Goal: Information Seeking & Learning: Learn about a topic

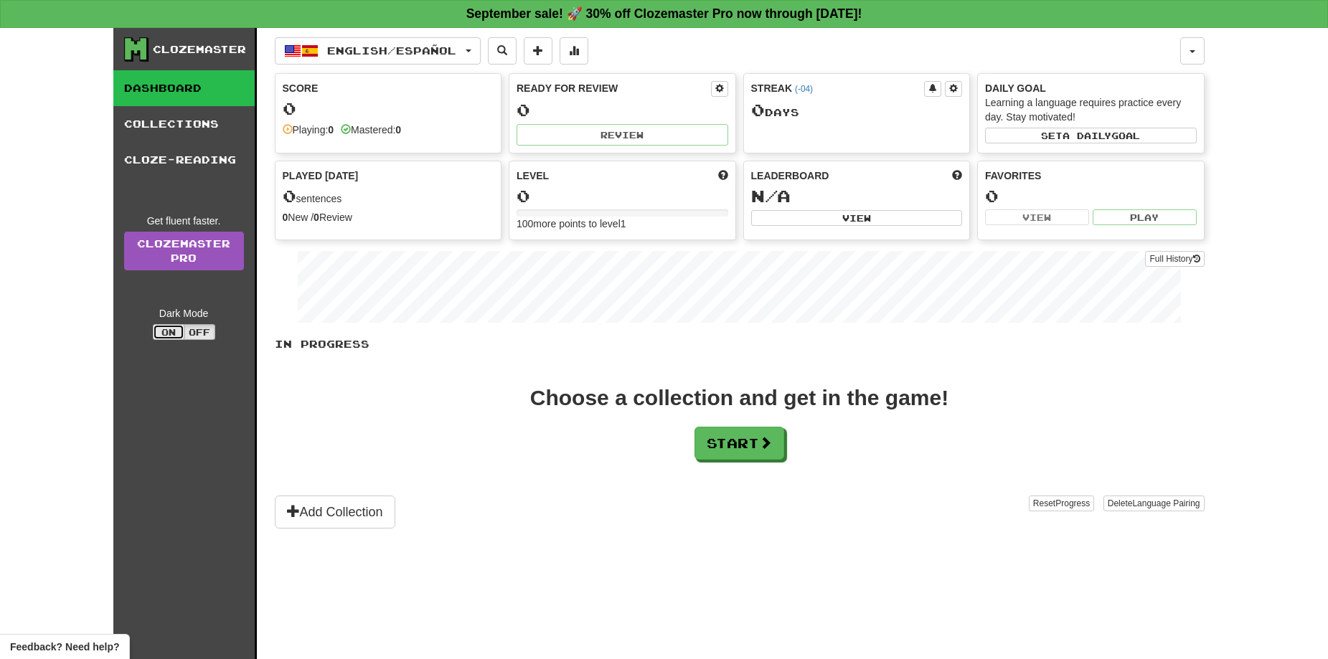
click at [171, 325] on button "On" at bounding box center [169, 332] width 32 height 16
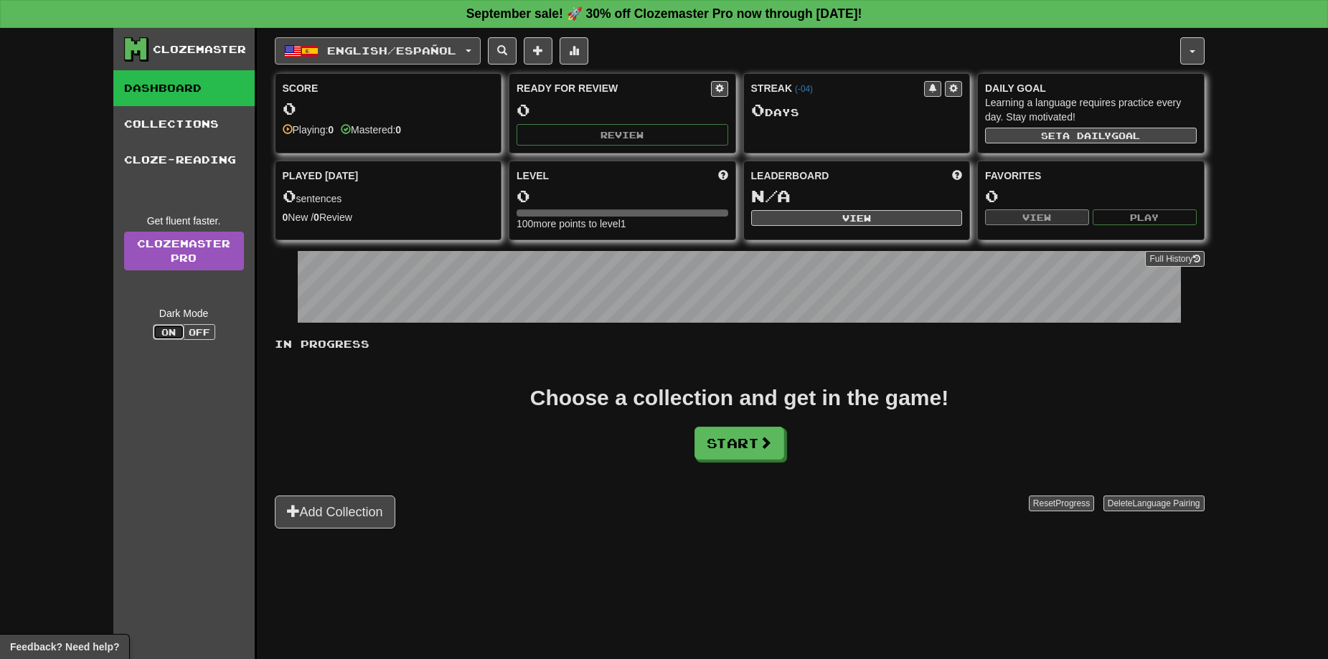
click at [371, 60] on button "English / Español" at bounding box center [378, 50] width 206 height 27
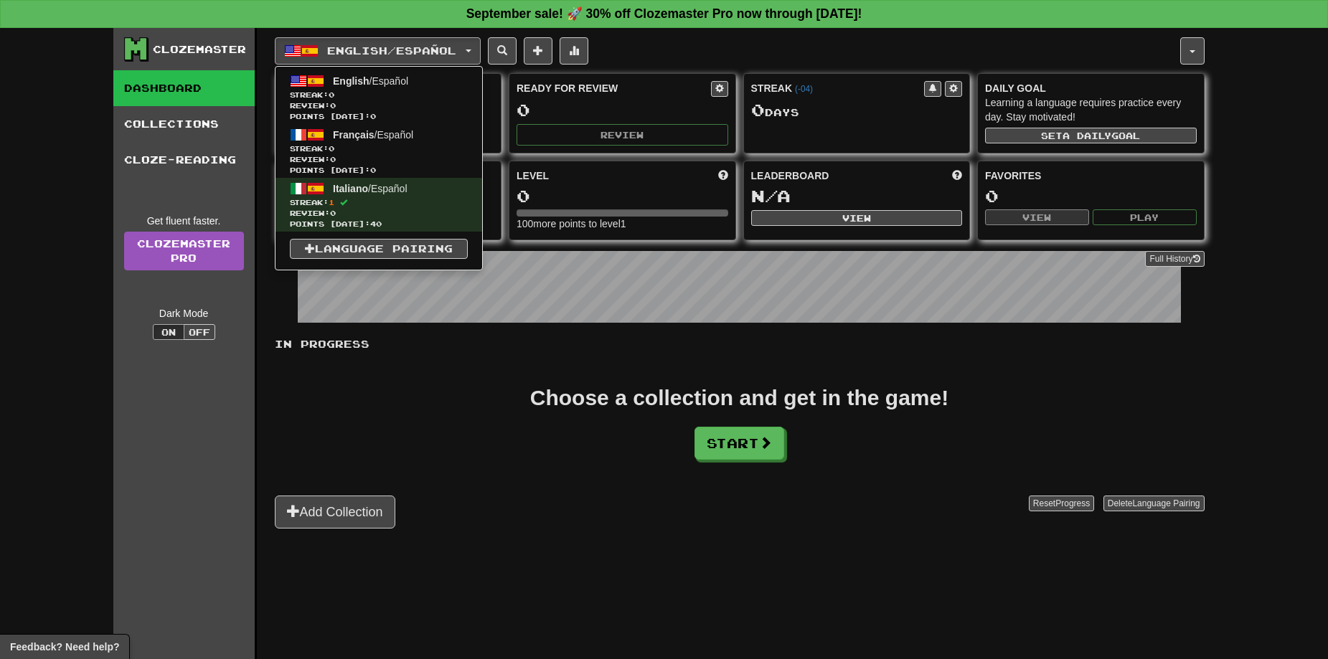
click at [491, 371] on div "In Progress Choose a collection and get in the game! Start Add Collection Reset…" at bounding box center [740, 433] width 930 height 192
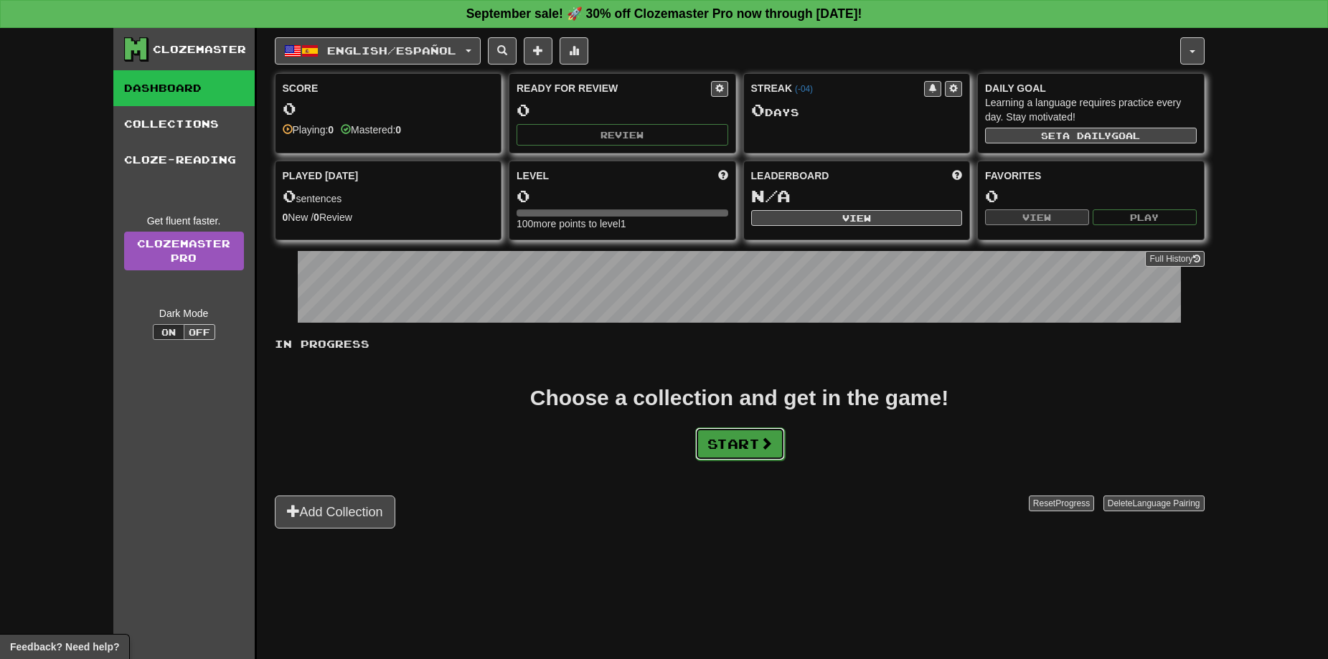
click at [717, 448] on button "Start" at bounding box center [740, 444] width 90 height 33
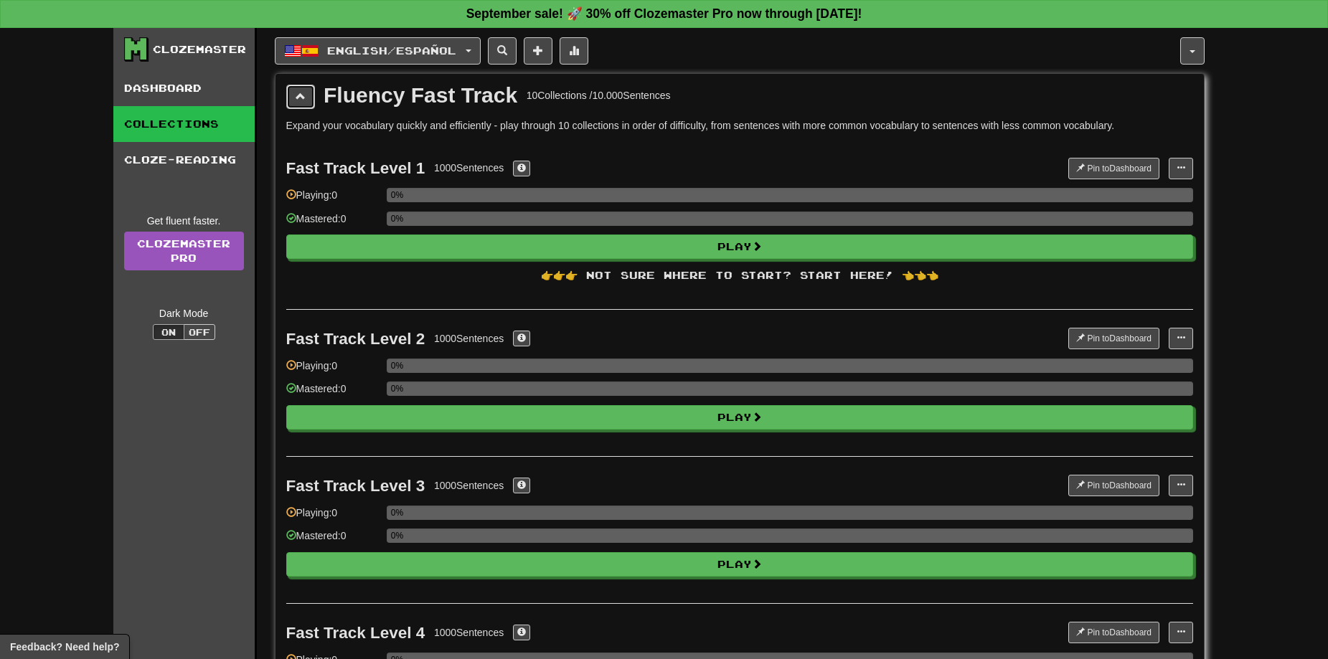
click at [298, 98] on span at bounding box center [301, 96] width 10 height 10
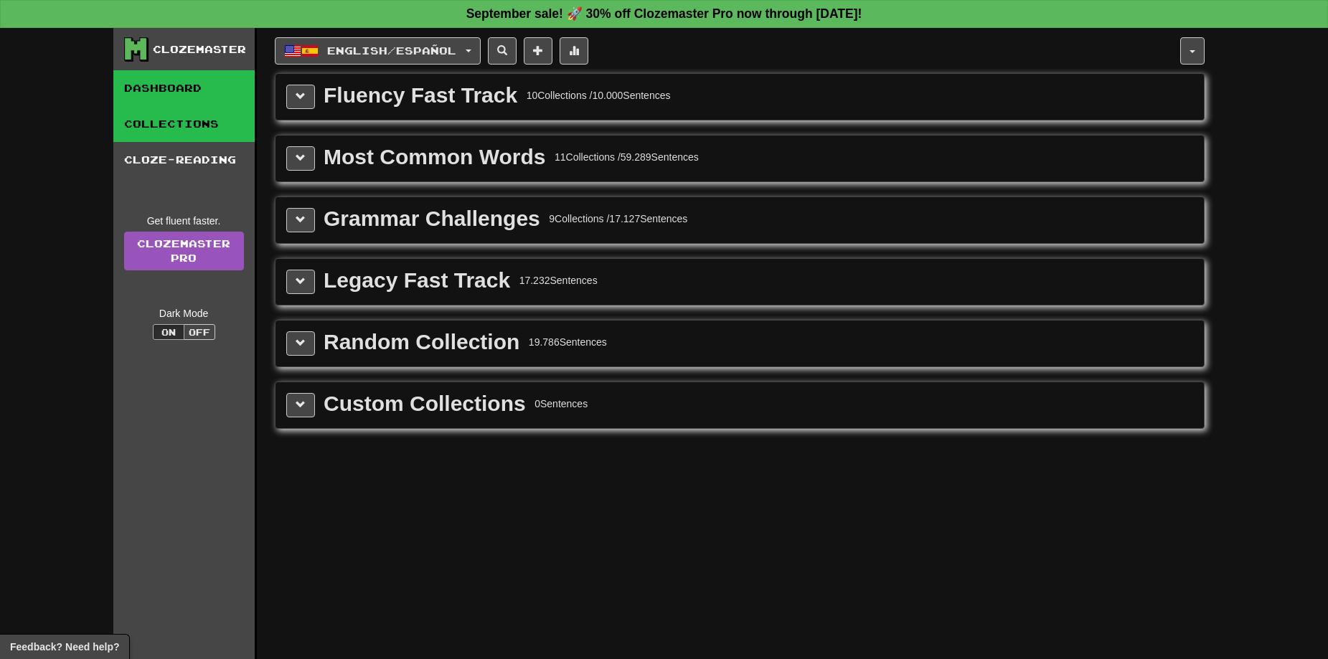
click at [189, 100] on link "Dashboard" at bounding box center [183, 88] width 141 height 36
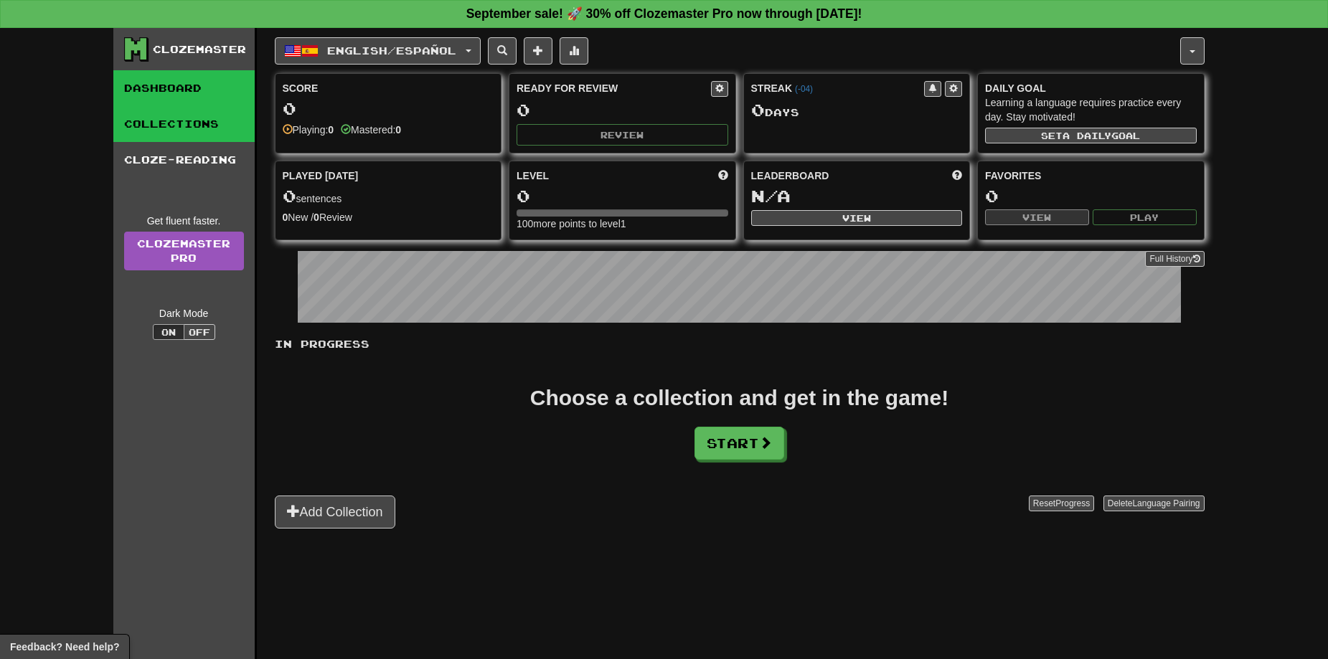
click at [197, 129] on link "Collections" at bounding box center [183, 124] width 141 height 36
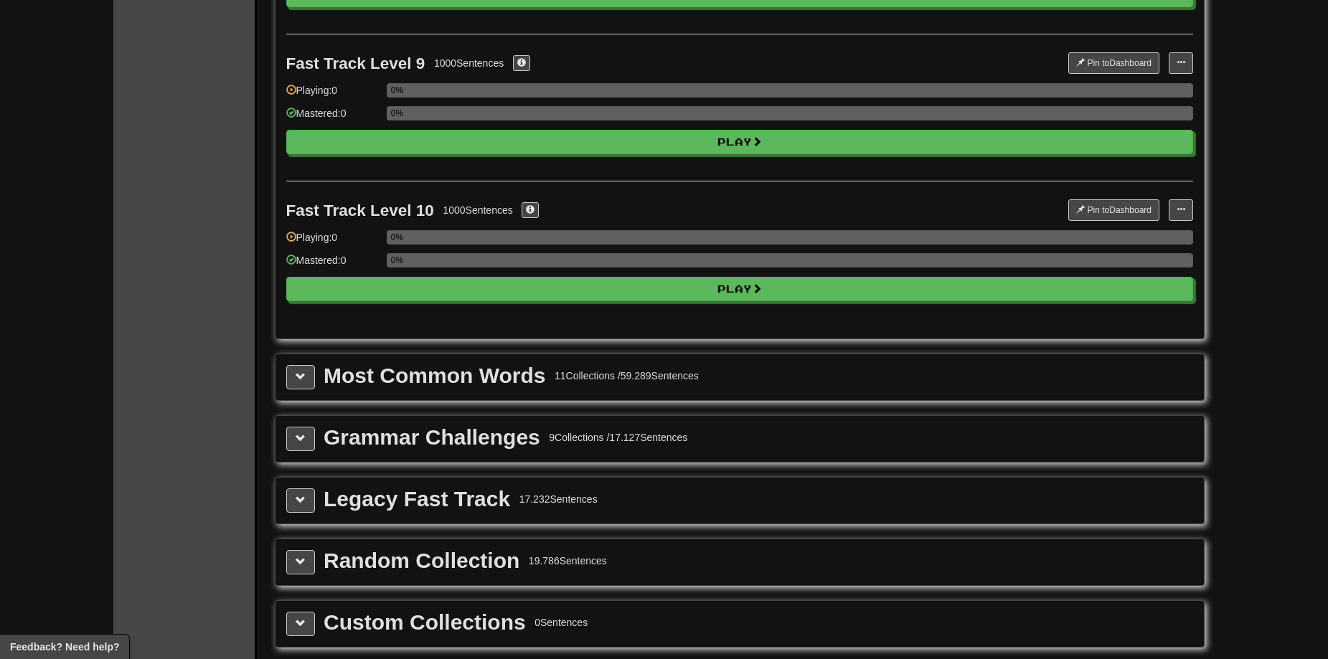
scroll to position [1435, 0]
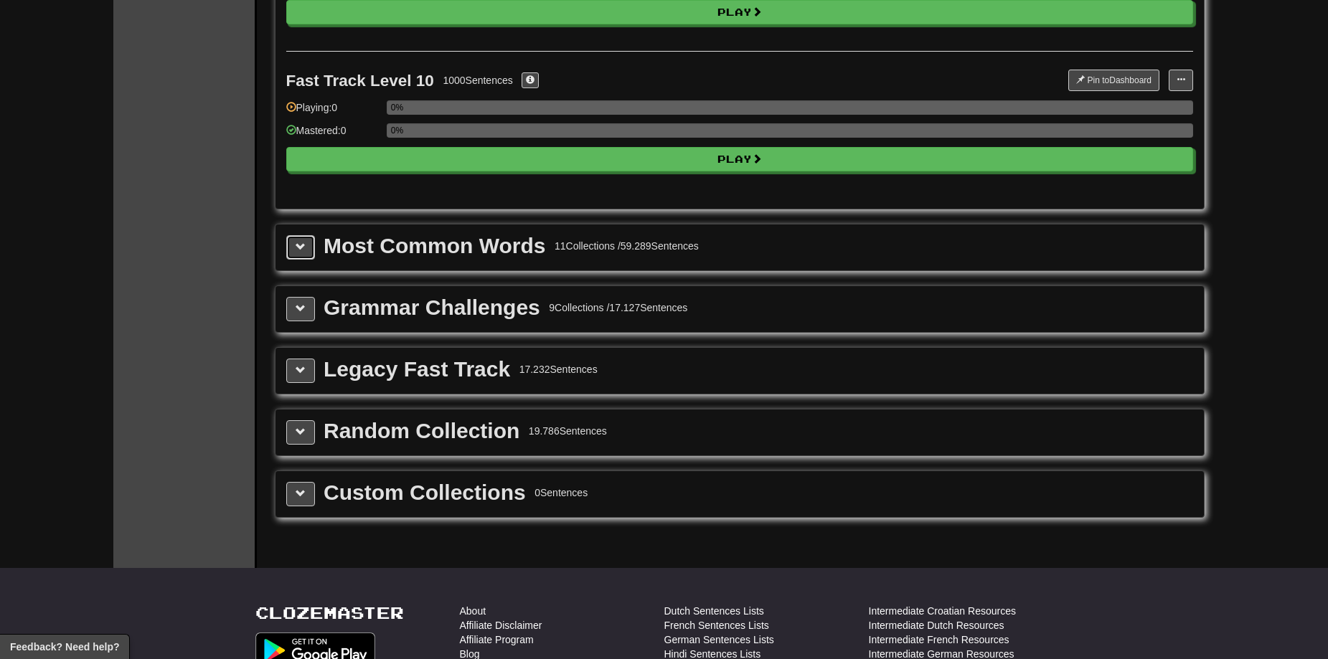
click at [311, 252] on button at bounding box center [300, 247] width 29 height 24
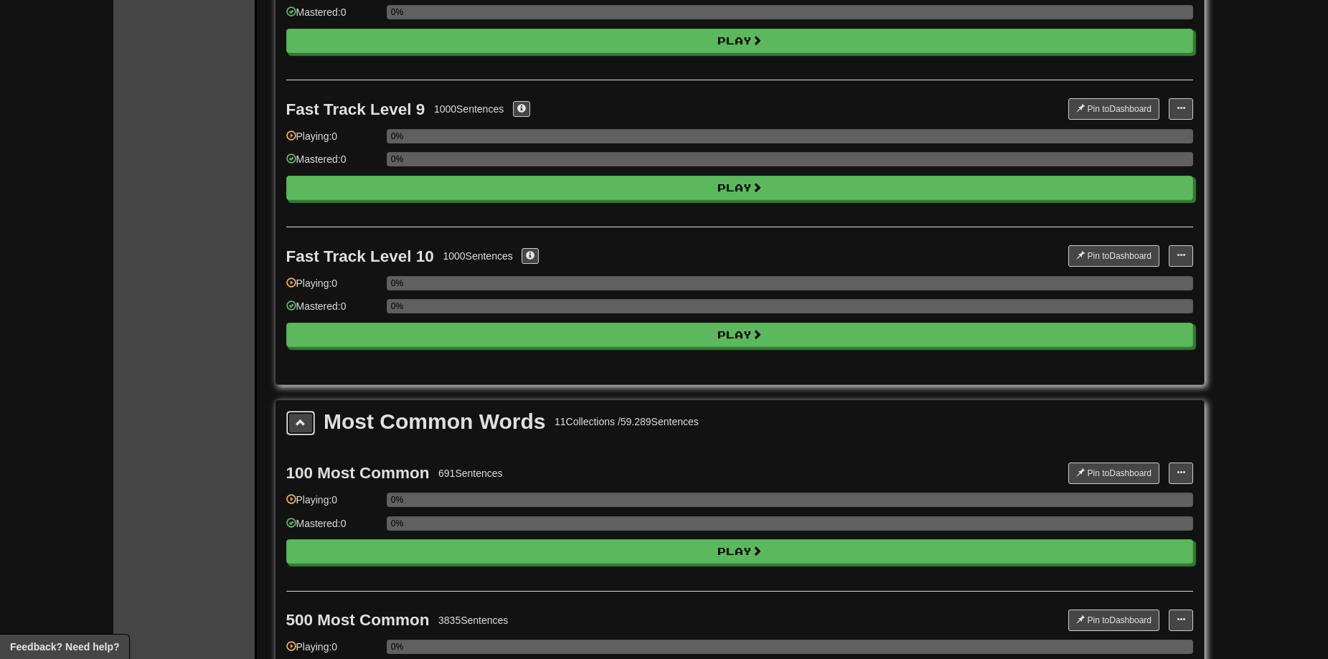
scroll to position [1220, 0]
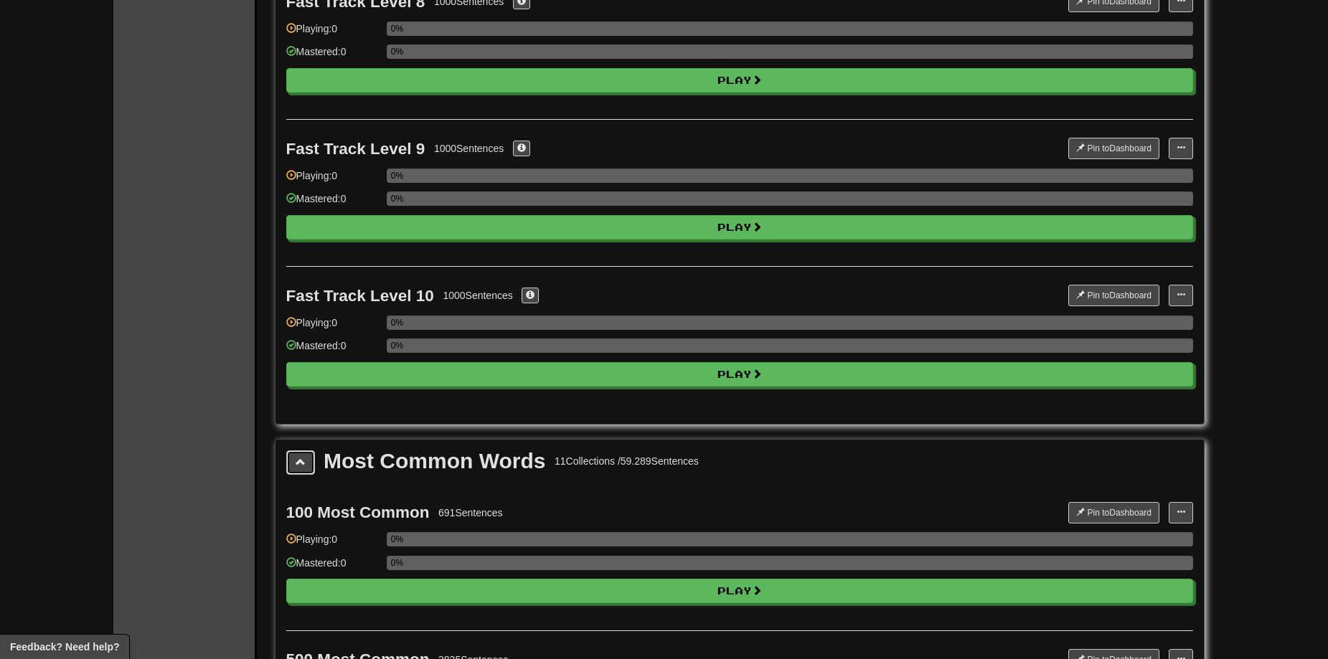
click at [298, 461] on span at bounding box center [301, 462] width 10 height 10
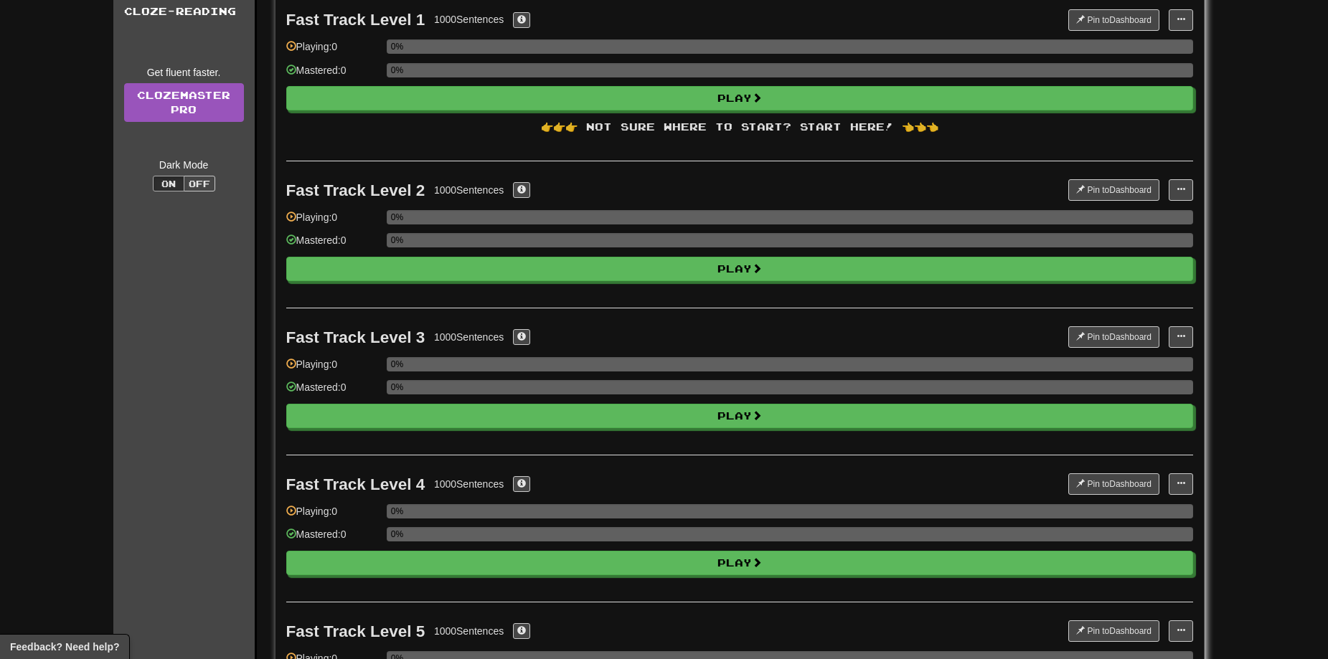
scroll to position [0, 0]
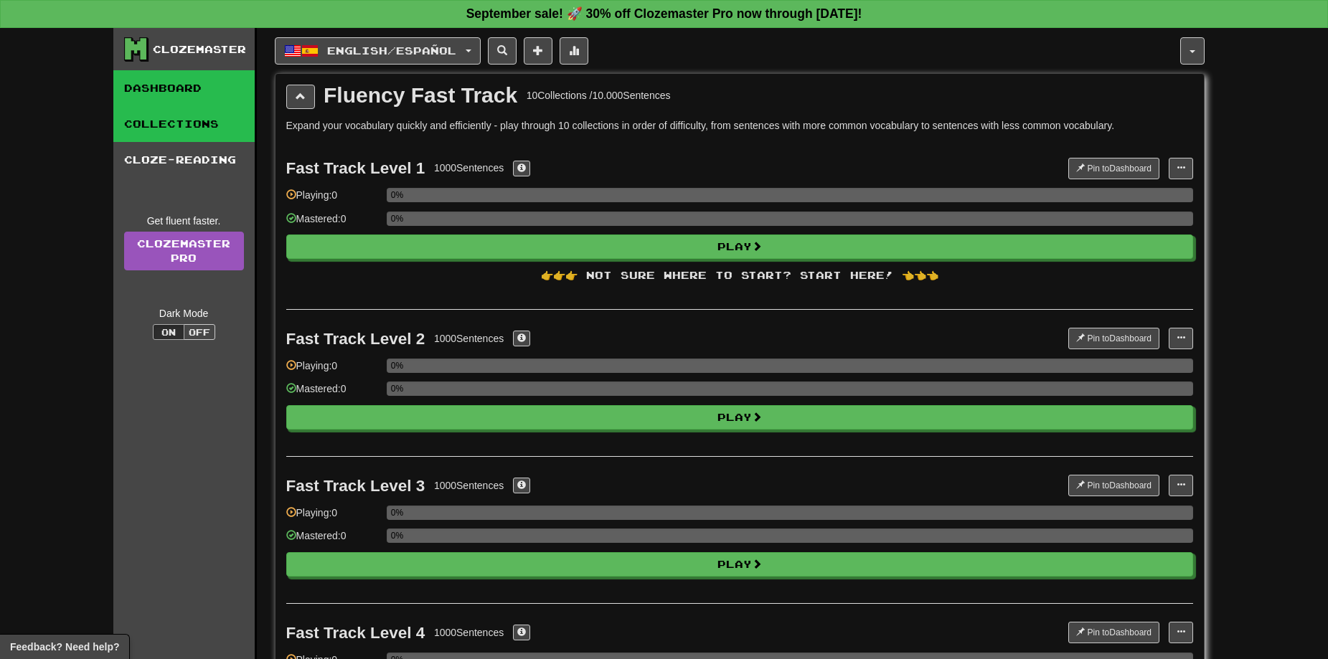
click at [175, 88] on link "Dashboard" at bounding box center [183, 88] width 141 height 36
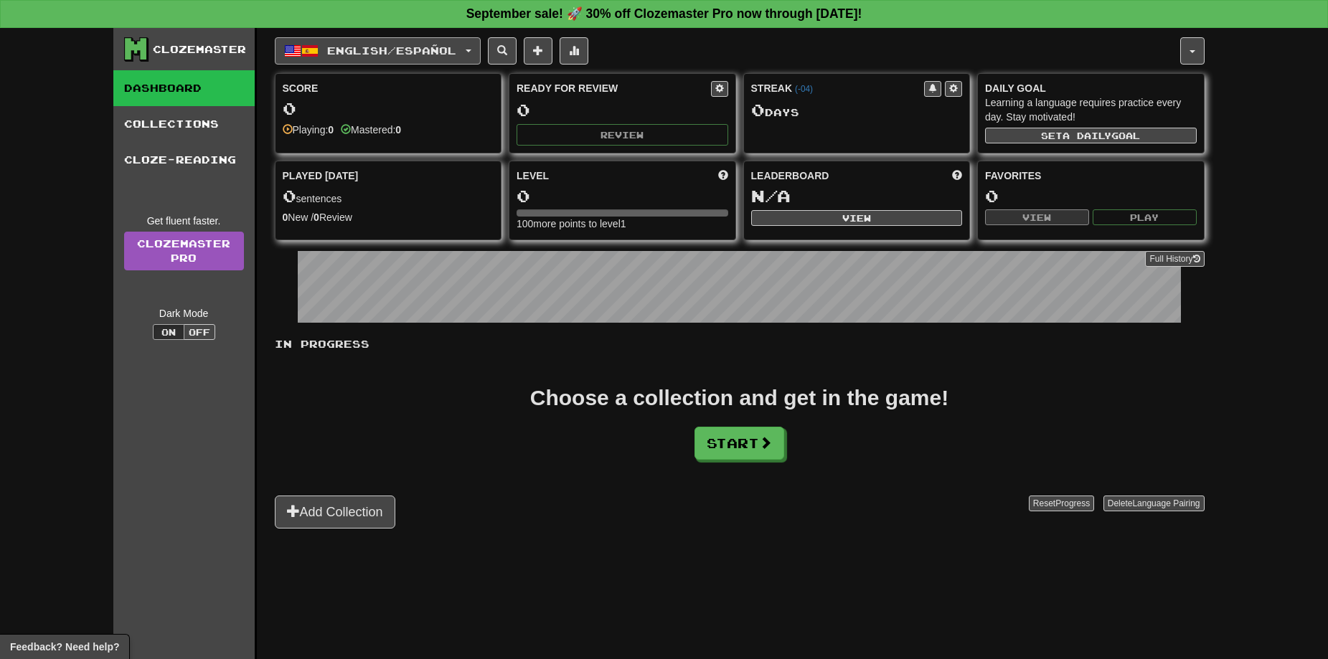
click at [442, 54] on span "English / Español" at bounding box center [391, 50] width 129 height 12
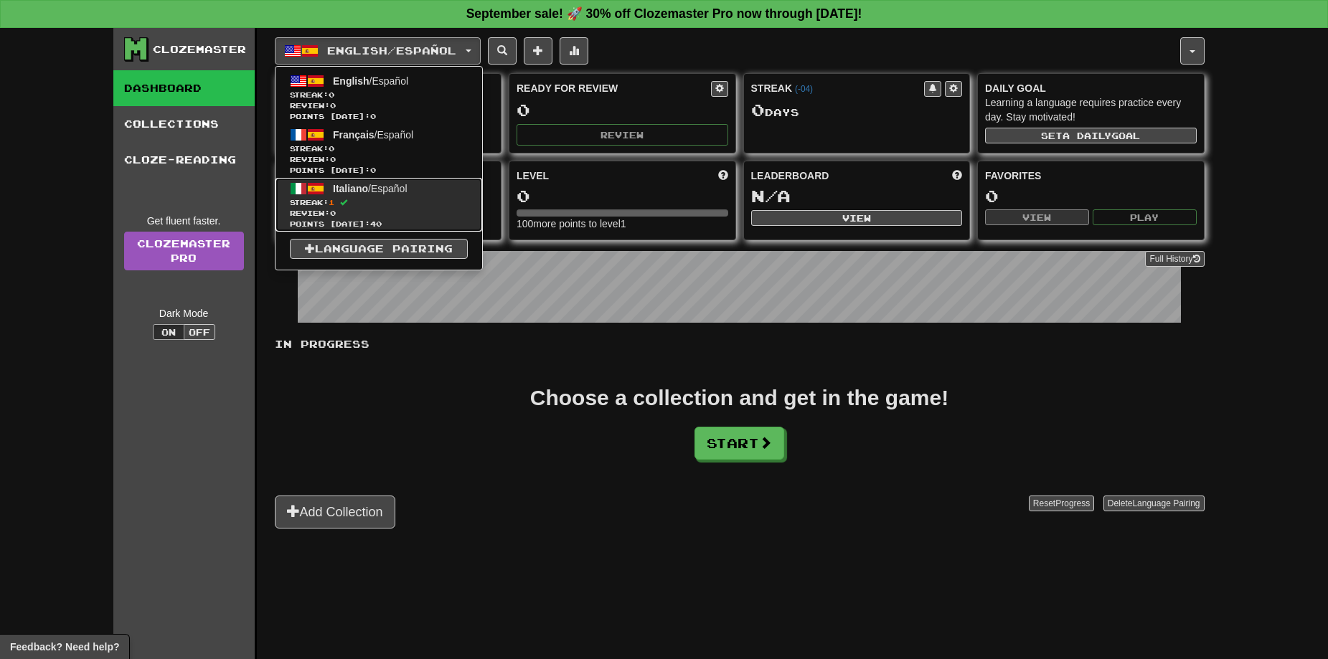
click at [372, 195] on link "Italiano / Español Streak: 1 Review: 0 Points today: 40" at bounding box center [379, 205] width 207 height 54
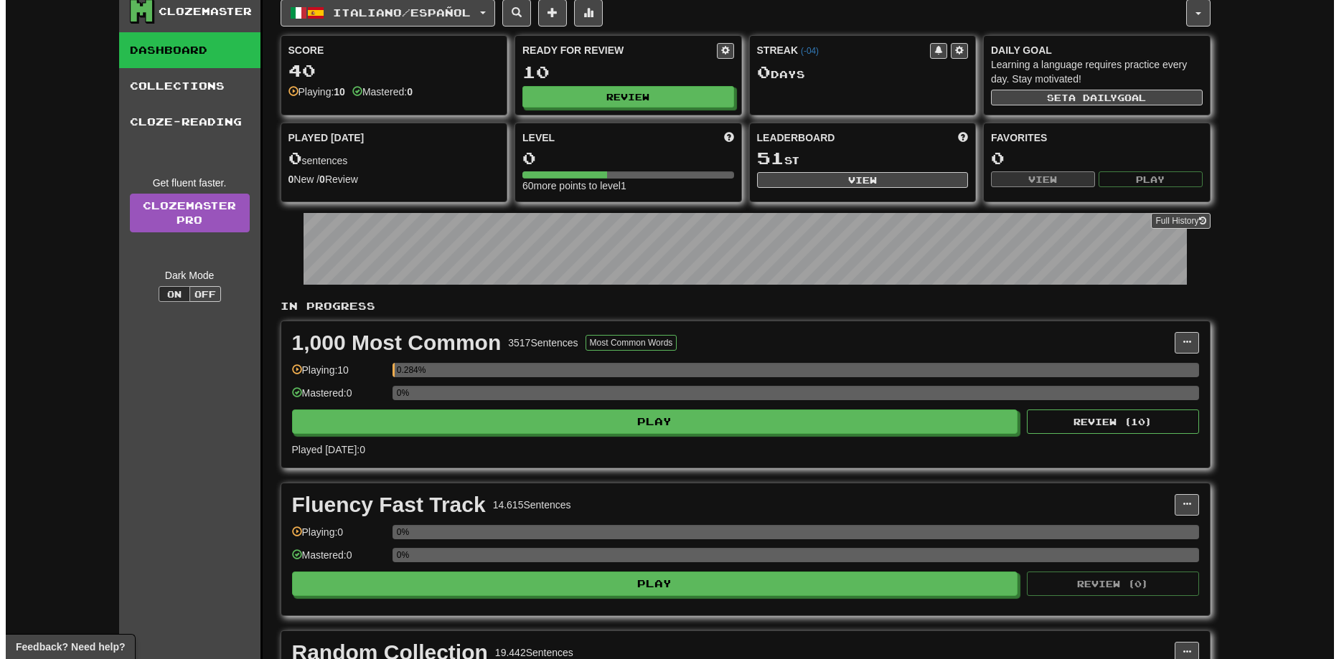
scroll to position [215, 0]
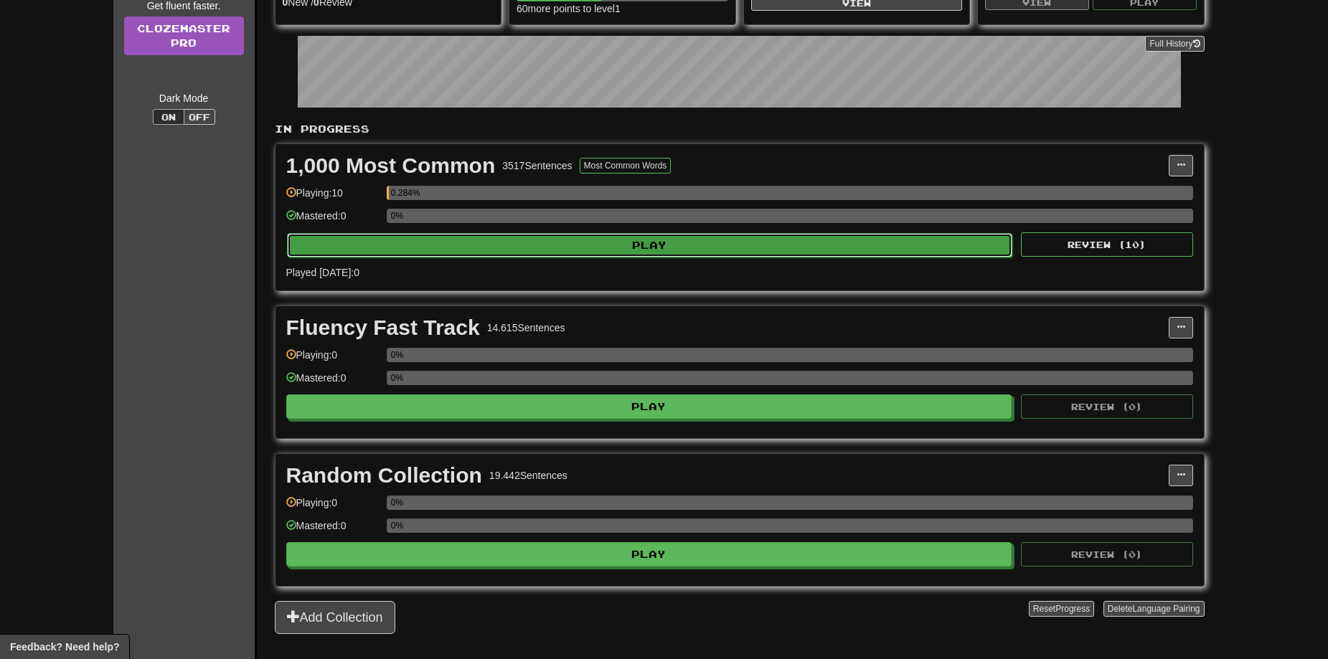
click at [616, 246] on button "Play" at bounding box center [650, 245] width 726 height 24
select select "**"
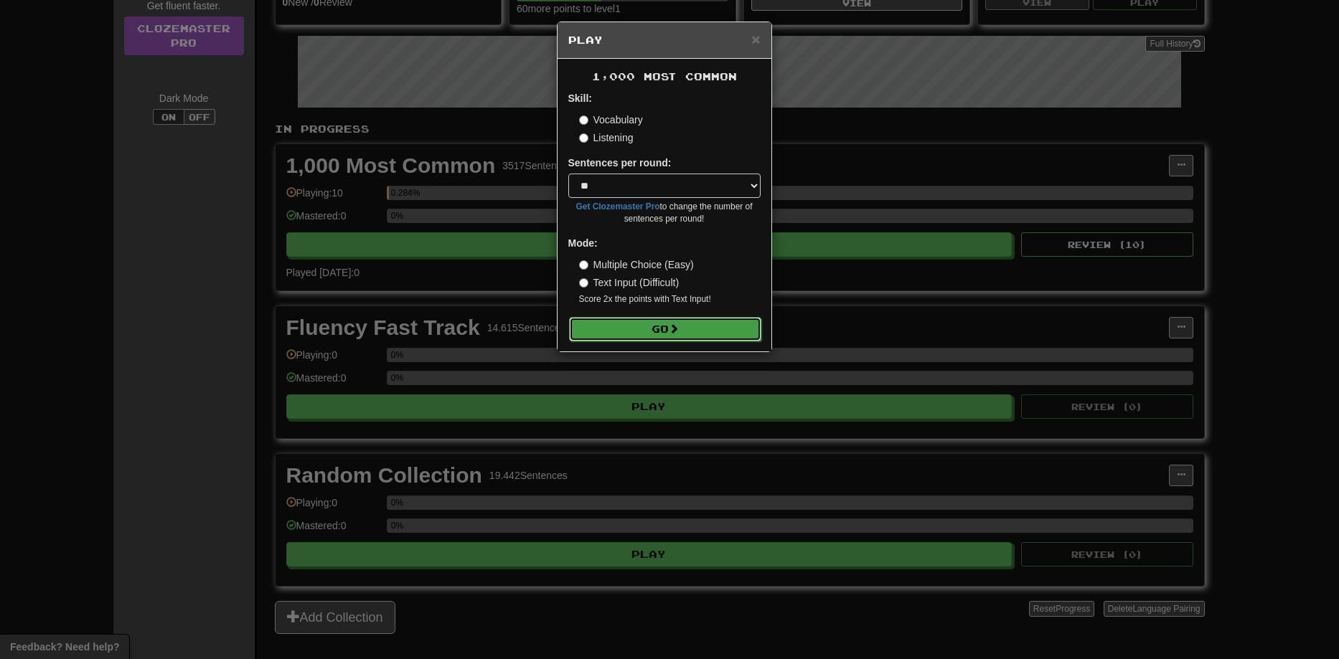
click at [735, 332] on button "Go" at bounding box center [665, 329] width 192 height 24
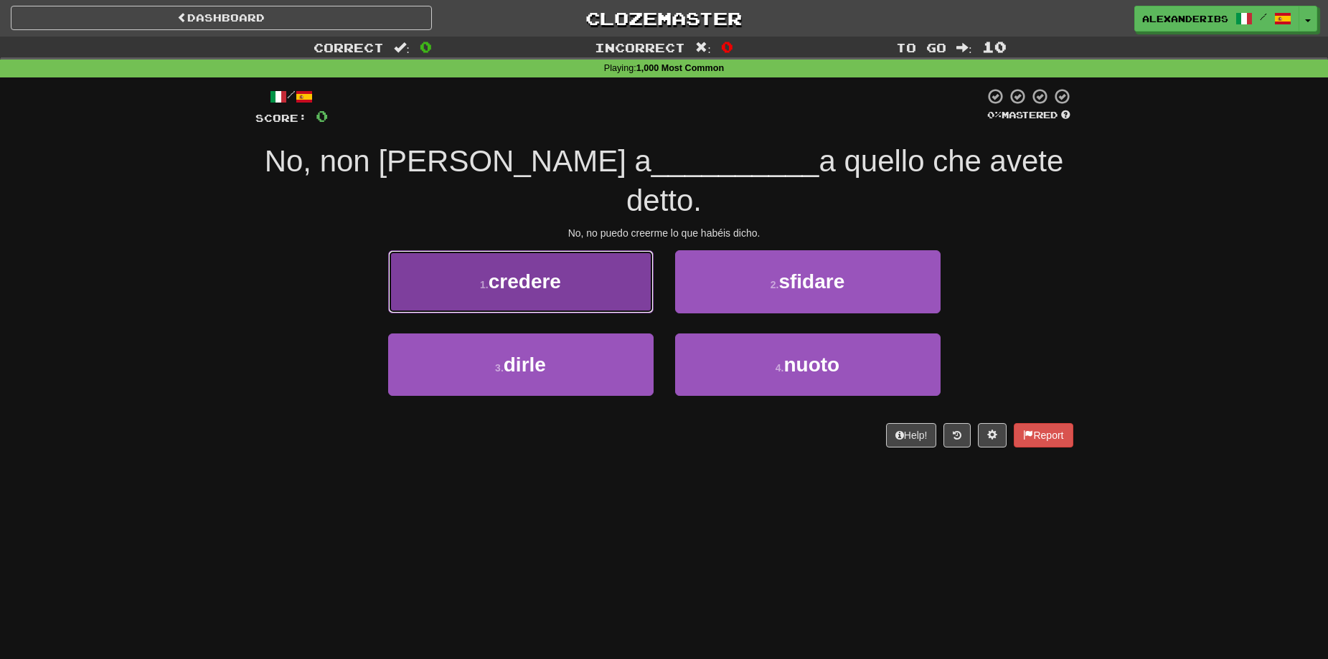
click at [554, 270] on span "credere" at bounding box center [525, 281] width 72 height 22
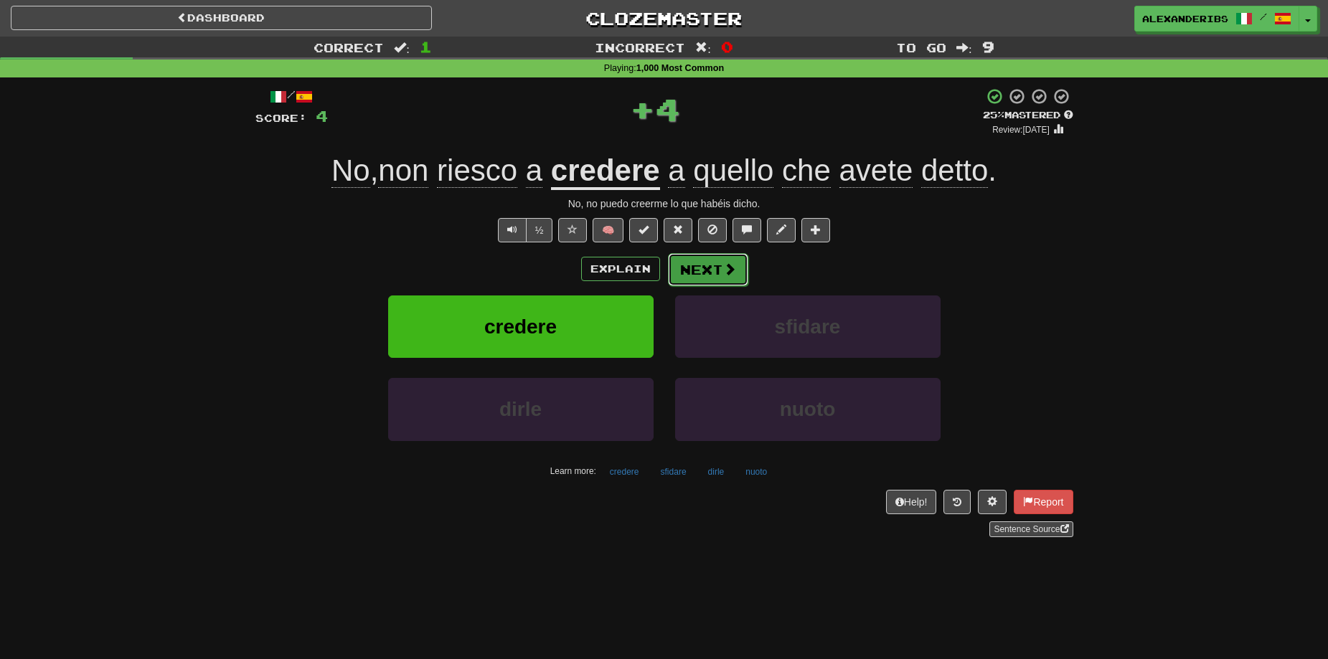
click at [682, 266] on button "Next" at bounding box center [708, 269] width 80 height 33
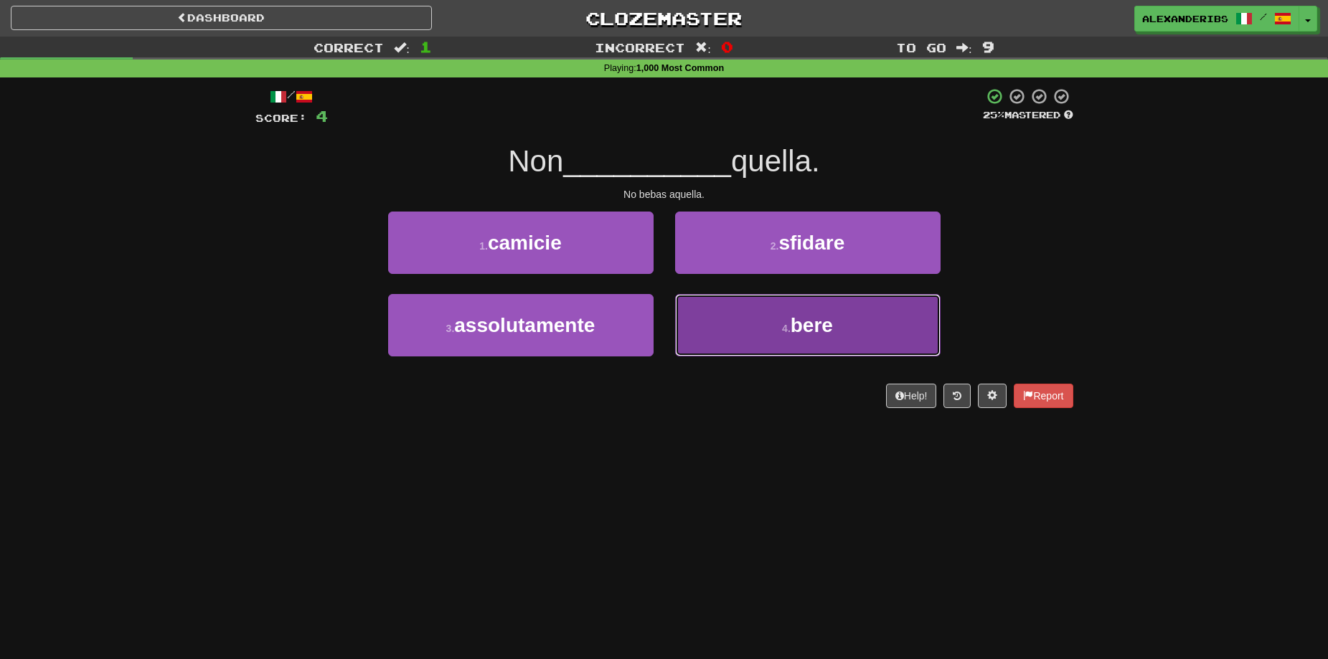
click at [731, 313] on button "4 . bere" at bounding box center [807, 325] width 265 height 62
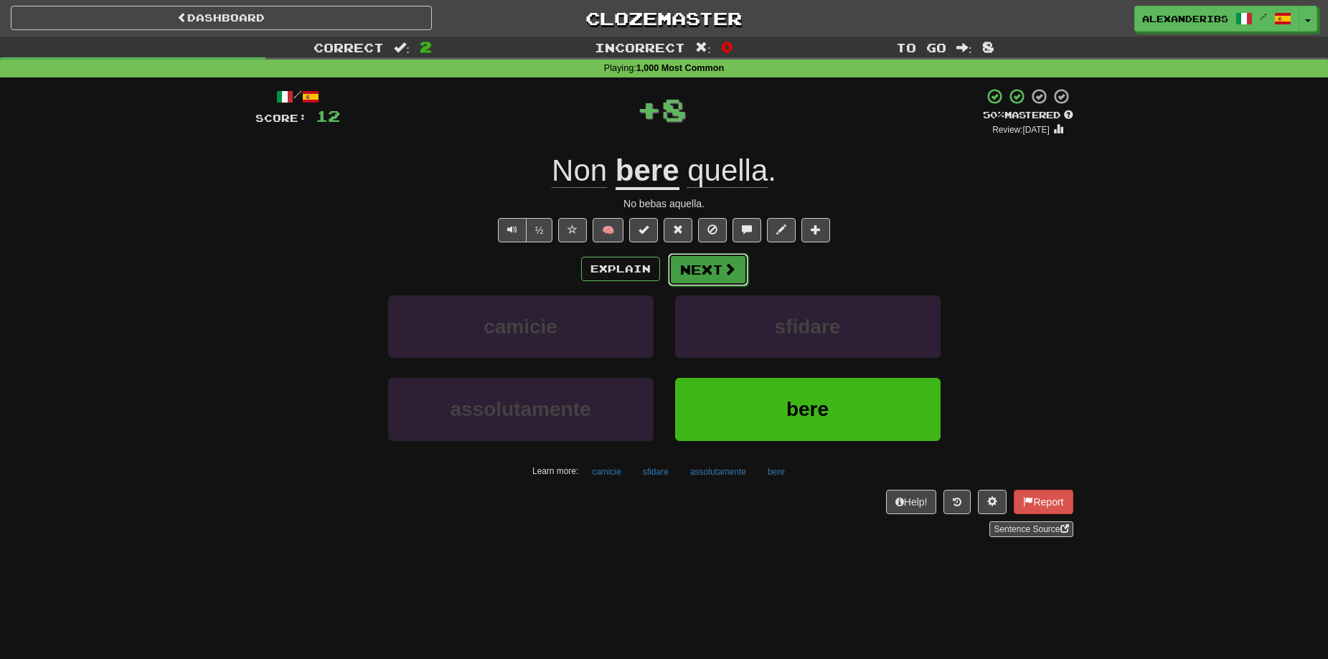
click at [696, 262] on button "Next" at bounding box center [708, 269] width 80 height 33
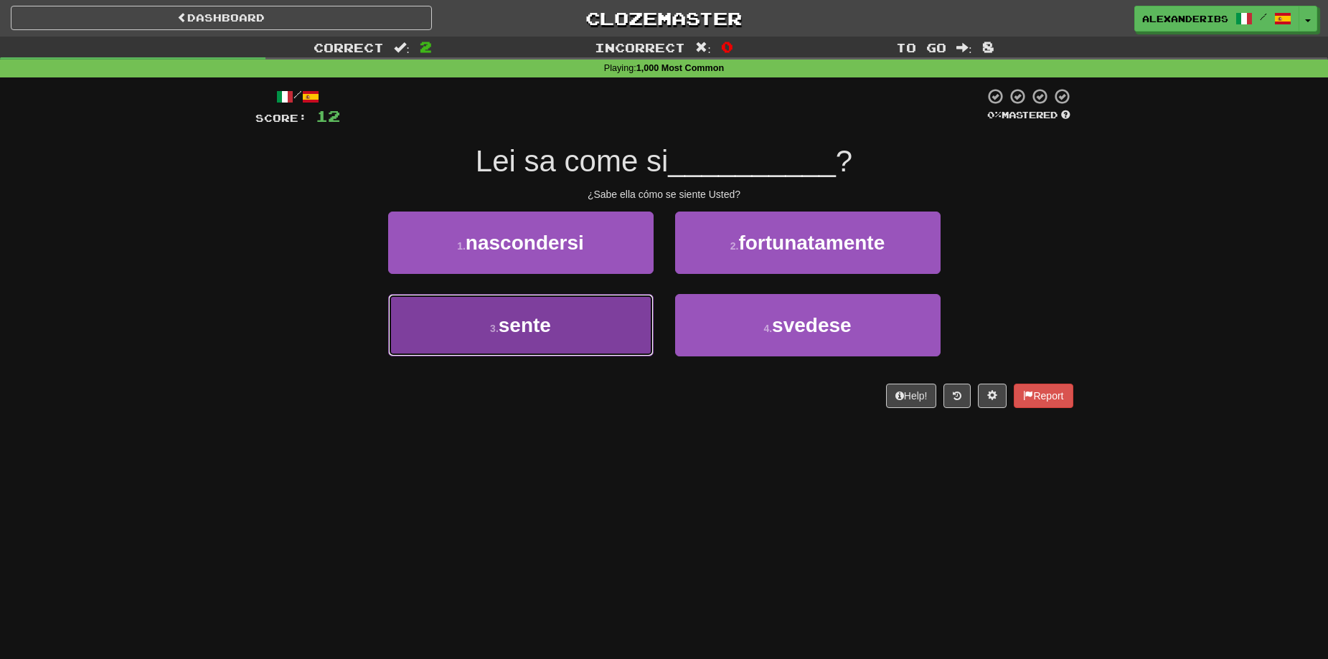
click at [553, 334] on button "3 . sente" at bounding box center [520, 325] width 265 height 62
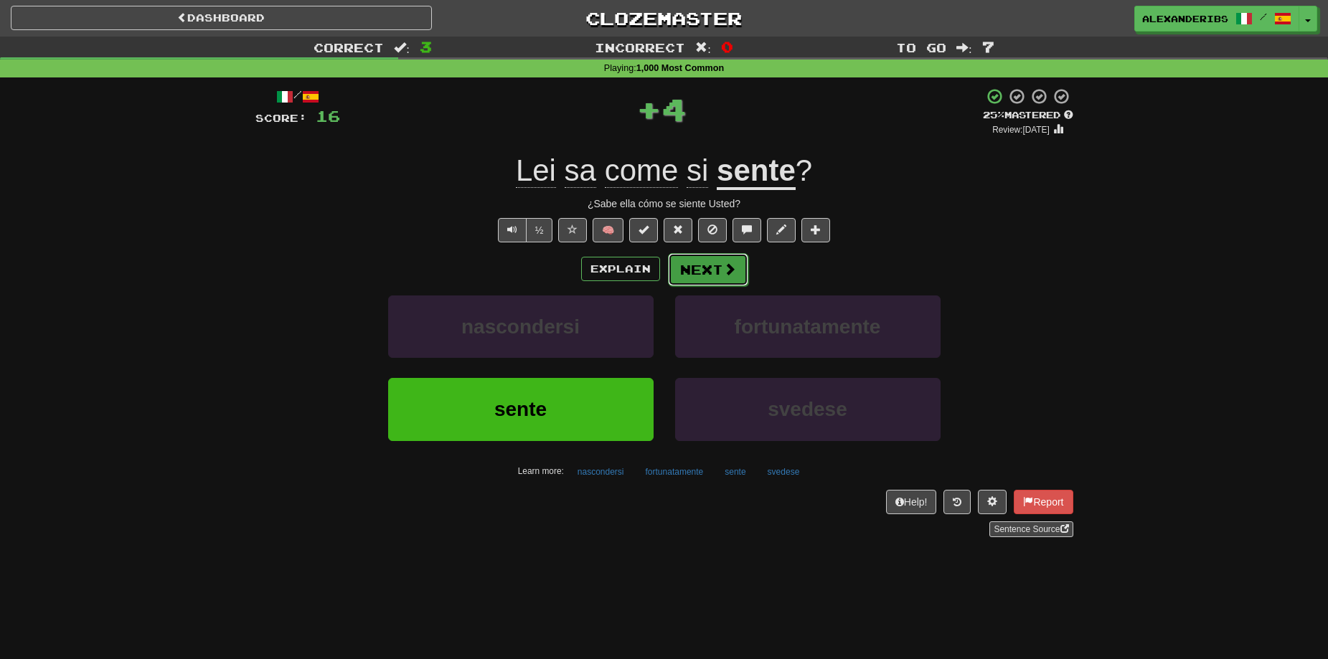
click at [713, 274] on button "Next" at bounding box center [708, 269] width 80 height 33
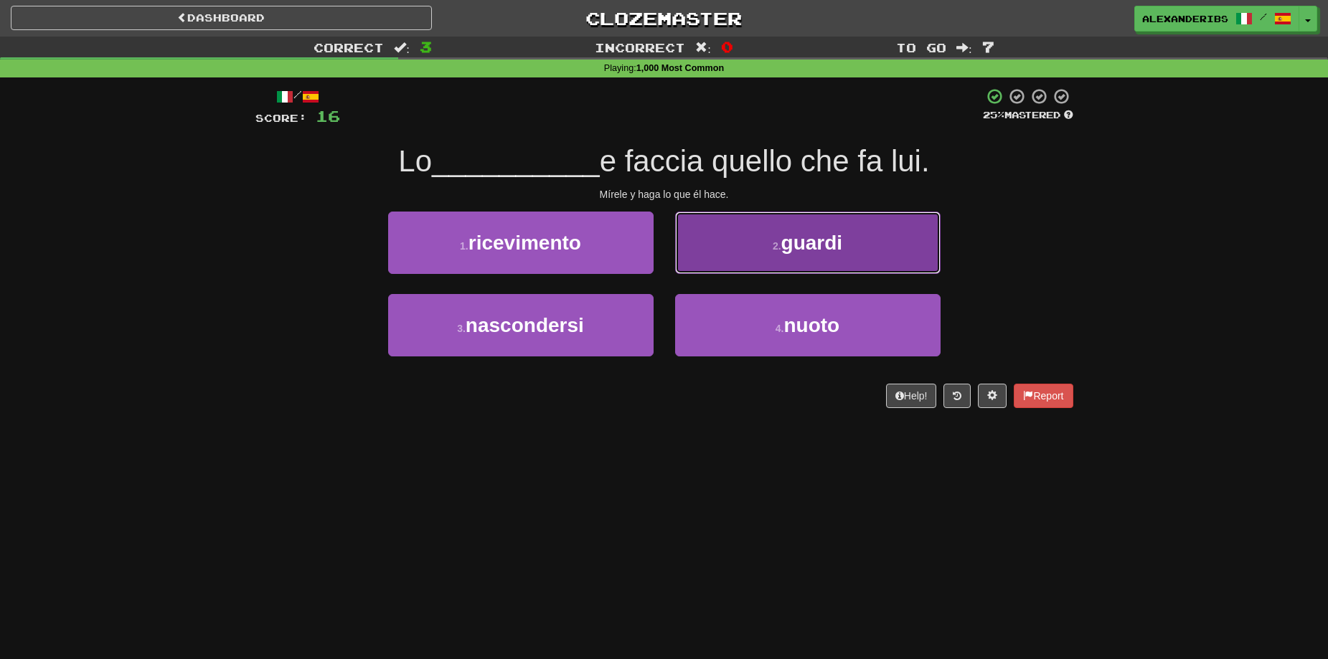
click at [716, 248] on button "2 . guardi" at bounding box center [807, 243] width 265 height 62
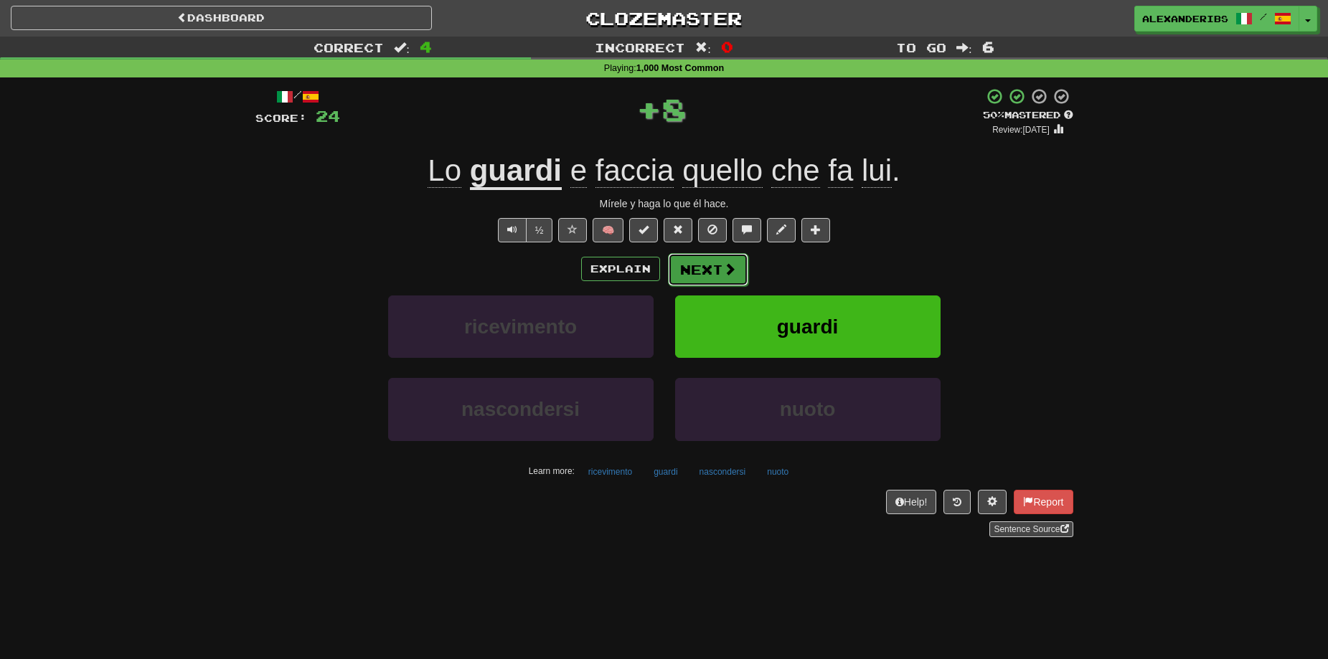
click at [697, 275] on button "Next" at bounding box center [708, 269] width 80 height 33
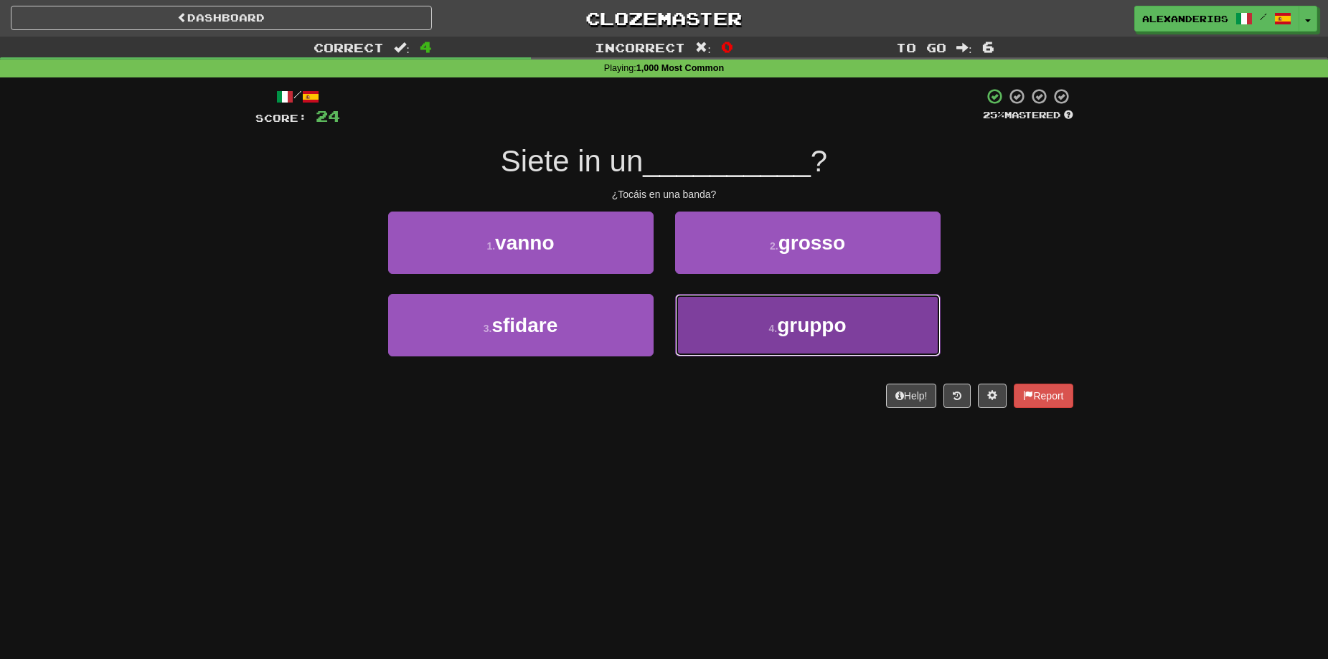
click at [749, 324] on button "4 . gruppo" at bounding box center [807, 325] width 265 height 62
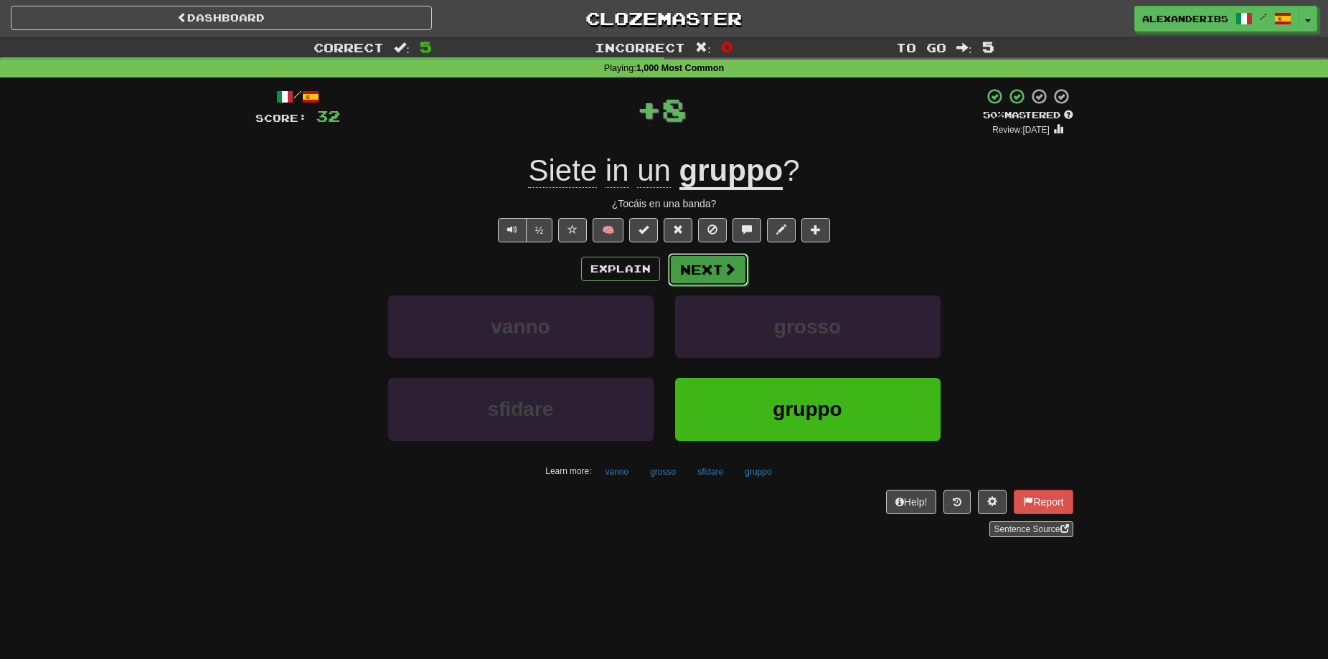
click at [710, 284] on button "Next" at bounding box center [708, 269] width 80 height 33
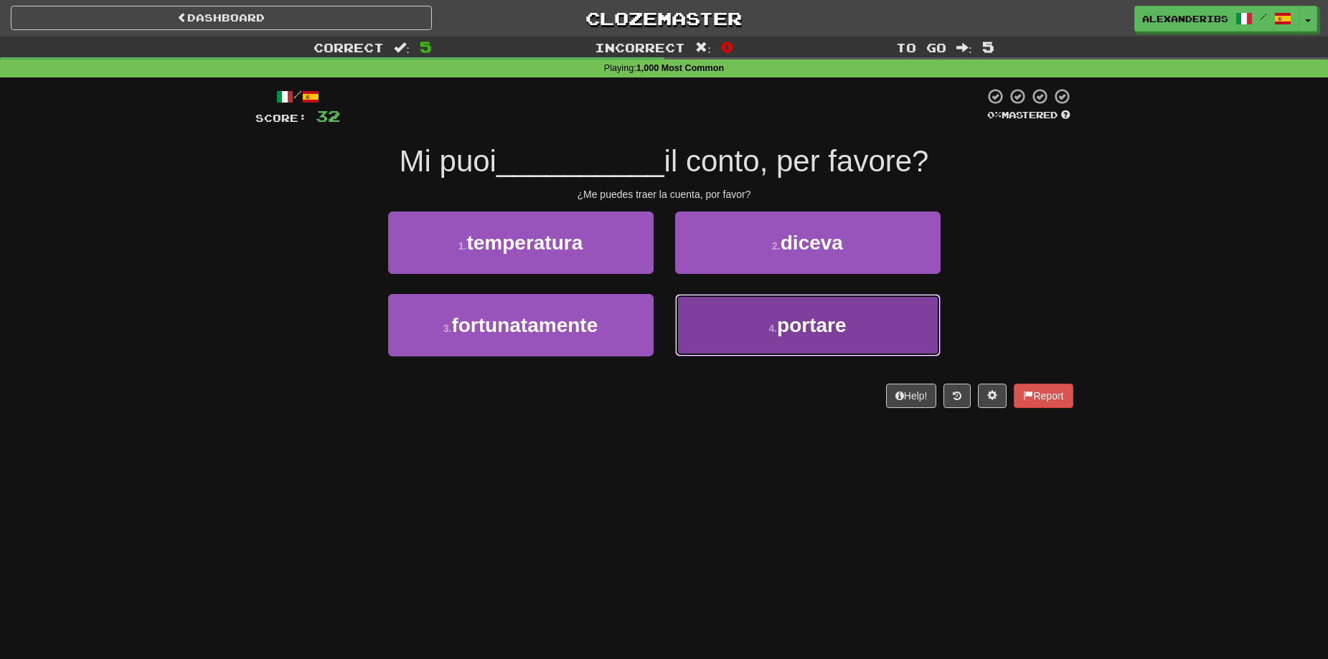
click at [704, 314] on button "4 . portare" at bounding box center [807, 325] width 265 height 62
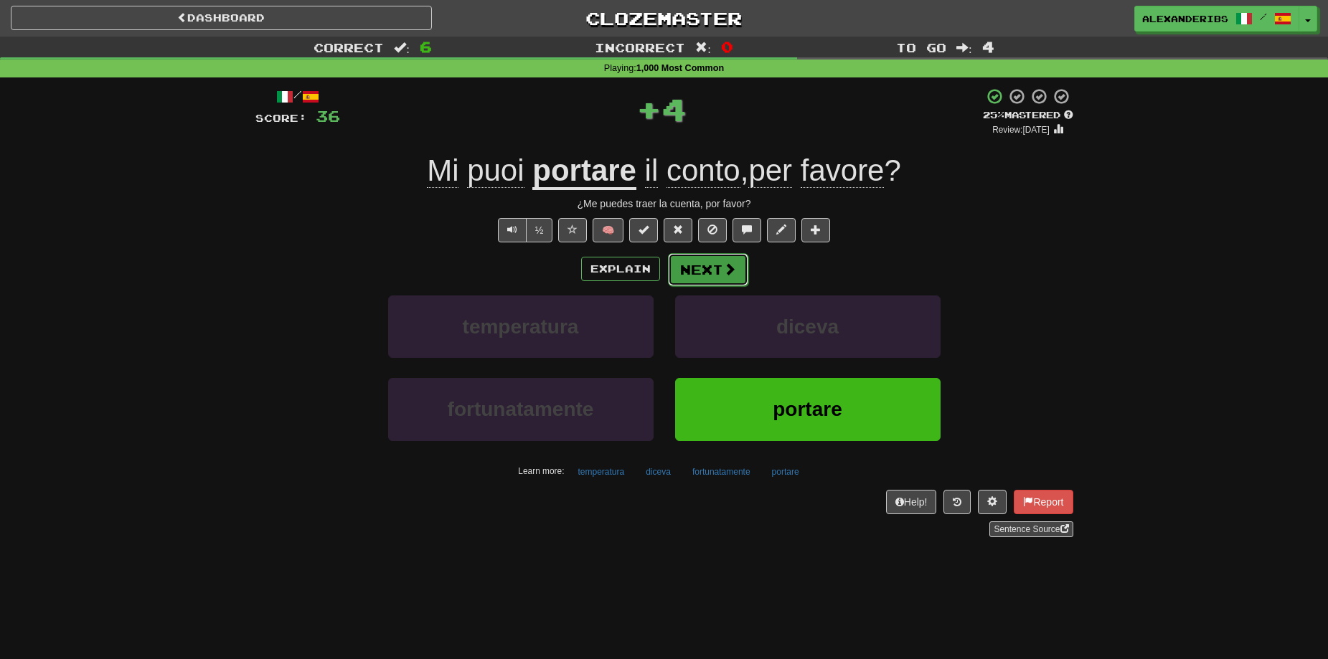
click at [685, 275] on button "Next" at bounding box center [708, 269] width 80 height 33
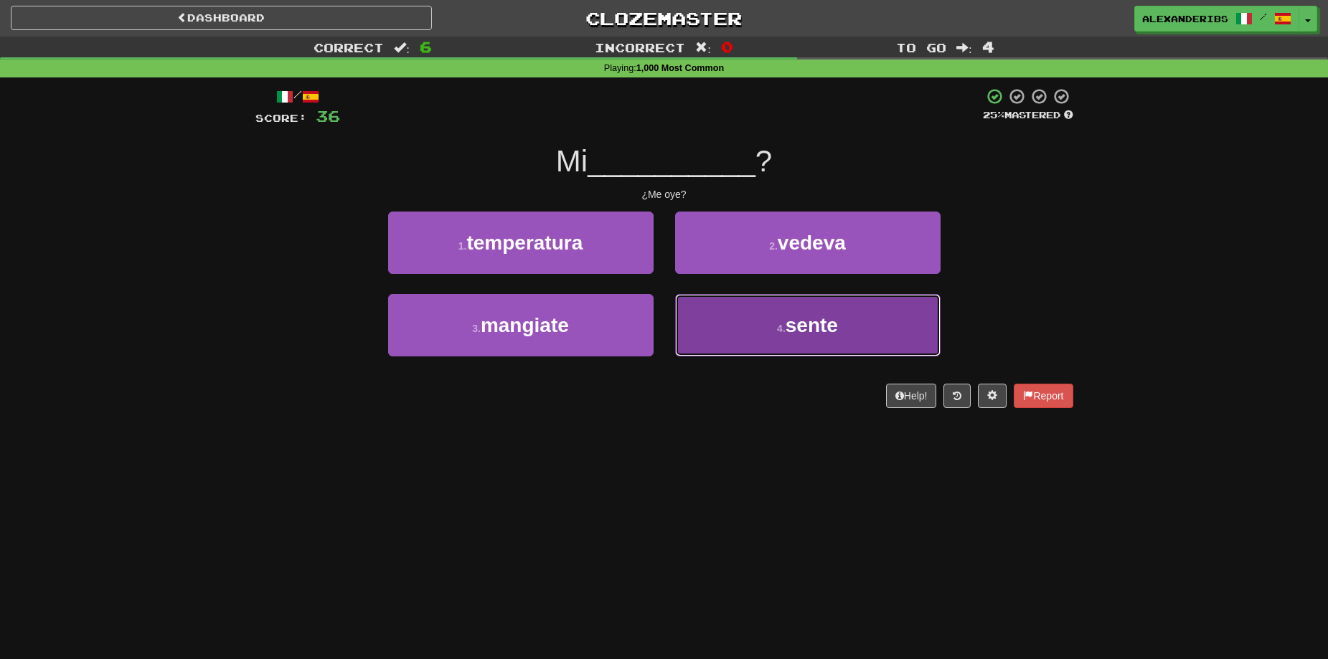
click at [705, 314] on button "4 . sente" at bounding box center [807, 325] width 265 height 62
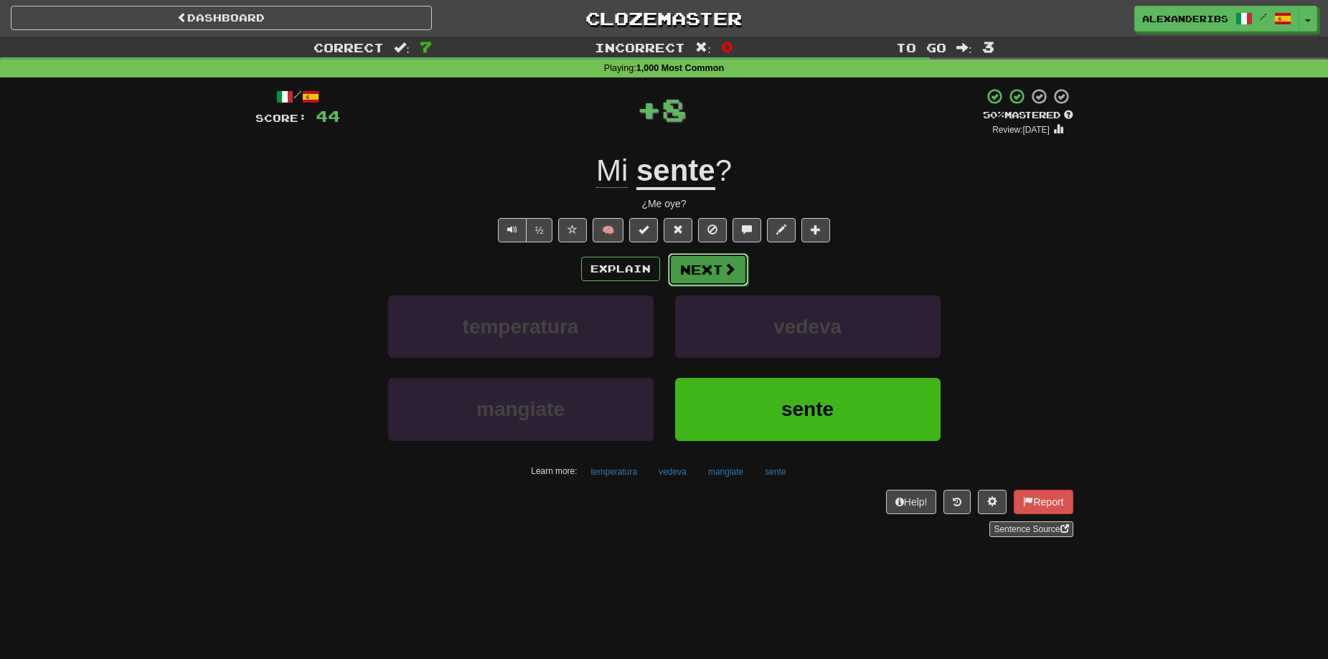
click at [707, 279] on button "Next" at bounding box center [708, 269] width 80 height 33
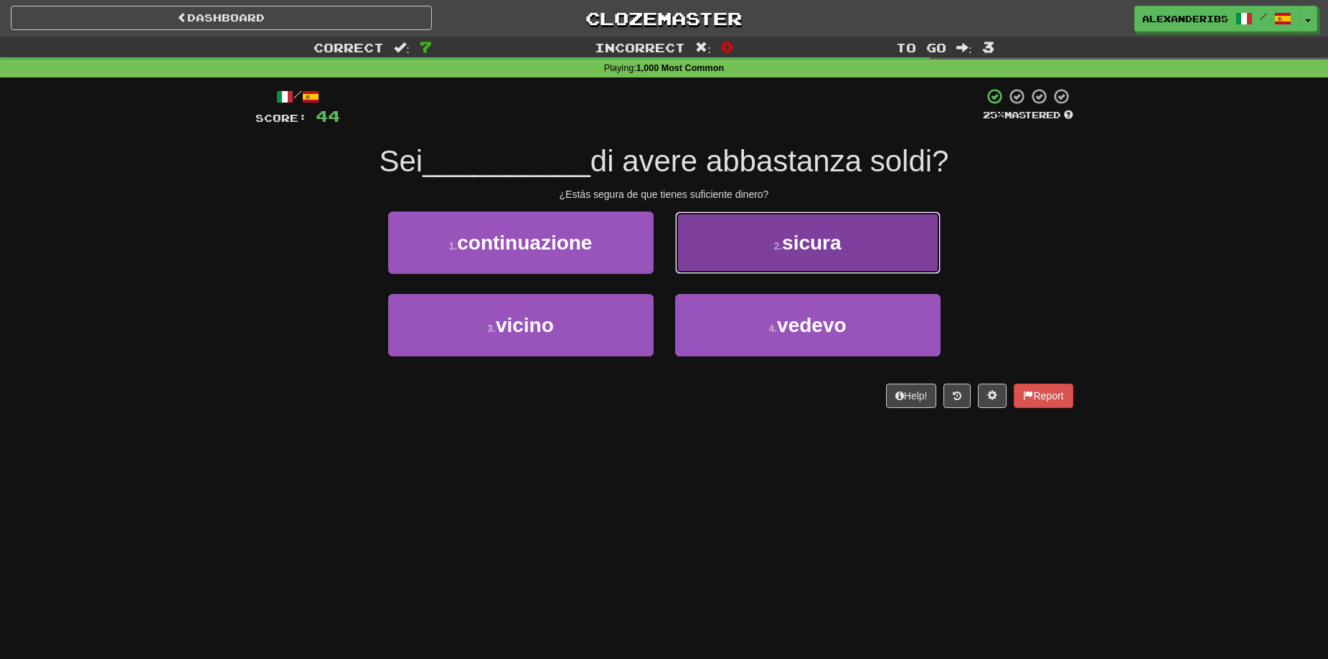
click at [734, 230] on button "2 . sicura" at bounding box center [807, 243] width 265 height 62
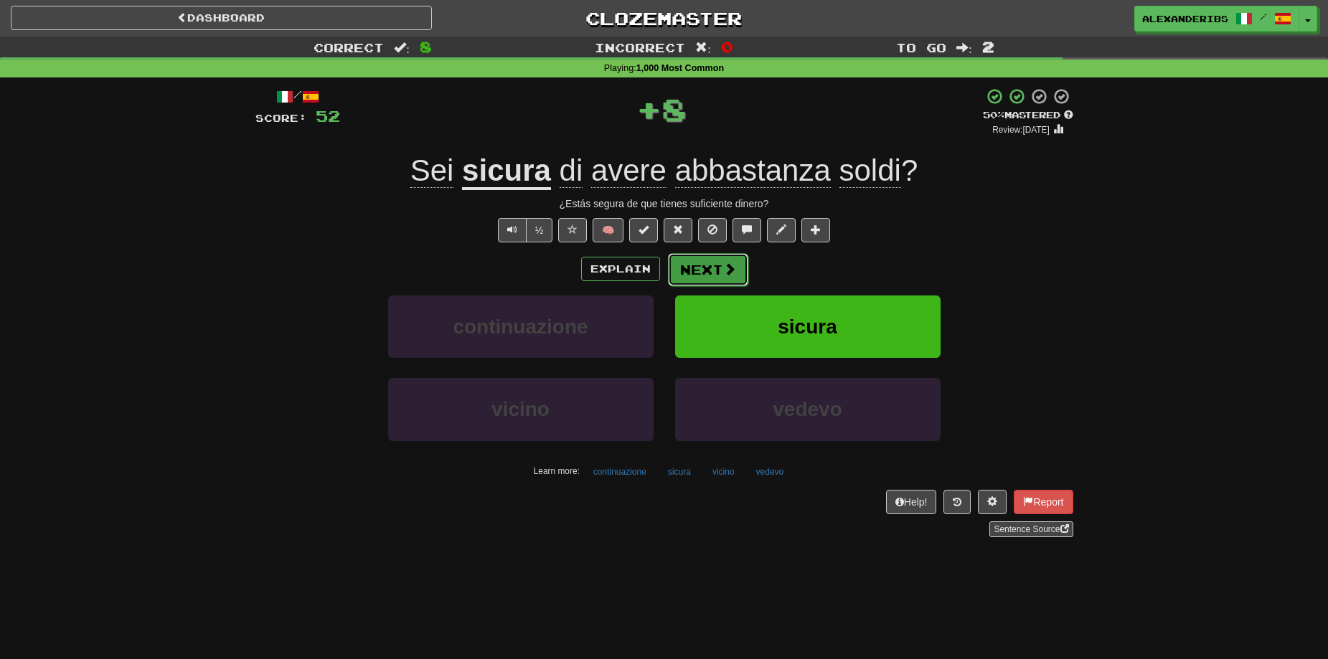
click at [690, 277] on button "Next" at bounding box center [708, 269] width 80 height 33
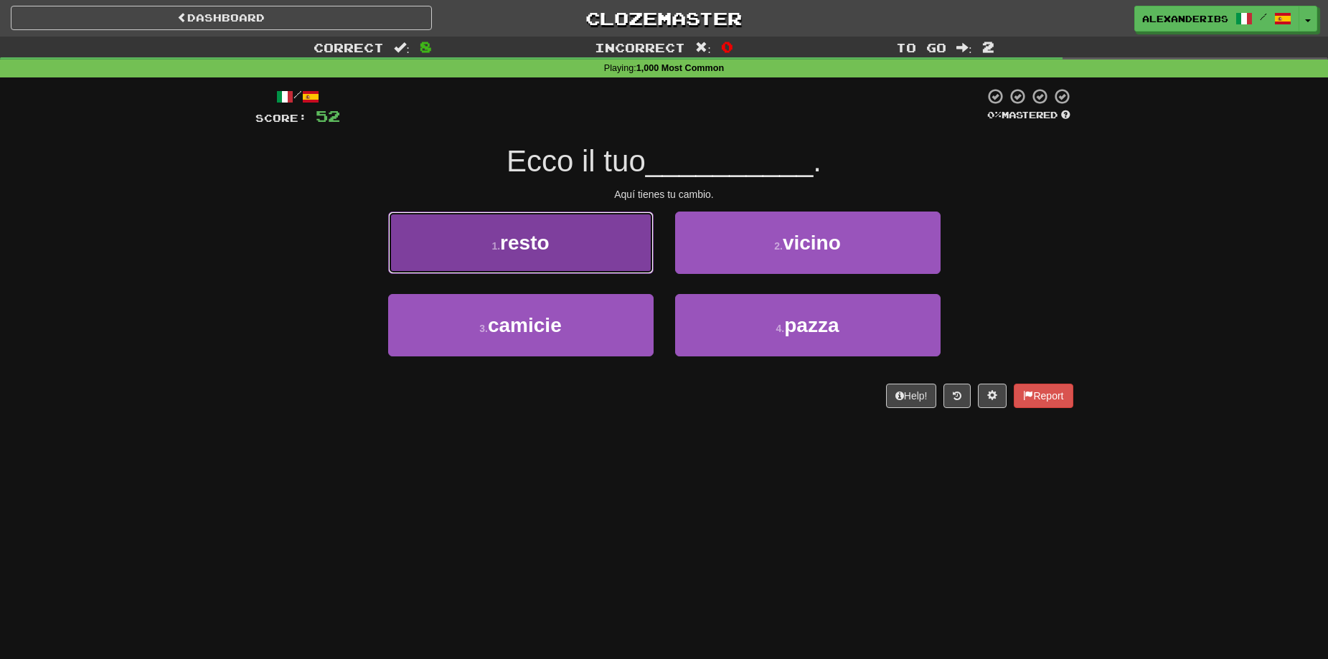
click at [578, 248] on button "1 . resto" at bounding box center [520, 243] width 265 height 62
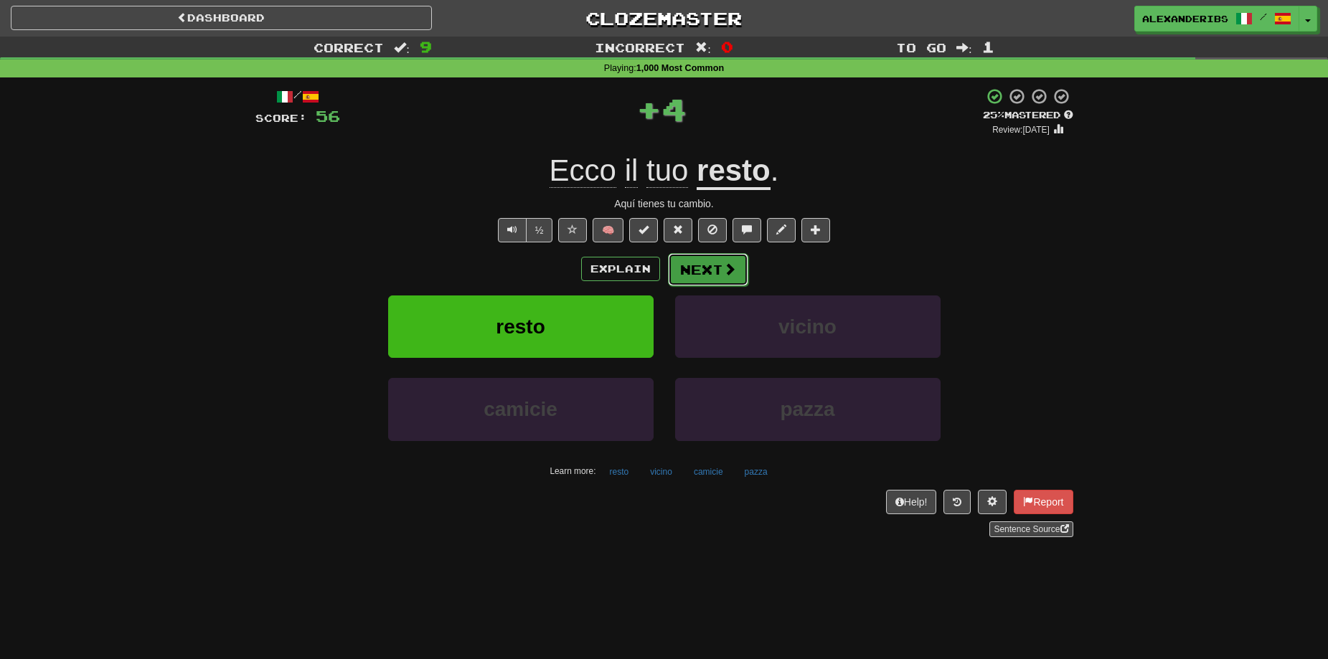
click at [694, 266] on button "Next" at bounding box center [708, 269] width 80 height 33
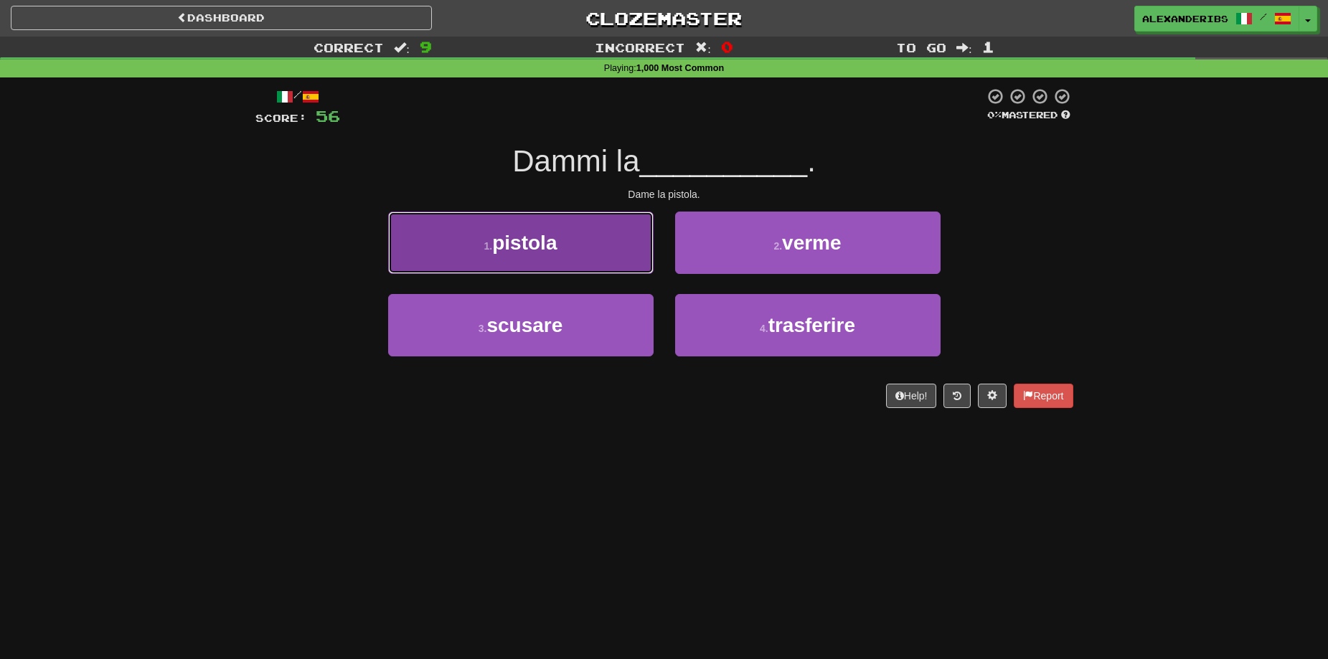
click at [637, 264] on button "1 . pistola" at bounding box center [520, 243] width 265 height 62
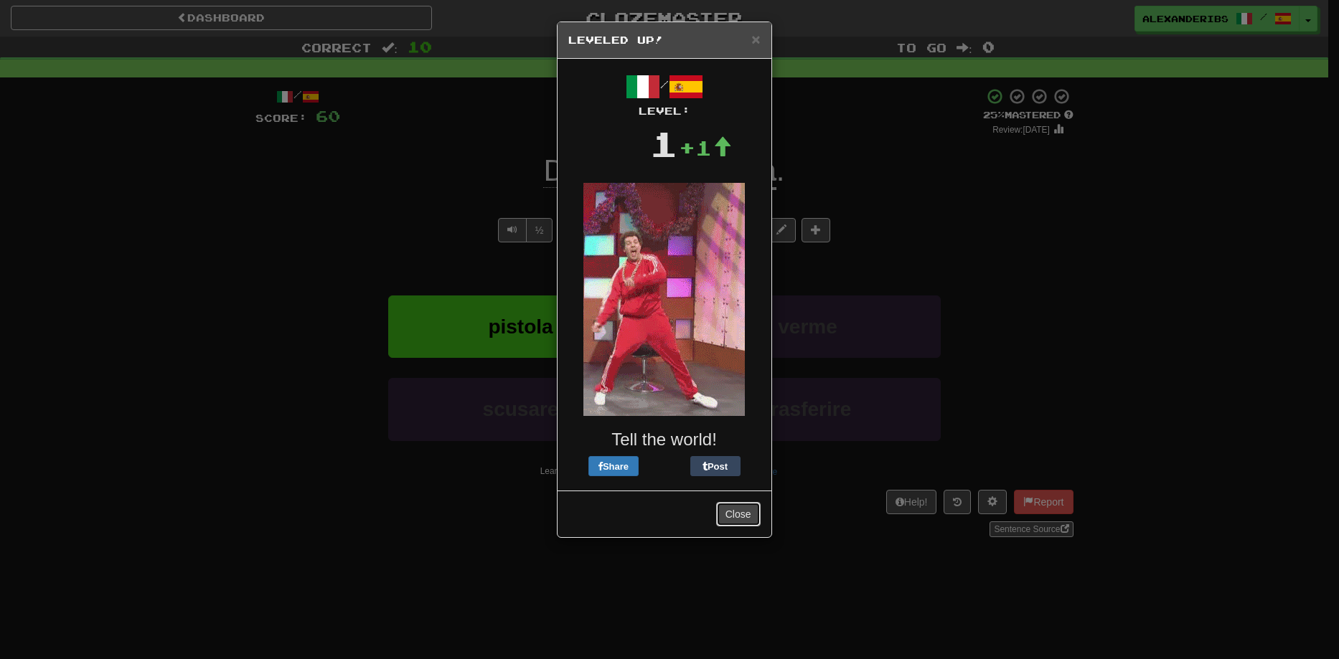
click at [740, 520] on button "Close" at bounding box center [738, 514] width 44 height 24
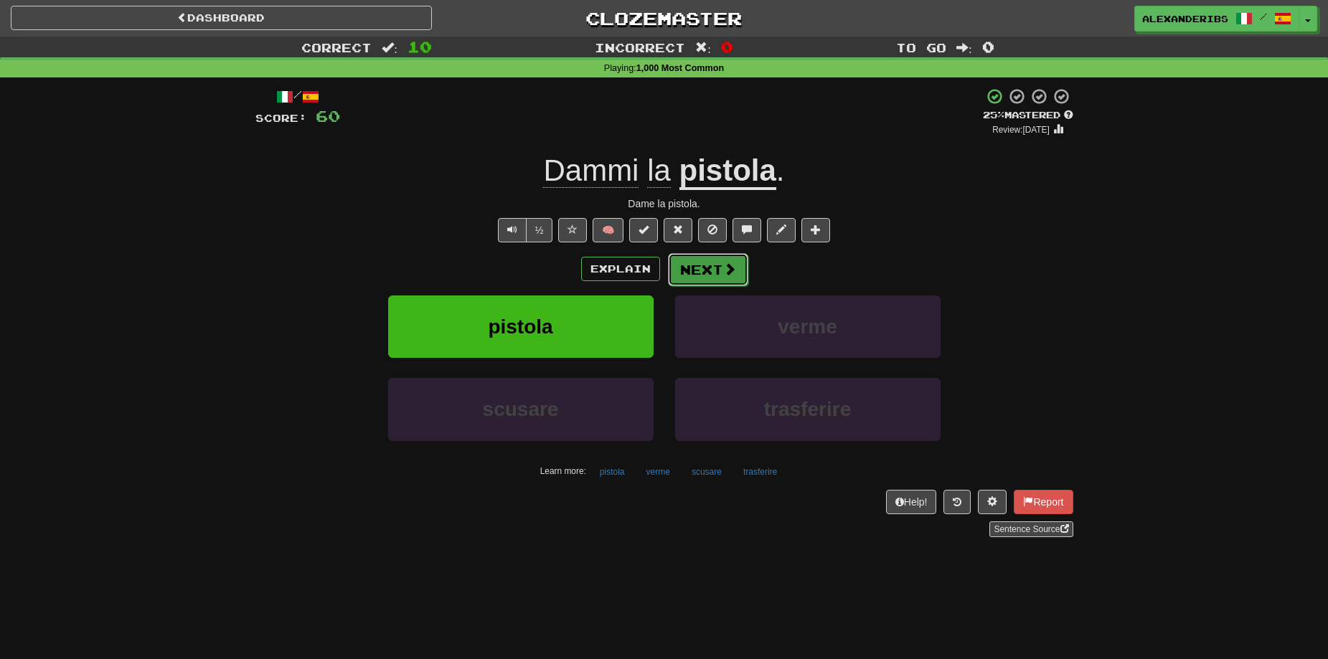
click at [729, 264] on span at bounding box center [729, 269] width 13 height 13
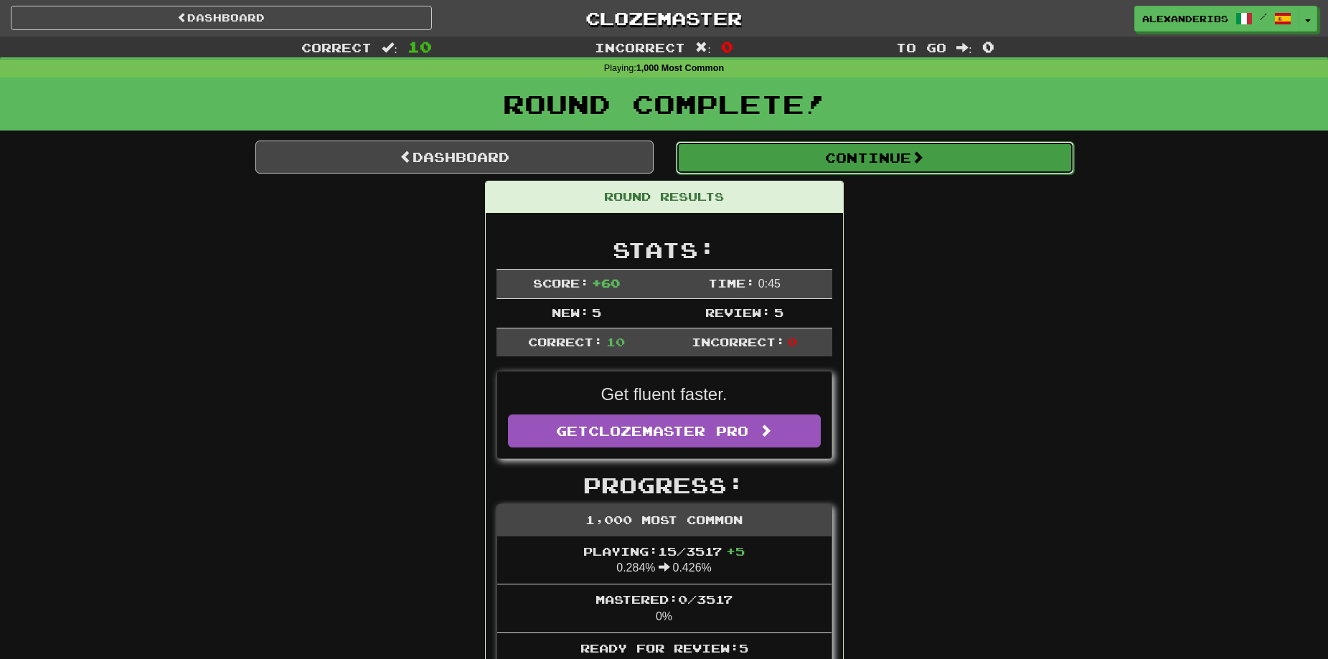
click at [837, 157] on button "Continue" at bounding box center [875, 157] width 398 height 33
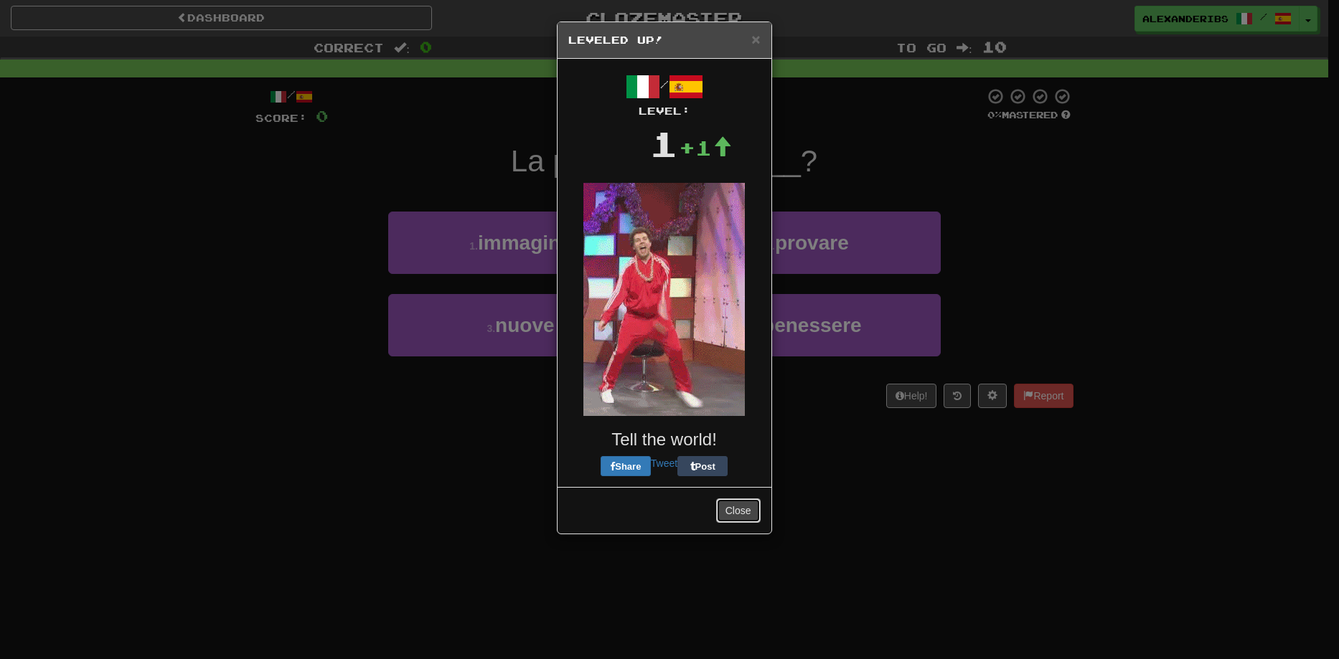
click at [749, 515] on button "Close" at bounding box center [738, 511] width 44 height 24
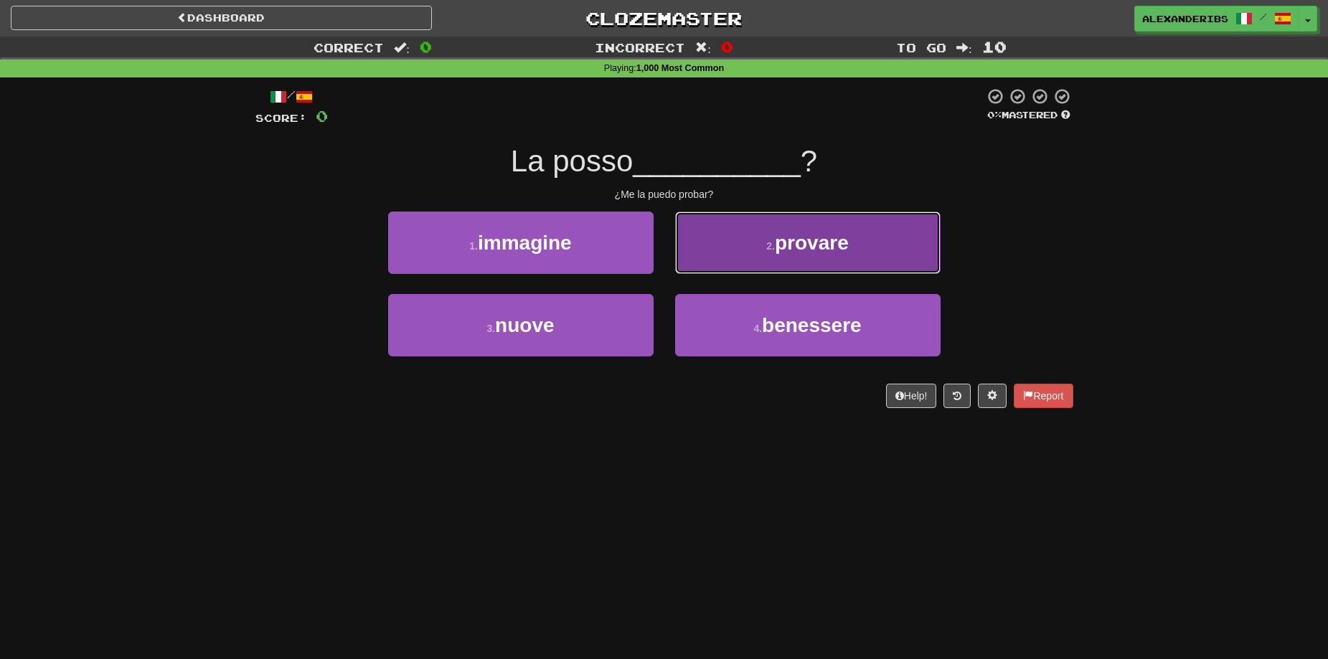
click at [735, 228] on button "2 . provare" at bounding box center [807, 243] width 265 height 62
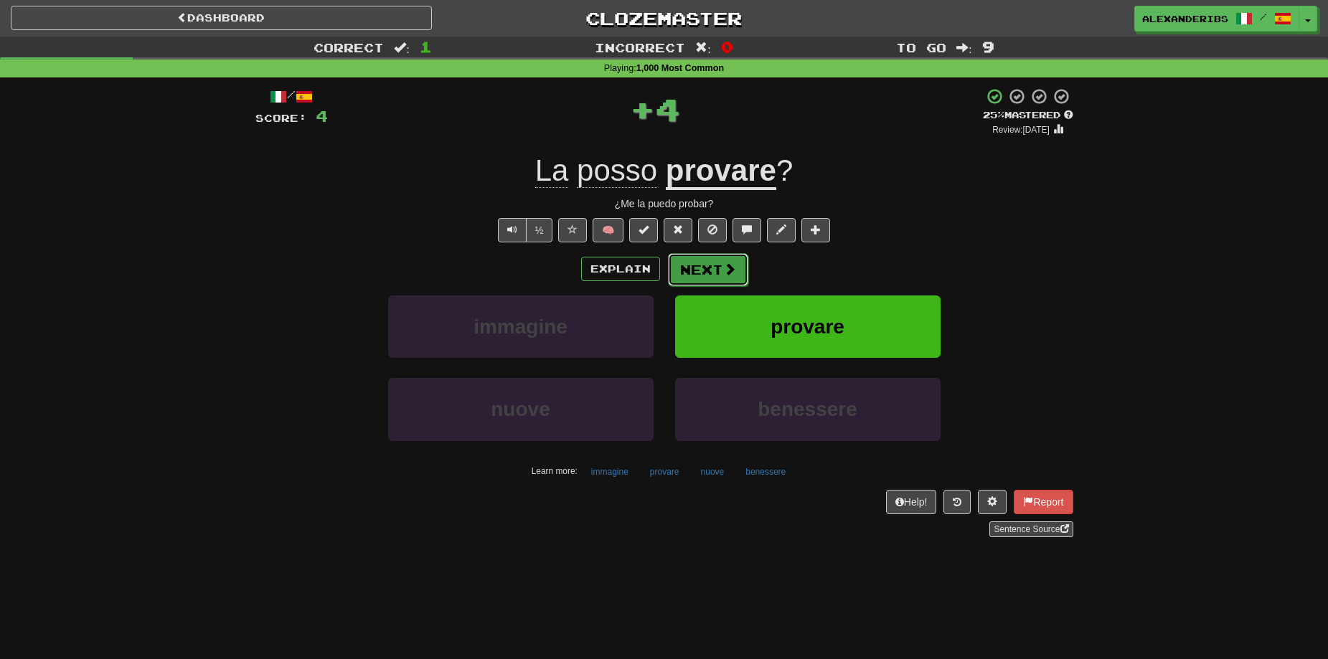
click at [679, 274] on button "Next" at bounding box center [708, 269] width 80 height 33
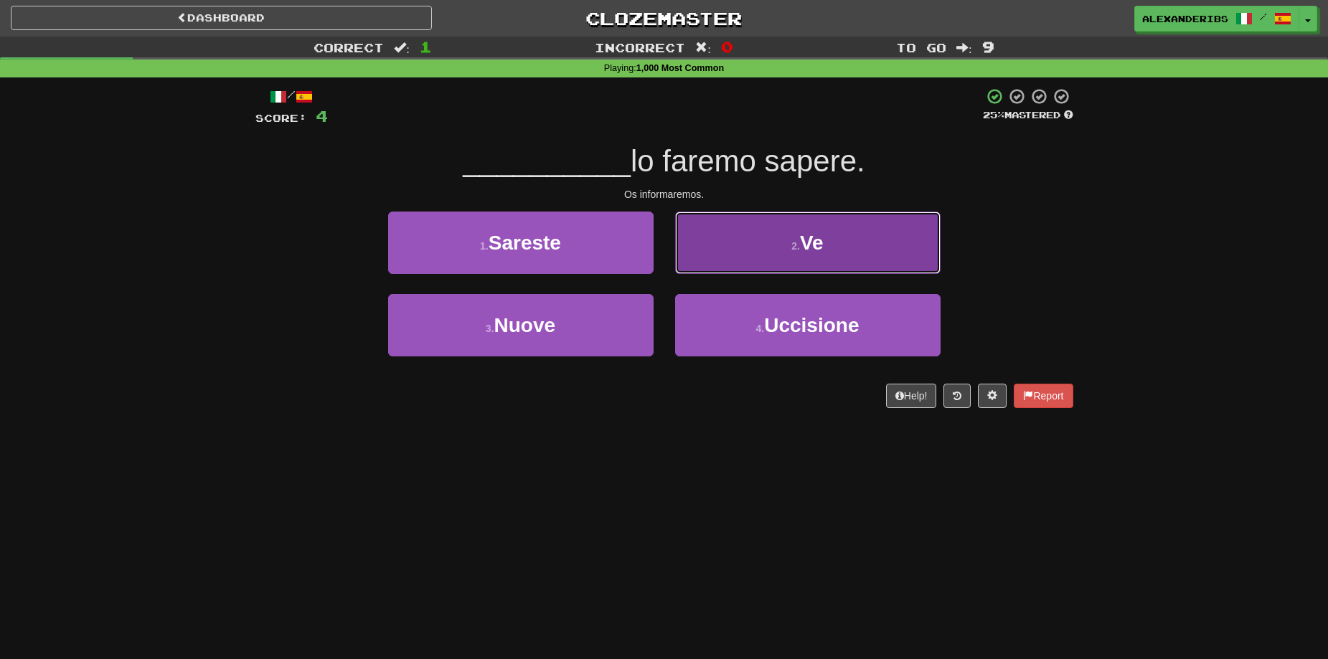
click at [805, 255] on button "2 . Ve" at bounding box center [807, 243] width 265 height 62
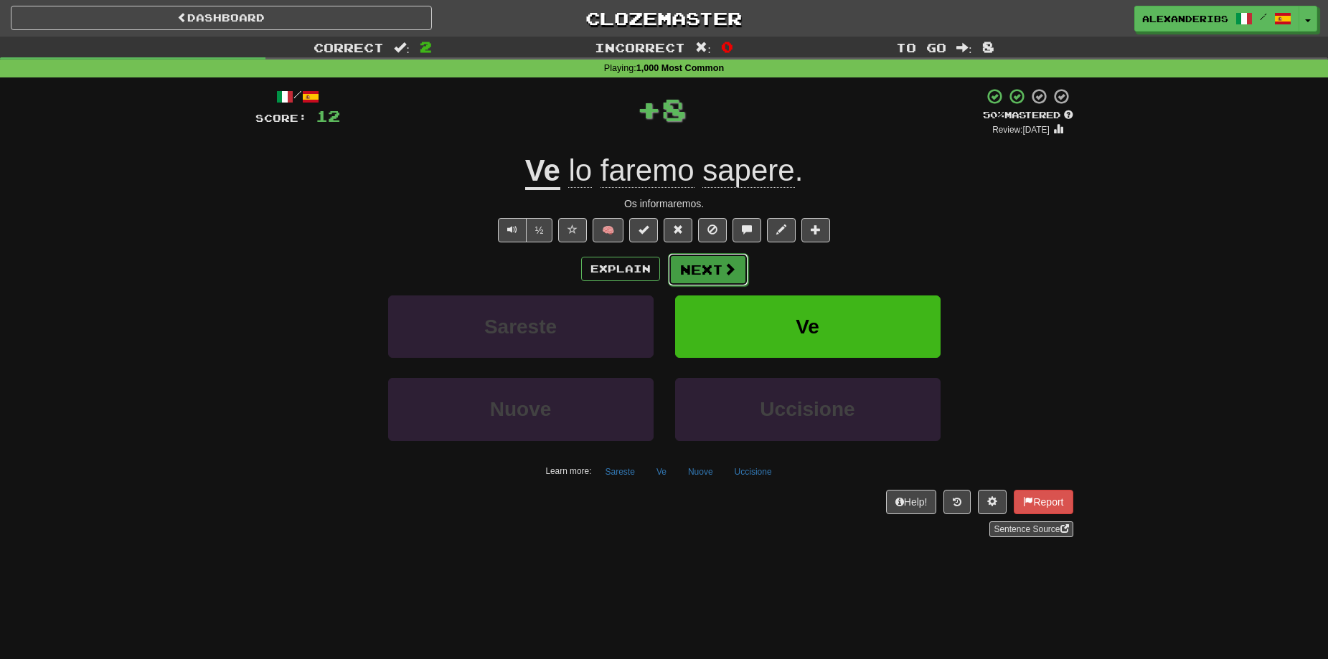
click at [712, 262] on button "Next" at bounding box center [708, 269] width 80 height 33
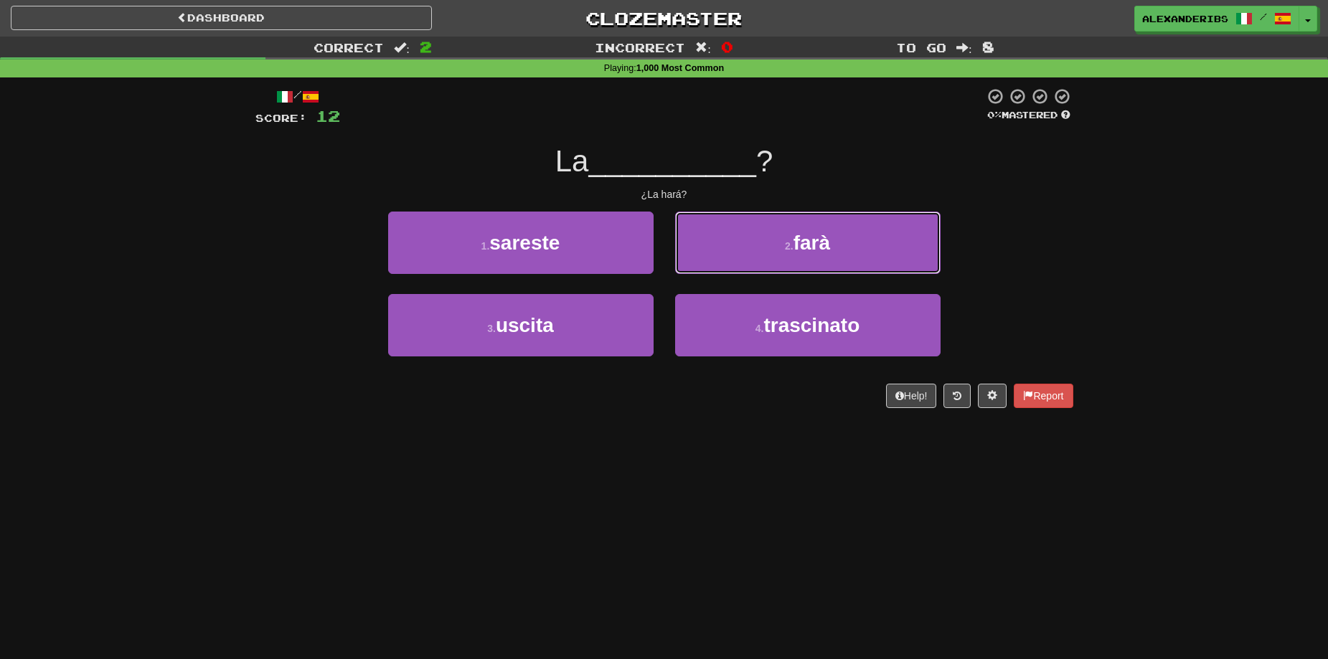
click at [712, 262] on button "2 . farà" at bounding box center [807, 243] width 265 height 62
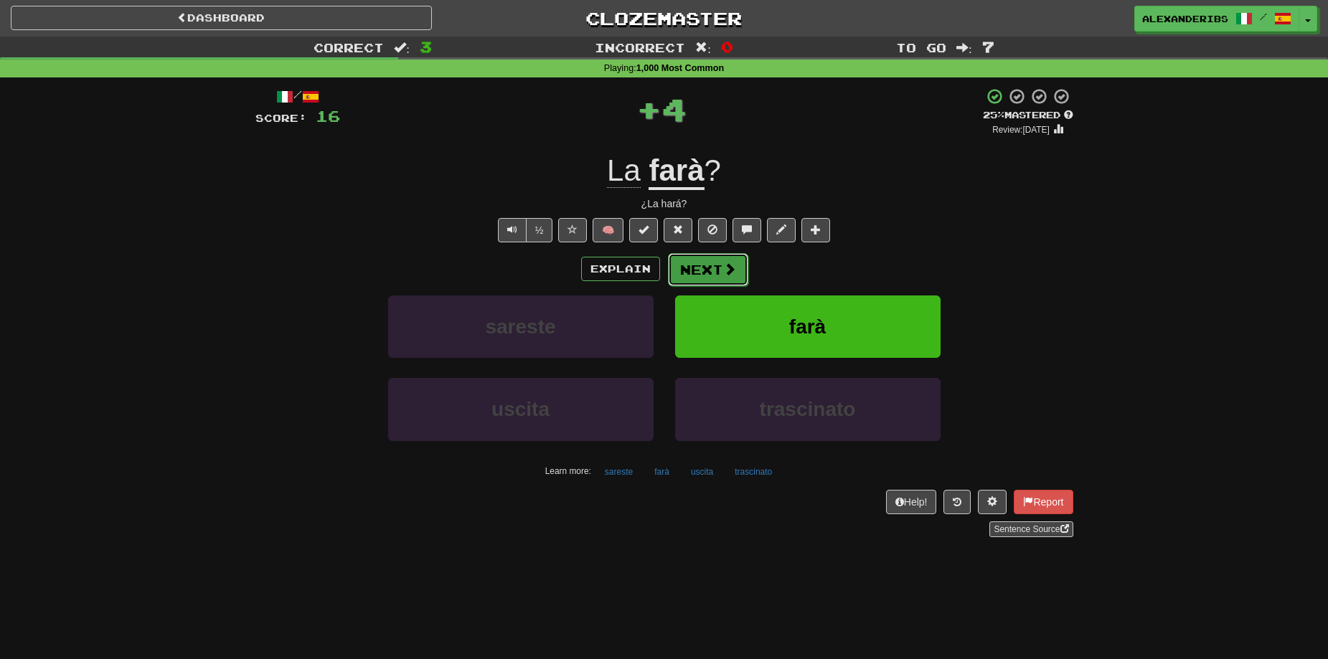
click at [705, 266] on button "Next" at bounding box center [708, 269] width 80 height 33
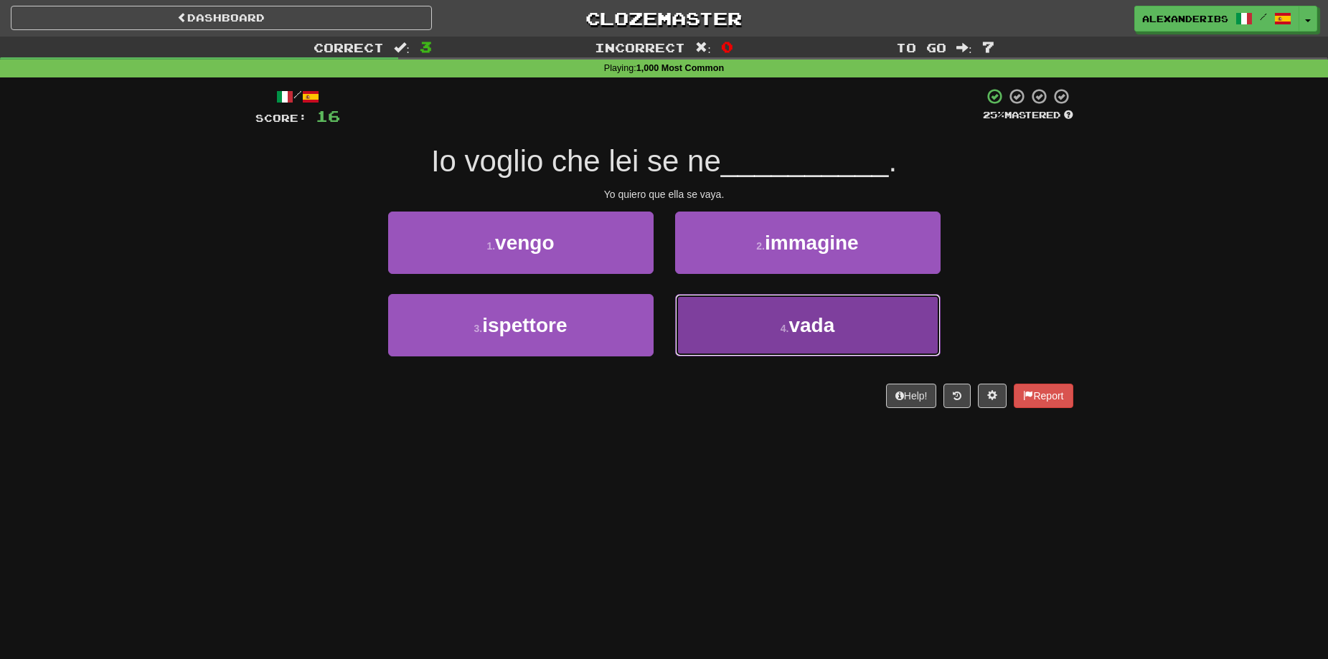
click at [701, 302] on button "4 . vada" at bounding box center [807, 325] width 265 height 62
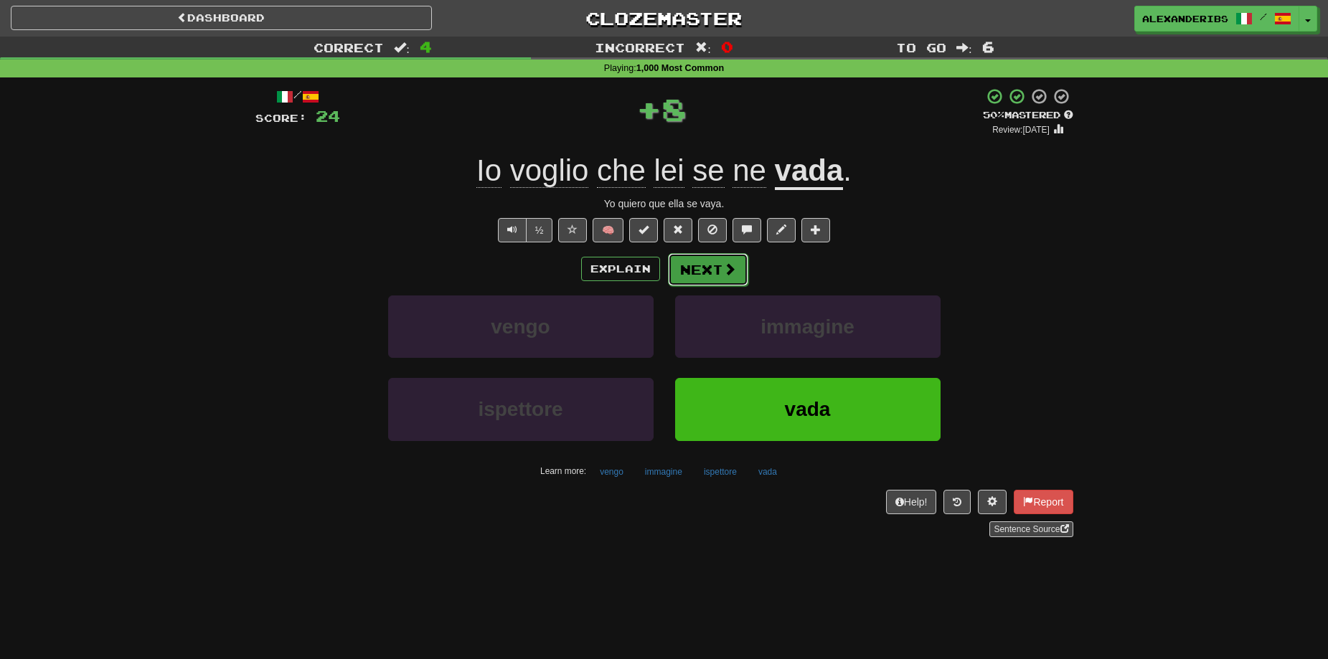
click at [698, 267] on button "Next" at bounding box center [708, 269] width 80 height 33
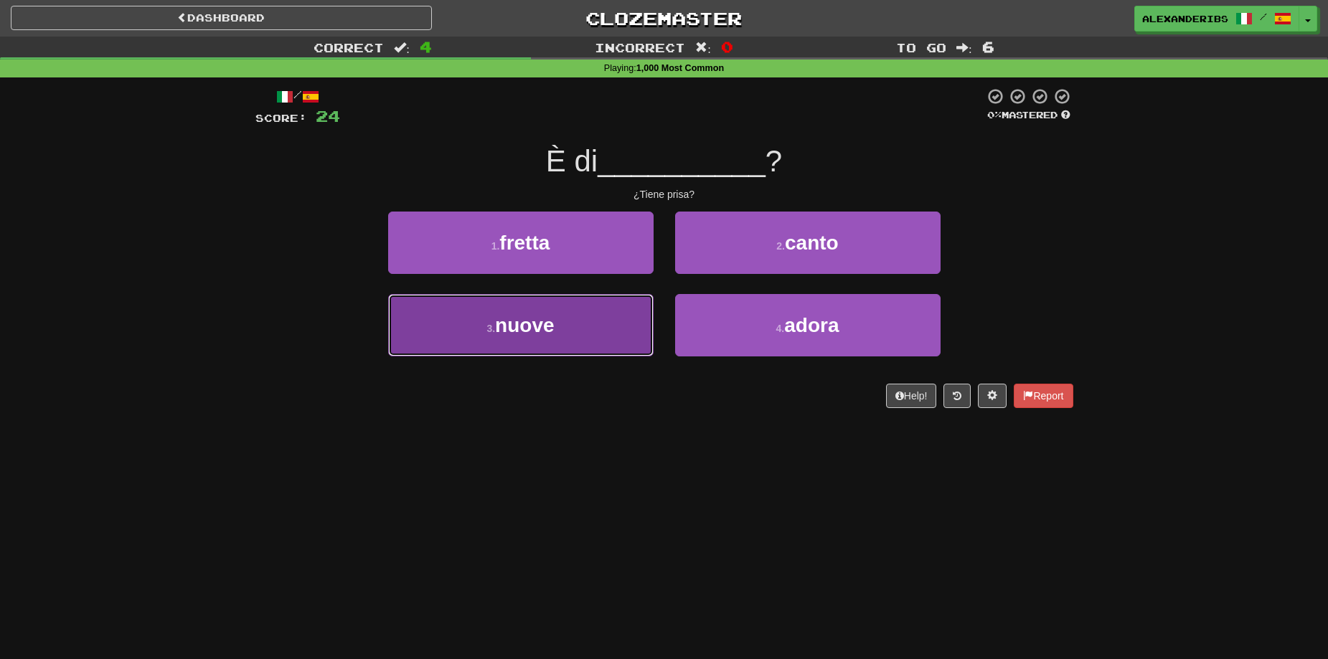
click at [613, 306] on button "3 . nuove" at bounding box center [520, 325] width 265 height 62
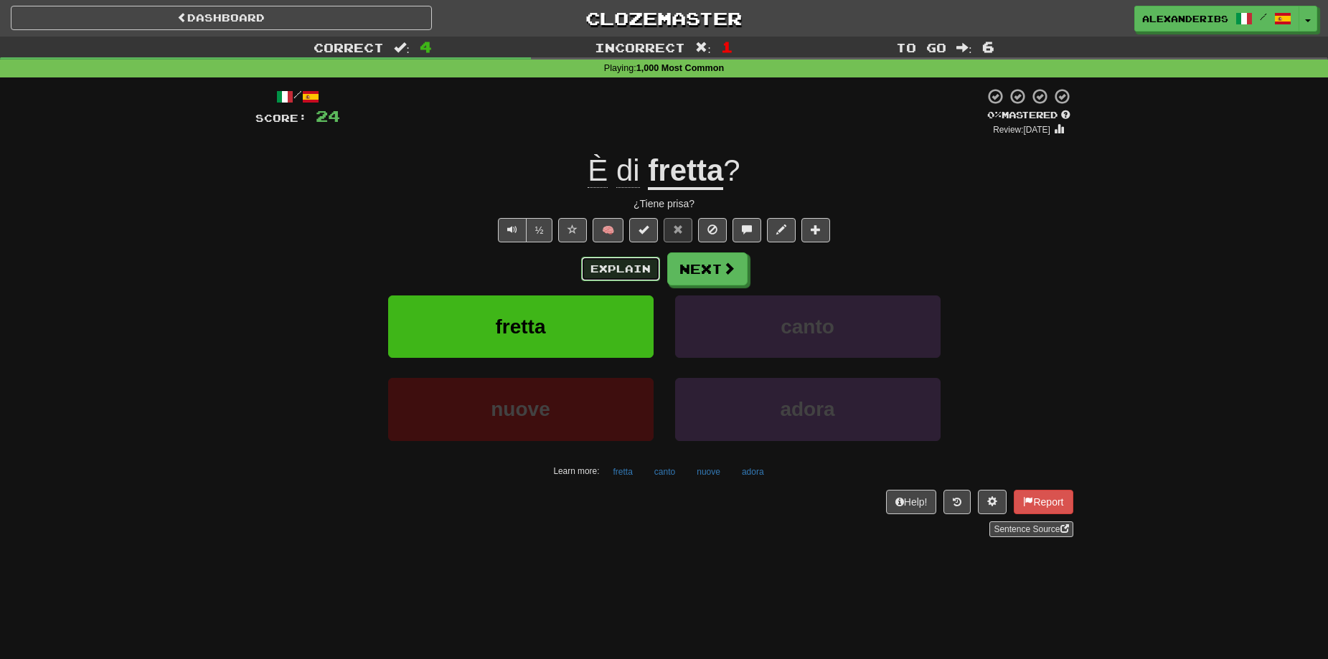
click at [636, 268] on button "Explain" at bounding box center [620, 269] width 79 height 24
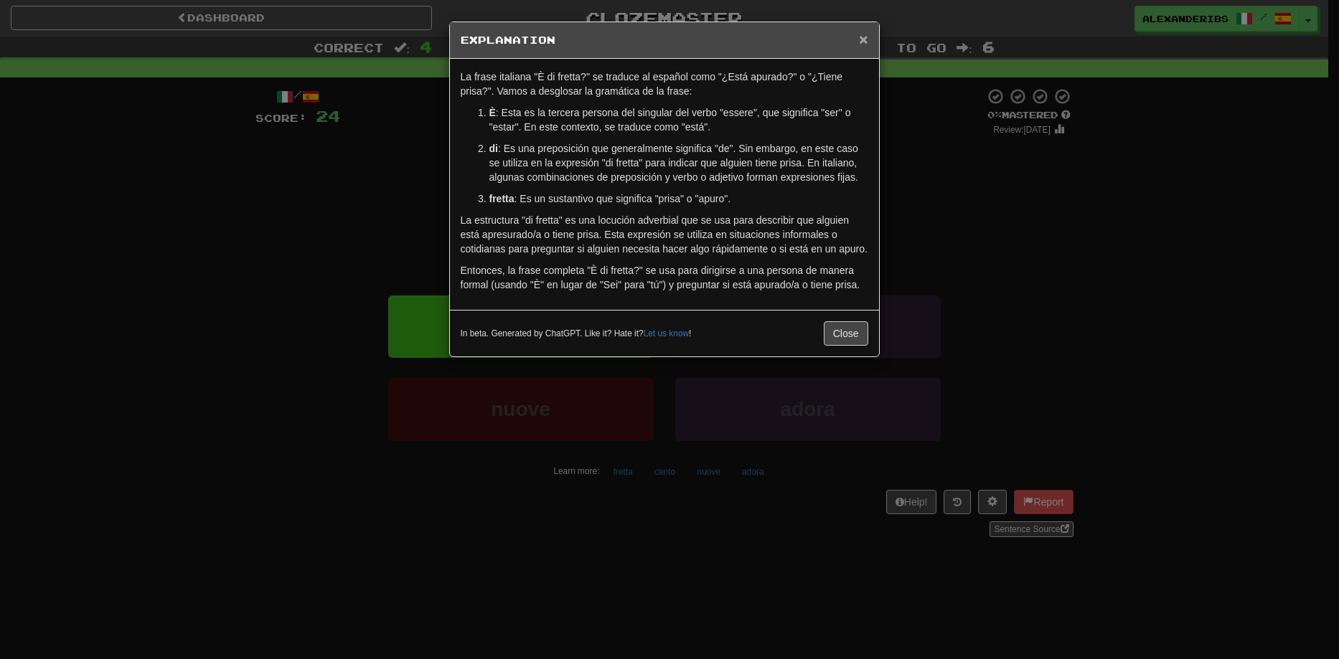
click at [866, 36] on span "×" at bounding box center [863, 39] width 9 height 17
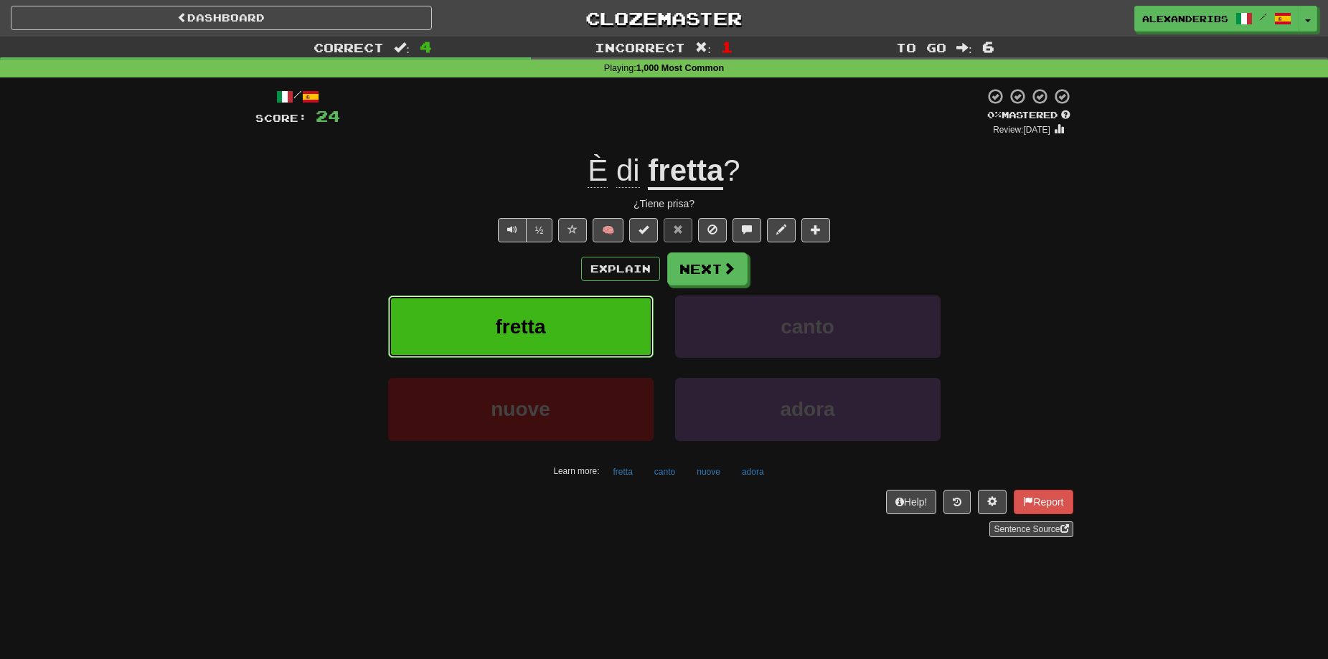
click at [524, 331] on span "fretta" at bounding box center [520, 327] width 50 height 22
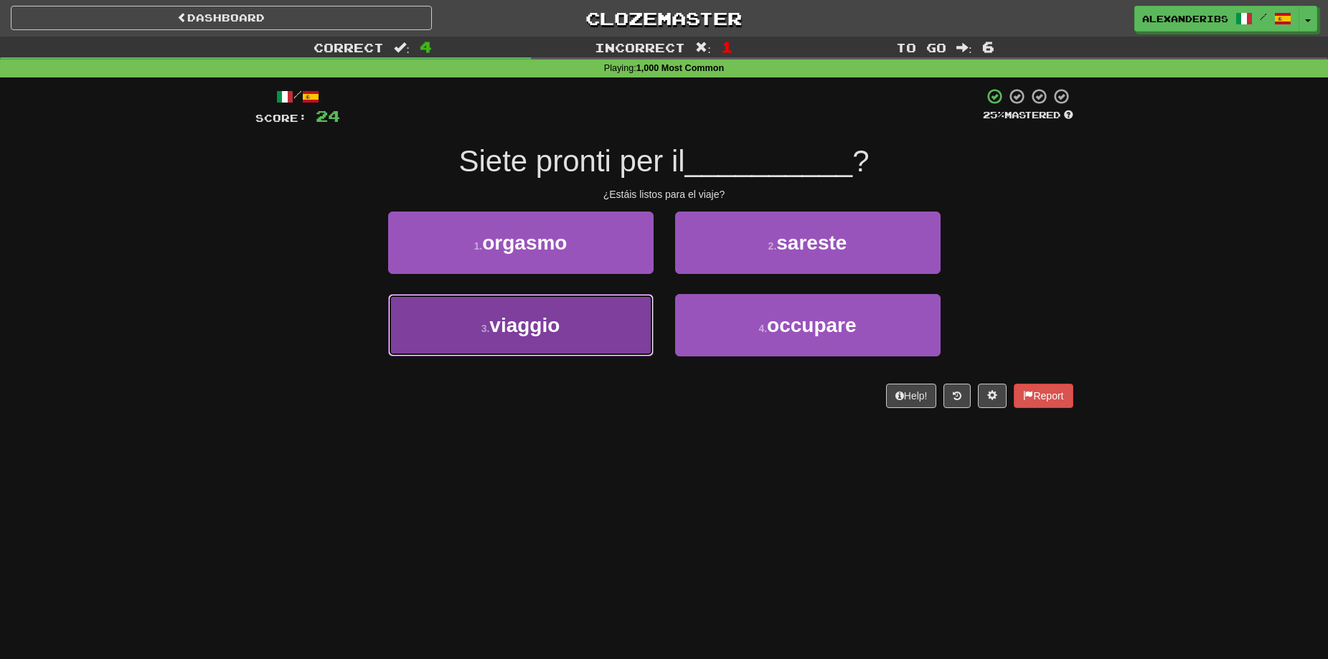
click at [579, 309] on button "3 . viaggio" at bounding box center [520, 325] width 265 height 62
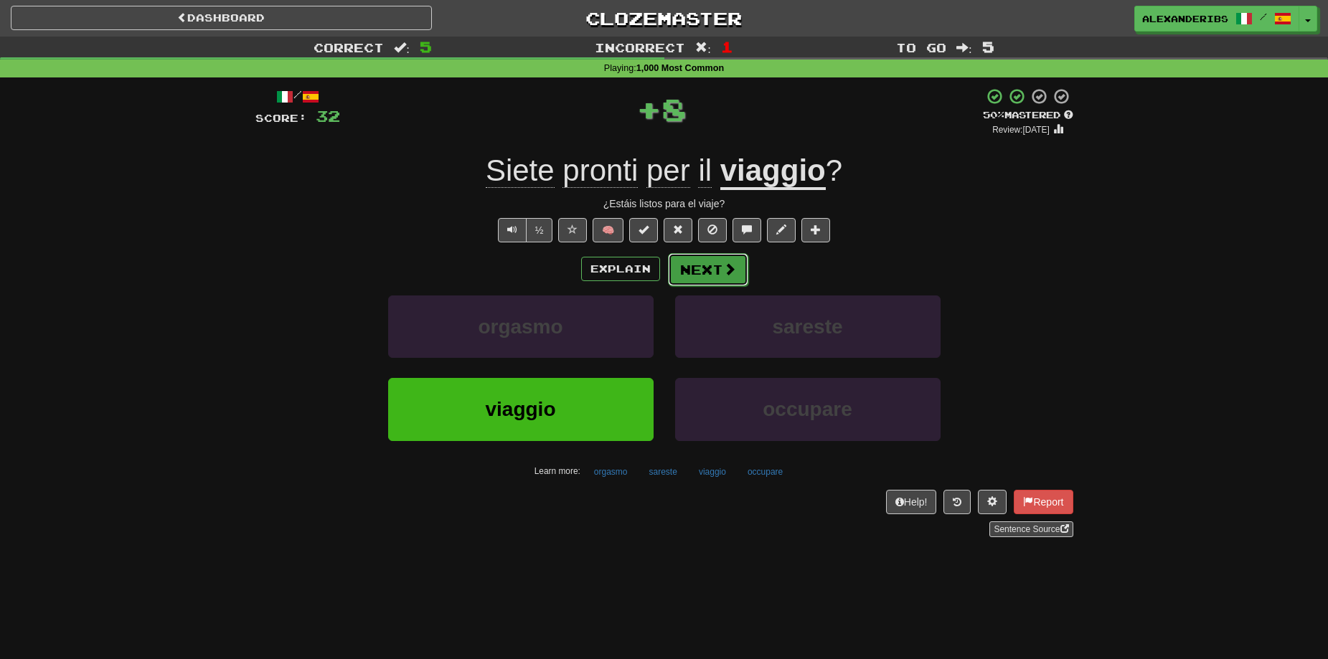
click at [694, 274] on button "Next" at bounding box center [708, 269] width 80 height 33
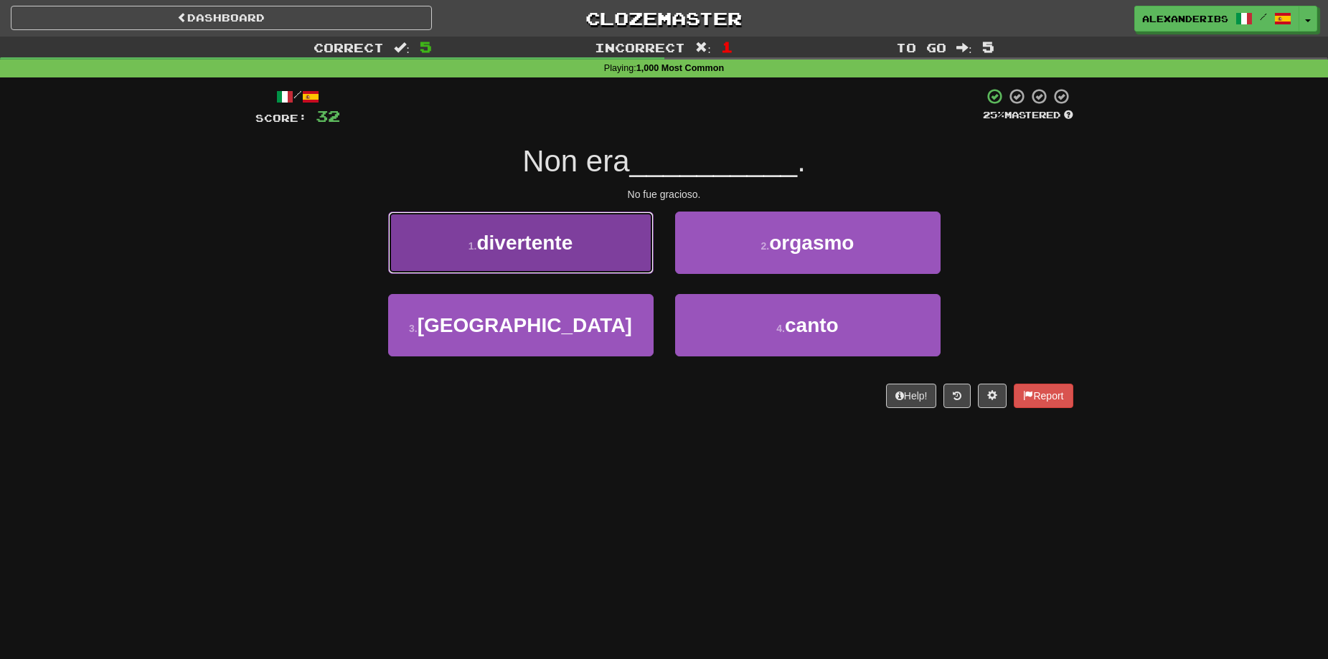
click at [621, 257] on button "1 . divertente" at bounding box center [520, 243] width 265 height 62
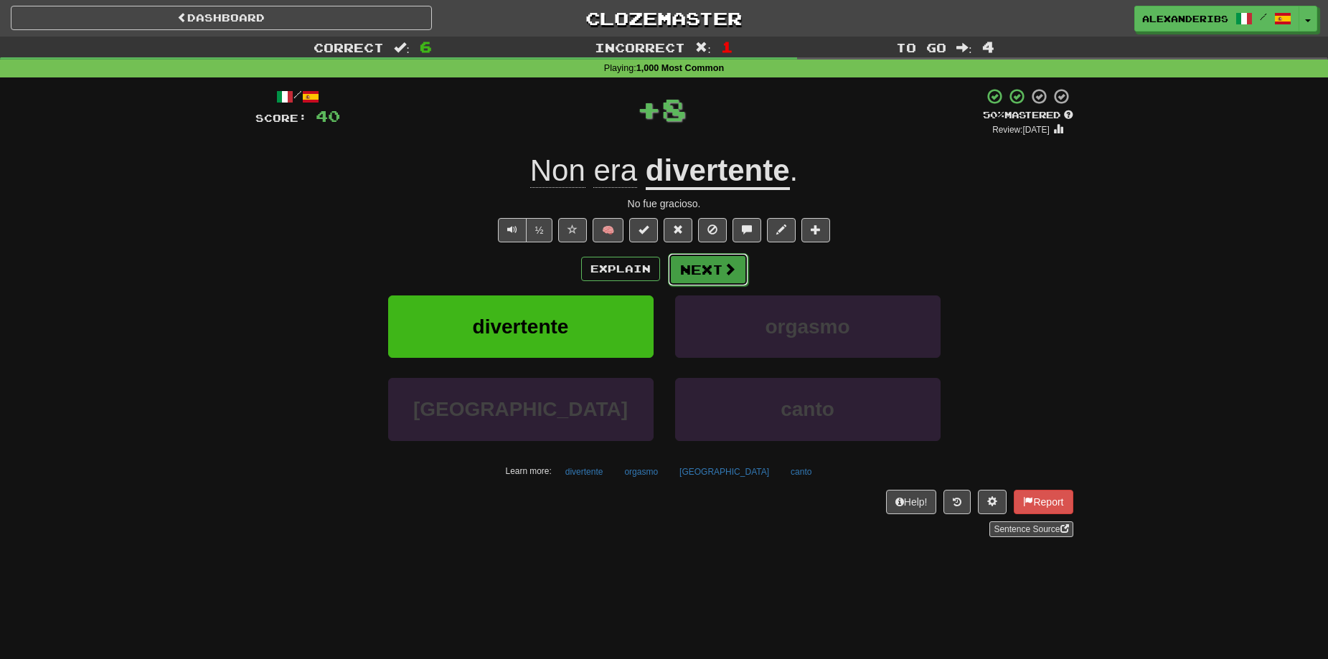
click at [720, 278] on button "Next" at bounding box center [708, 269] width 80 height 33
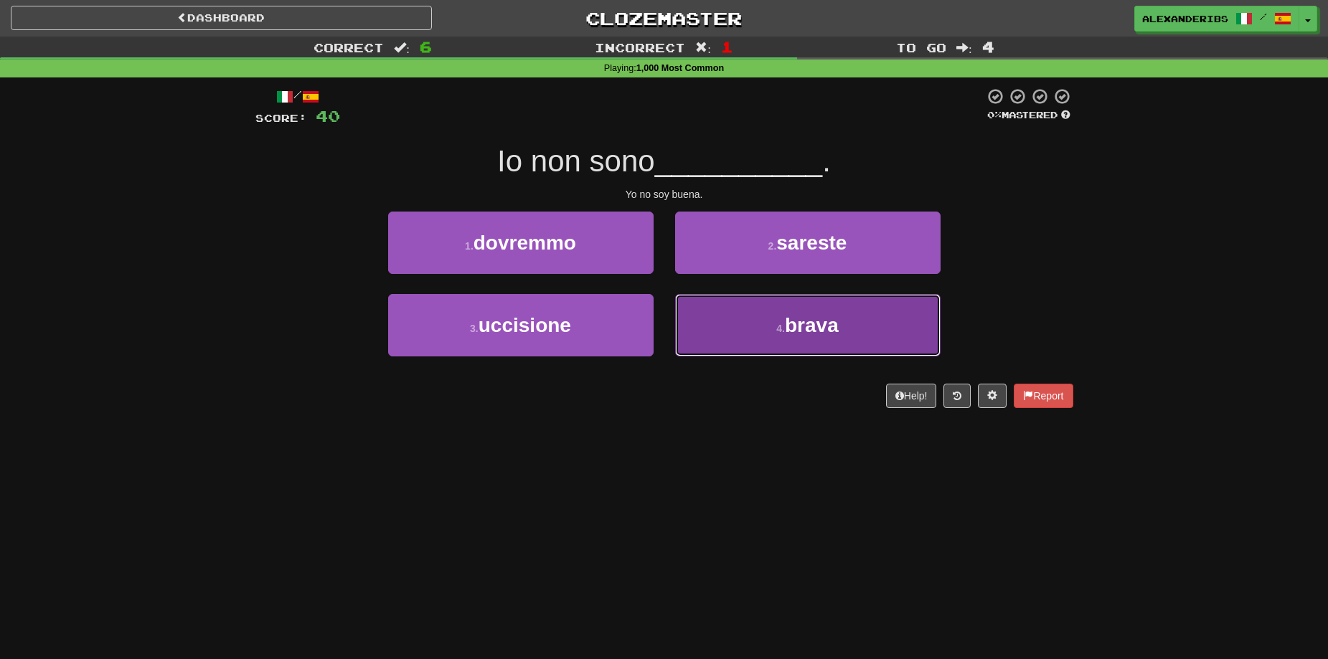
click at [742, 329] on button "4 . brava" at bounding box center [807, 325] width 265 height 62
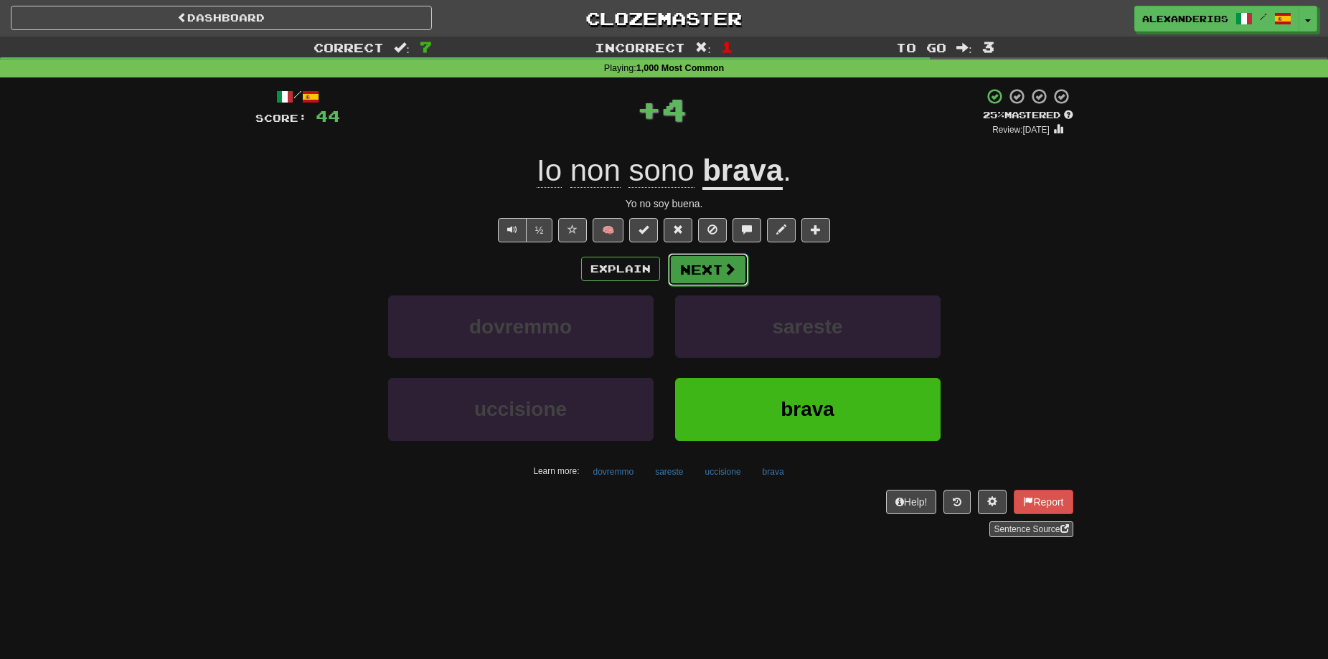
click at [698, 276] on button "Next" at bounding box center [708, 269] width 80 height 33
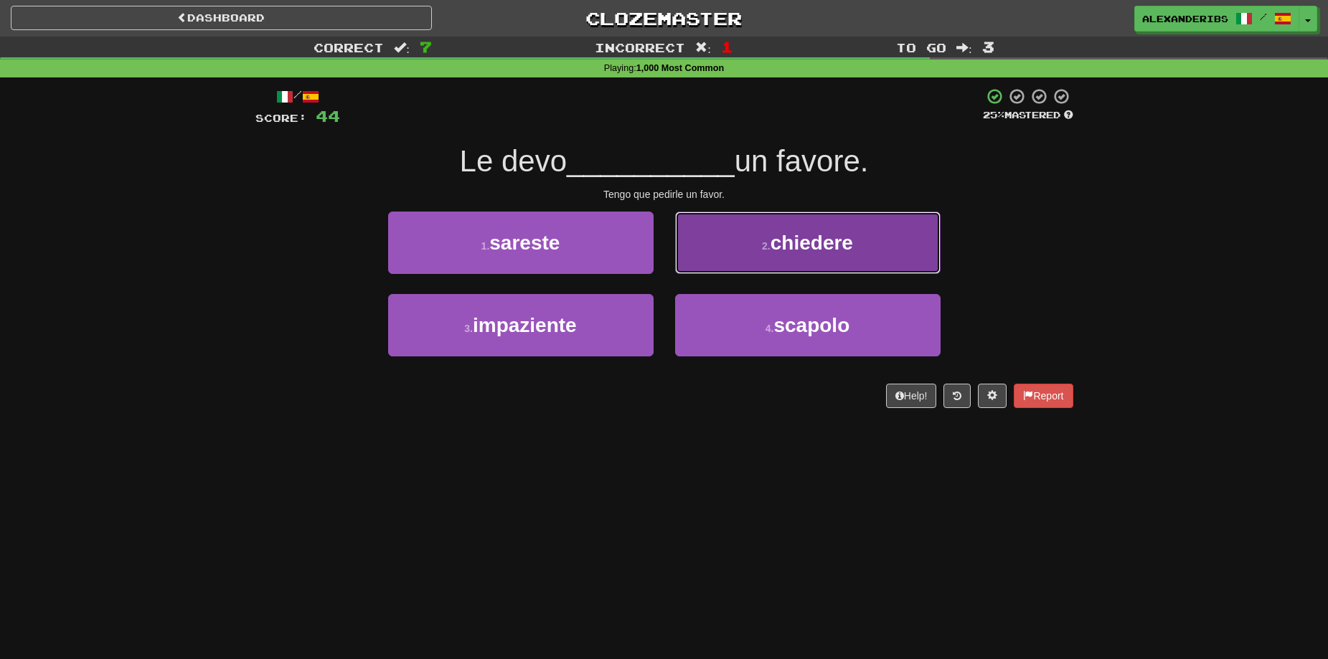
click at [714, 250] on button "2 . chiedere" at bounding box center [807, 243] width 265 height 62
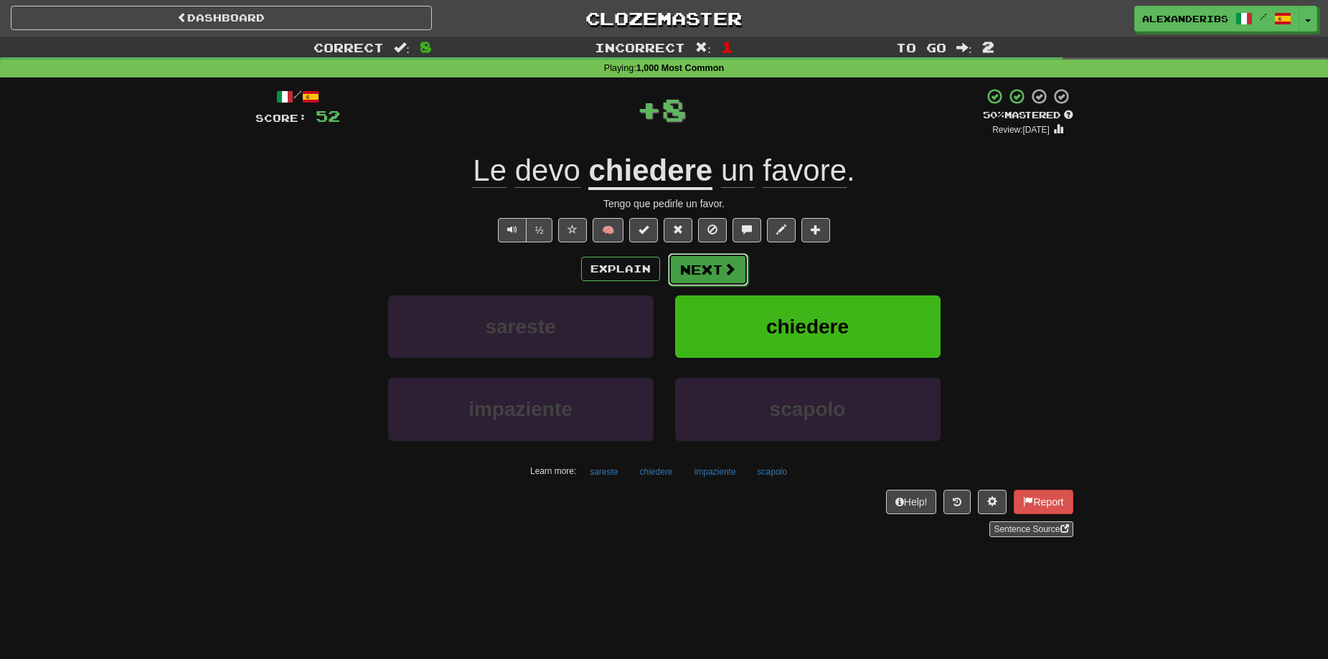
click at [708, 258] on button "Next" at bounding box center [708, 269] width 80 height 33
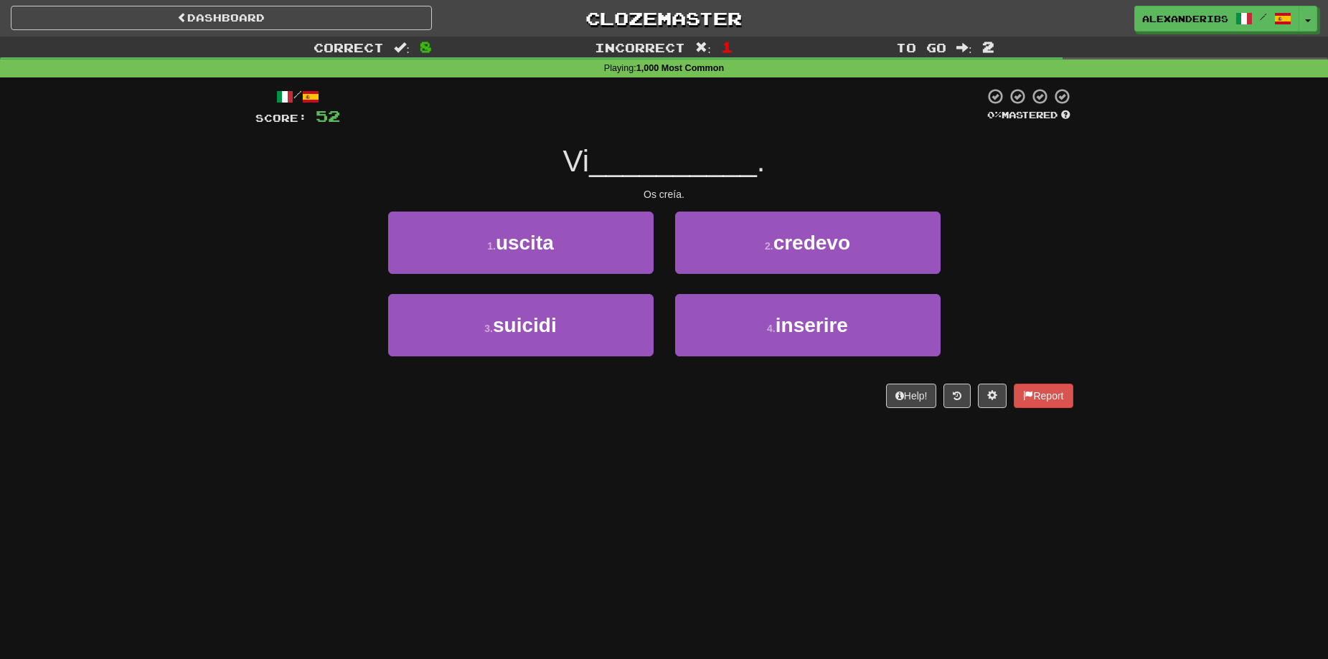
click at [707, 282] on div "2 . credevo" at bounding box center [807, 253] width 287 height 83
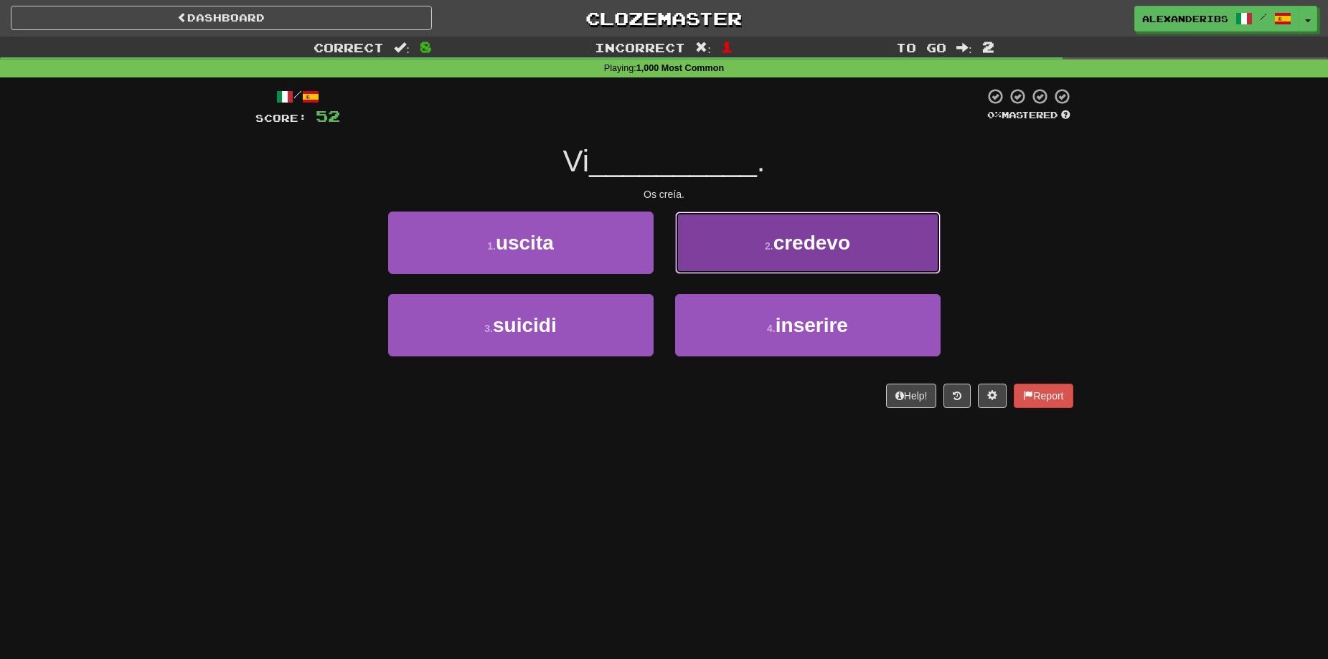
click at [709, 263] on button "2 . credevo" at bounding box center [807, 243] width 265 height 62
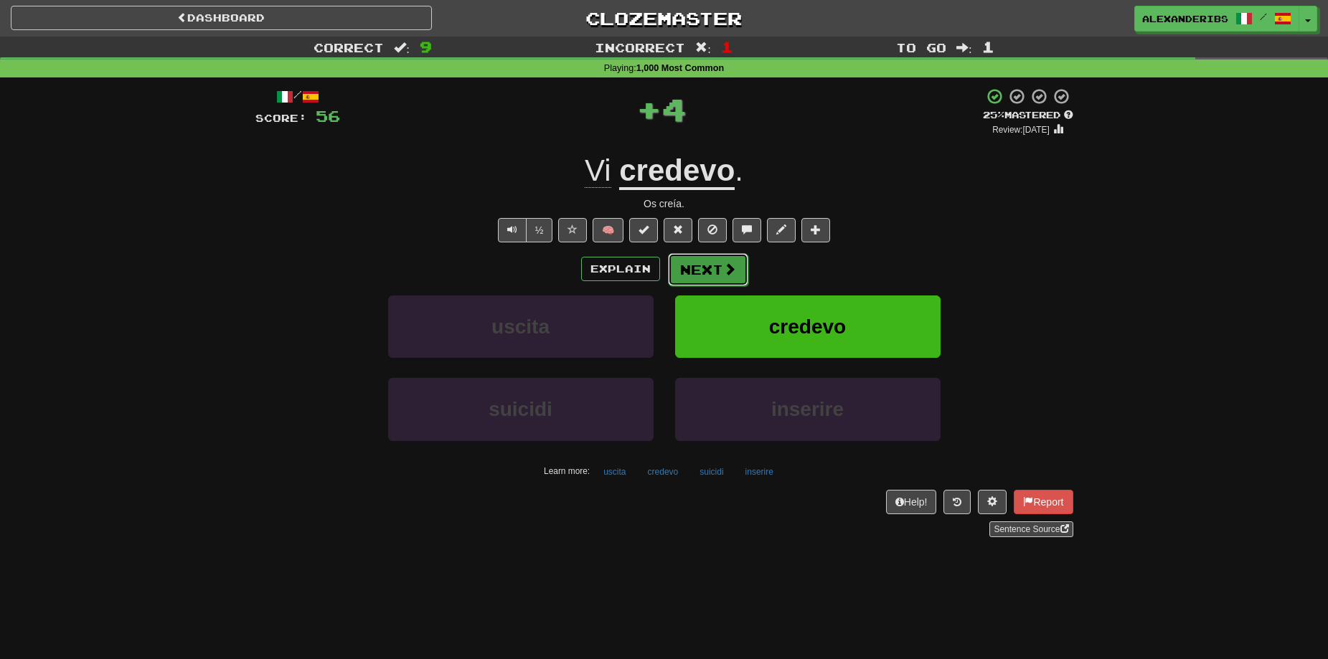
click at [696, 275] on button "Next" at bounding box center [708, 269] width 80 height 33
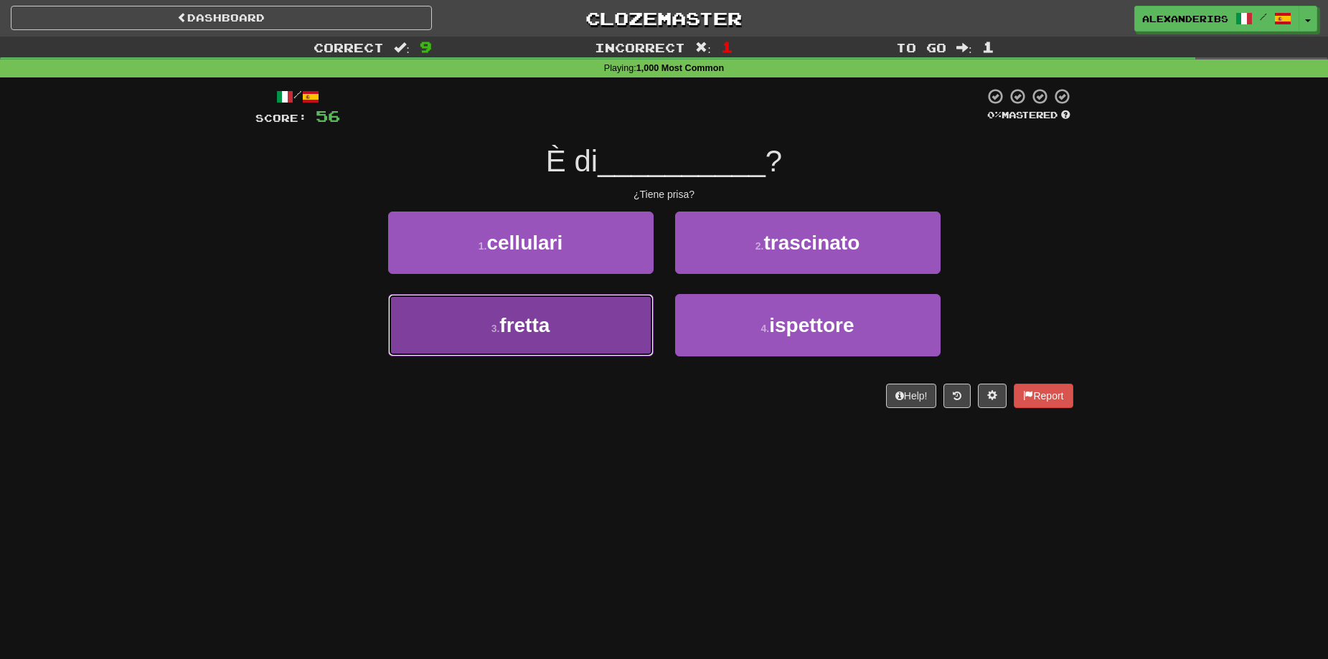
click at [580, 311] on button "3 . fretta" at bounding box center [520, 325] width 265 height 62
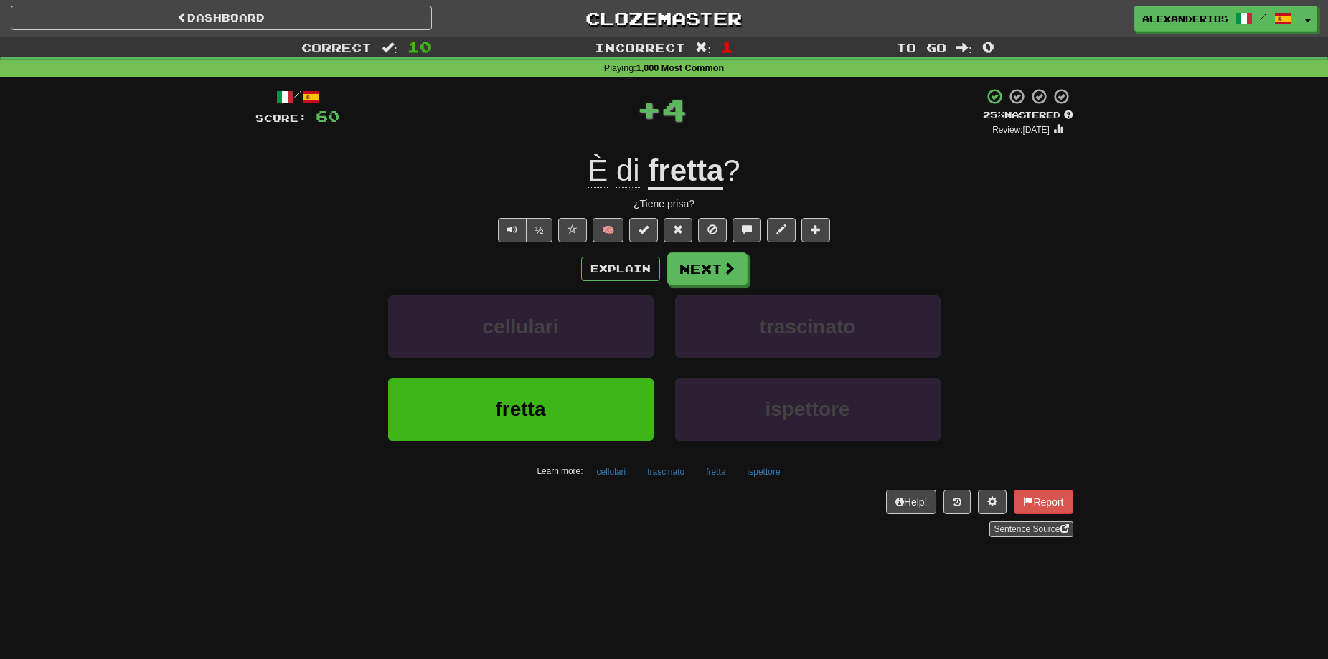
click at [747, 258] on div "Explain Next" at bounding box center [664, 269] width 818 height 33
click at [733, 267] on span at bounding box center [729, 269] width 13 height 13
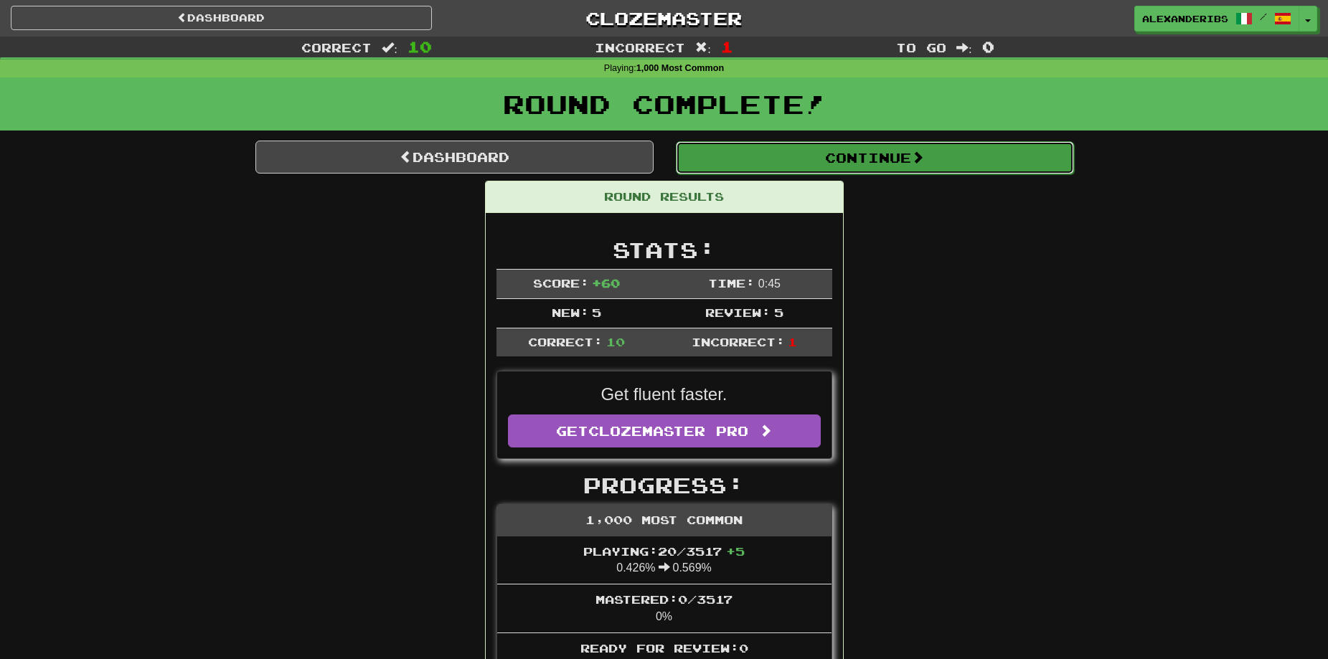
click at [884, 160] on button "Continue" at bounding box center [875, 157] width 398 height 33
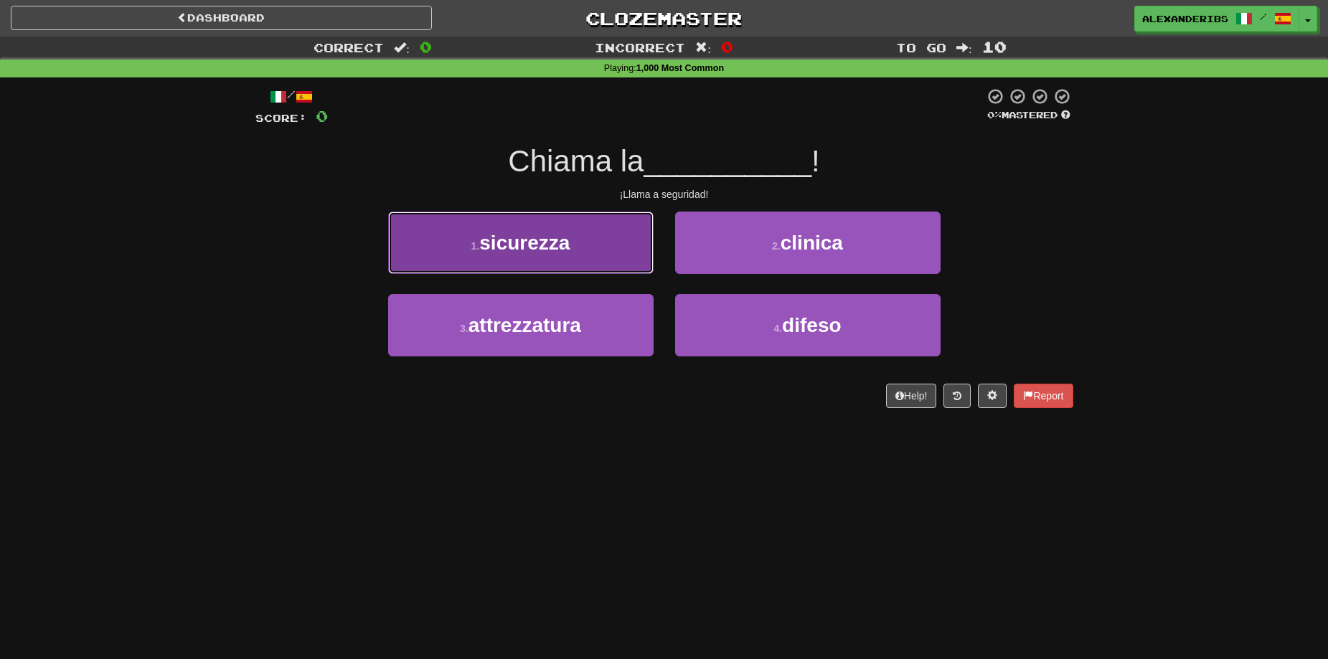
click at [625, 250] on button "1 . sicurezza" at bounding box center [520, 243] width 265 height 62
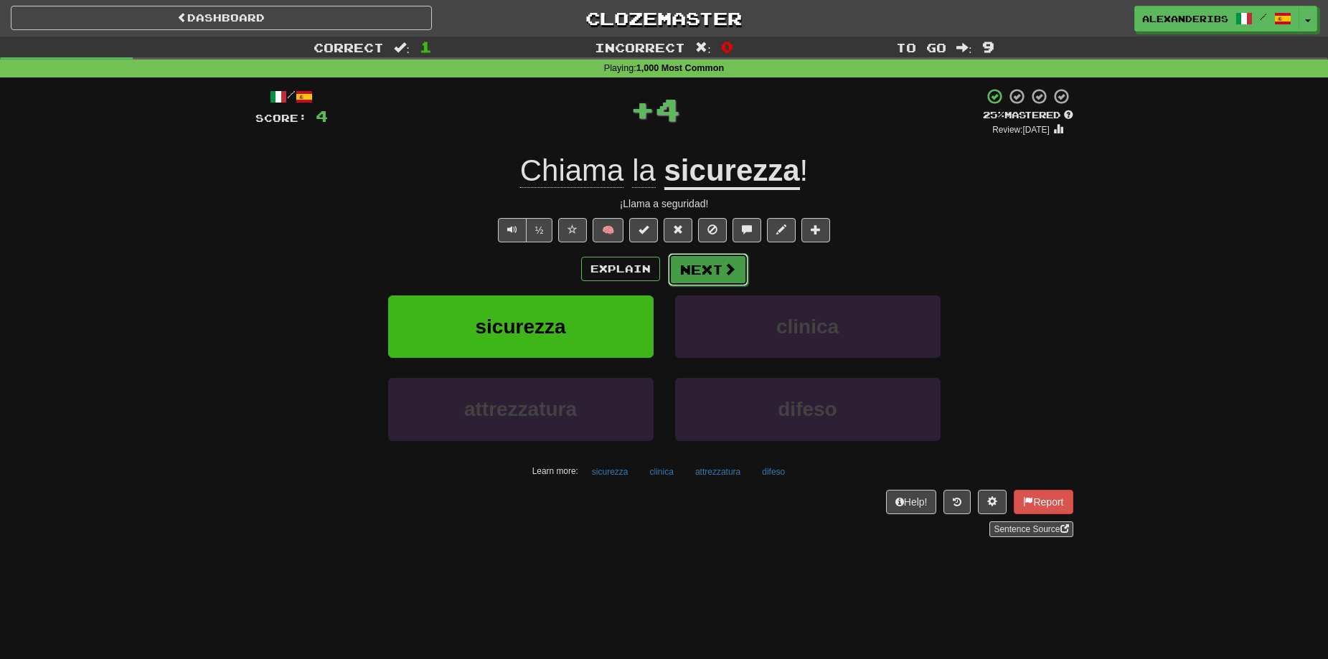
click at [717, 255] on button "Next" at bounding box center [708, 269] width 80 height 33
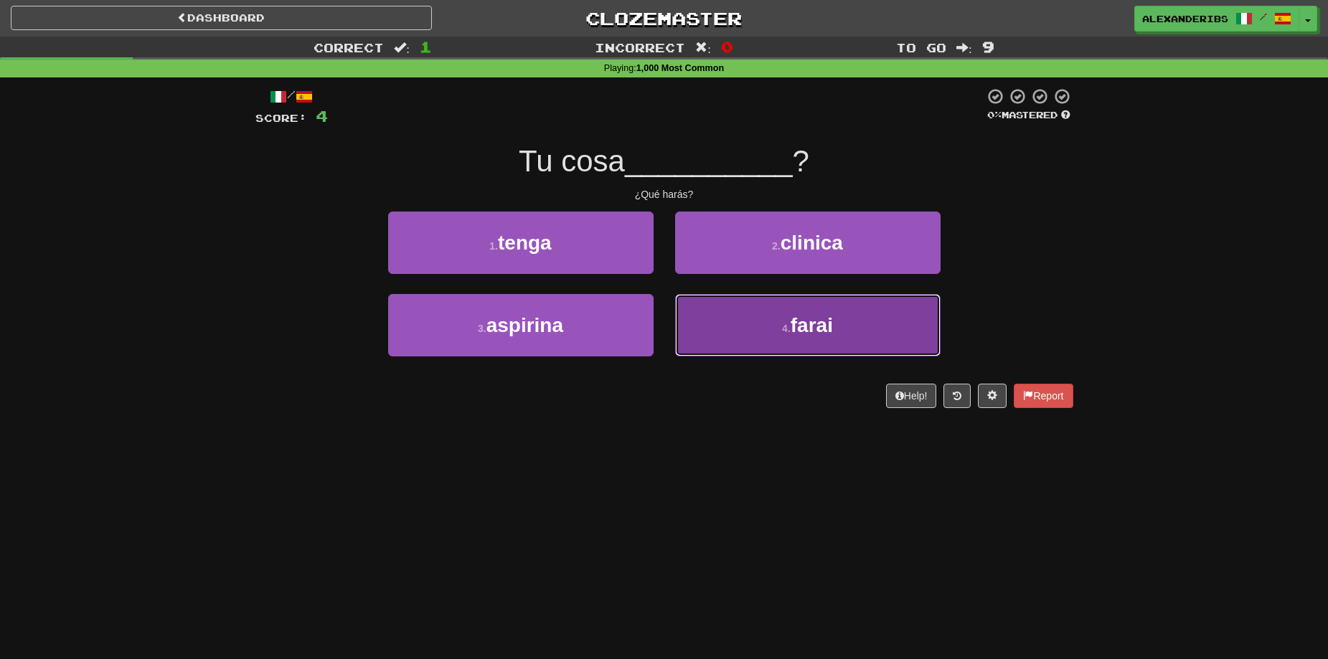
click at [688, 301] on button "4 . farai" at bounding box center [807, 325] width 265 height 62
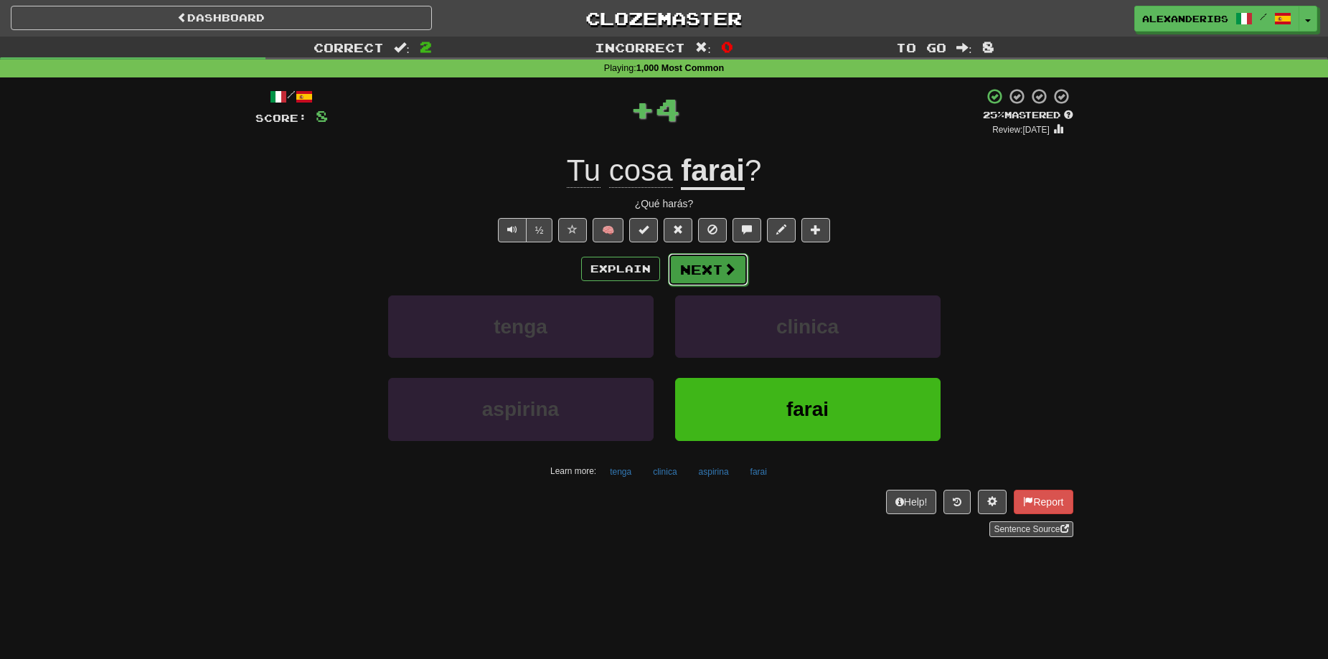
click at [687, 267] on button "Next" at bounding box center [708, 269] width 80 height 33
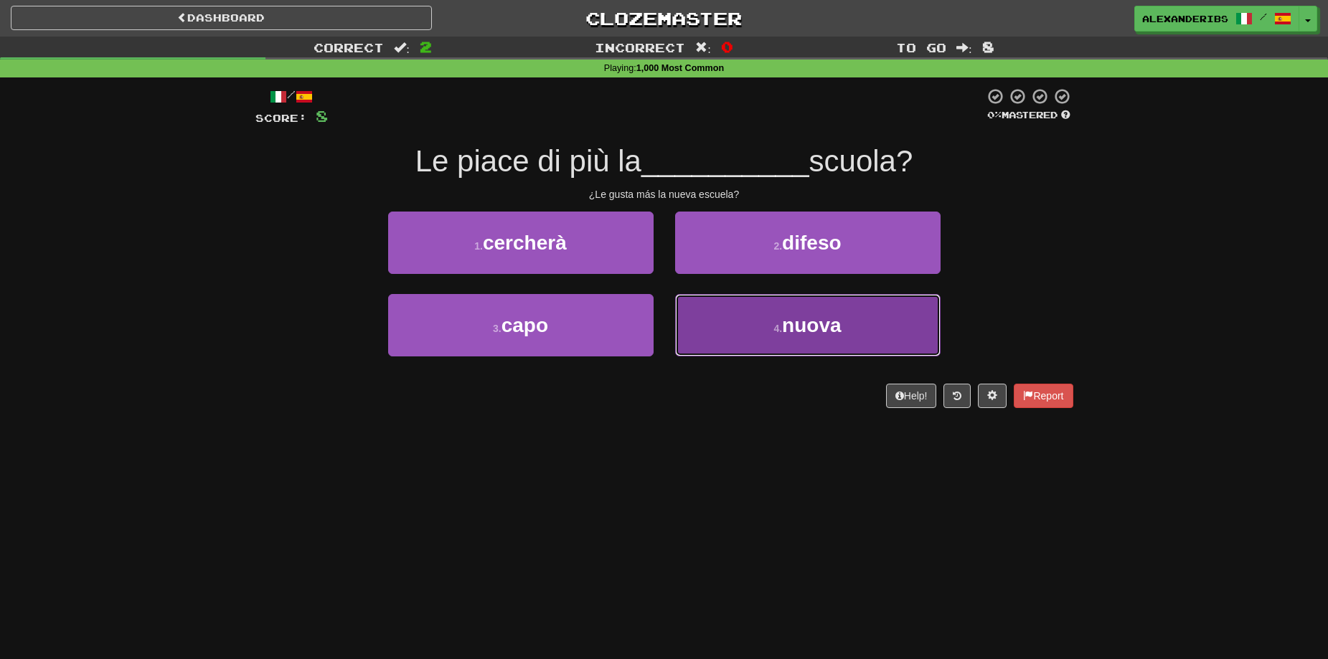
click at [718, 335] on button "4 . nuova" at bounding box center [807, 325] width 265 height 62
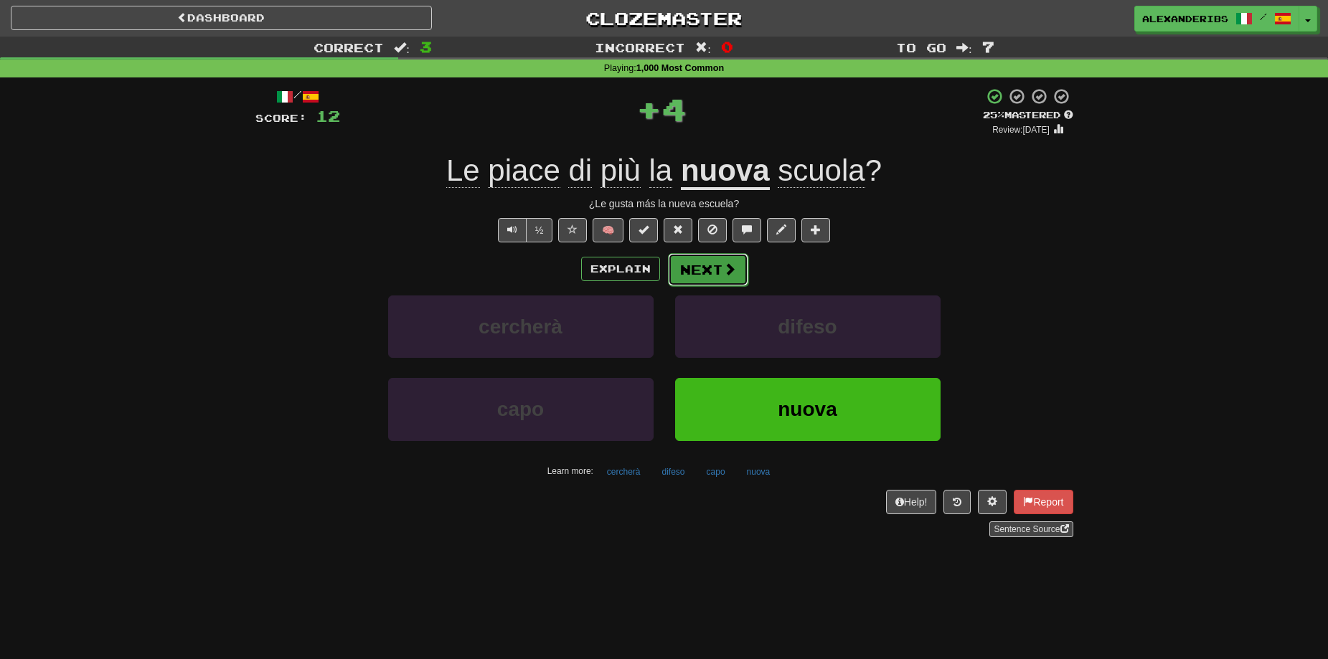
click at [712, 275] on button "Next" at bounding box center [708, 269] width 80 height 33
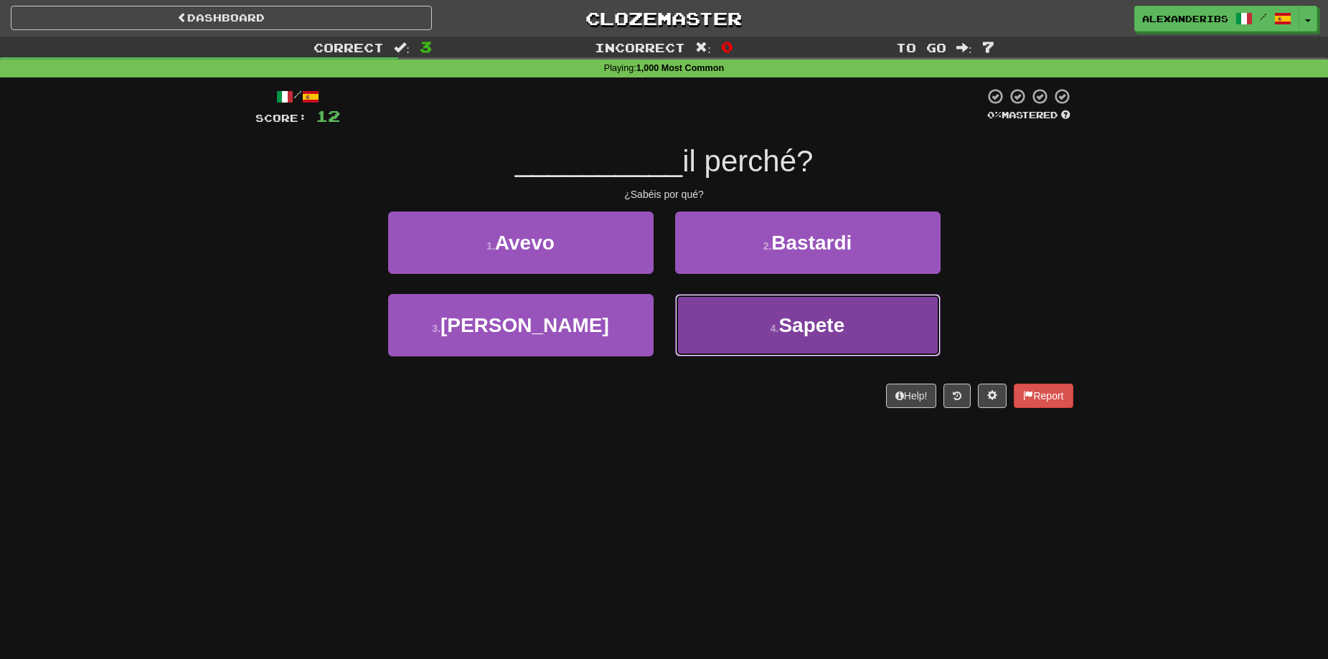
click at [714, 312] on button "4 . Sapete" at bounding box center [807, 325] width 265 height 62
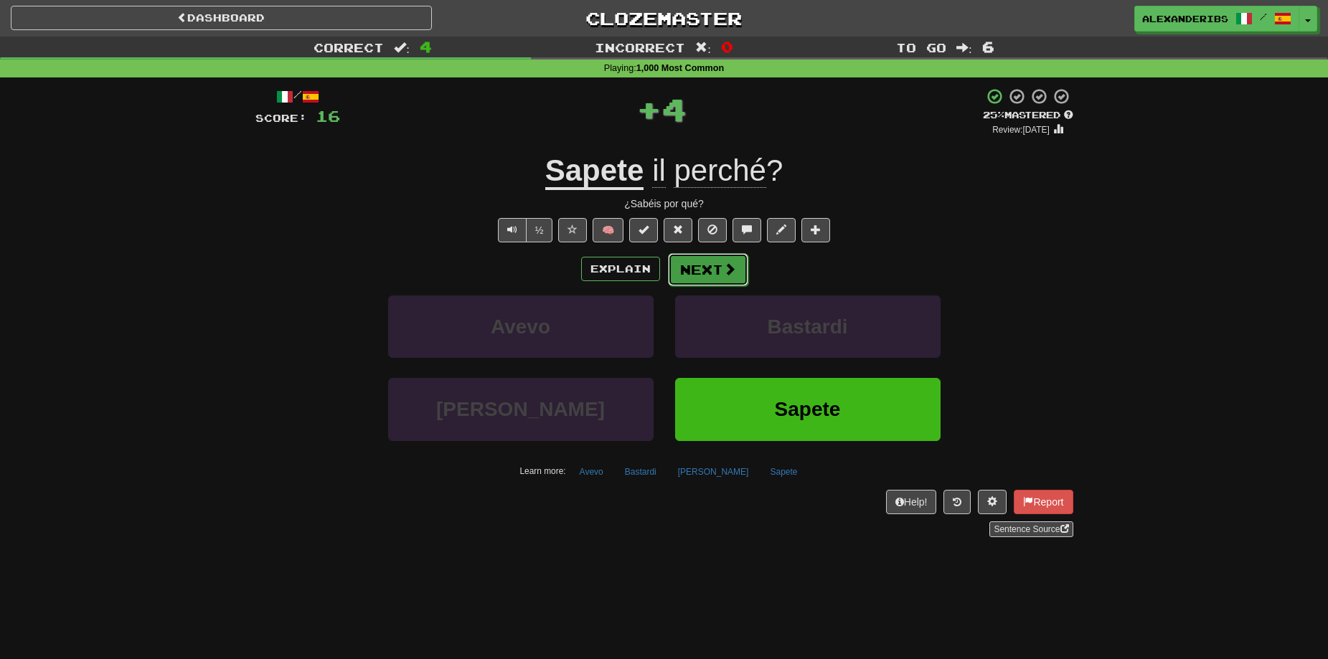
click at [694, 269] on button "Next" at bounding box center [708, 269] width 80 height 33
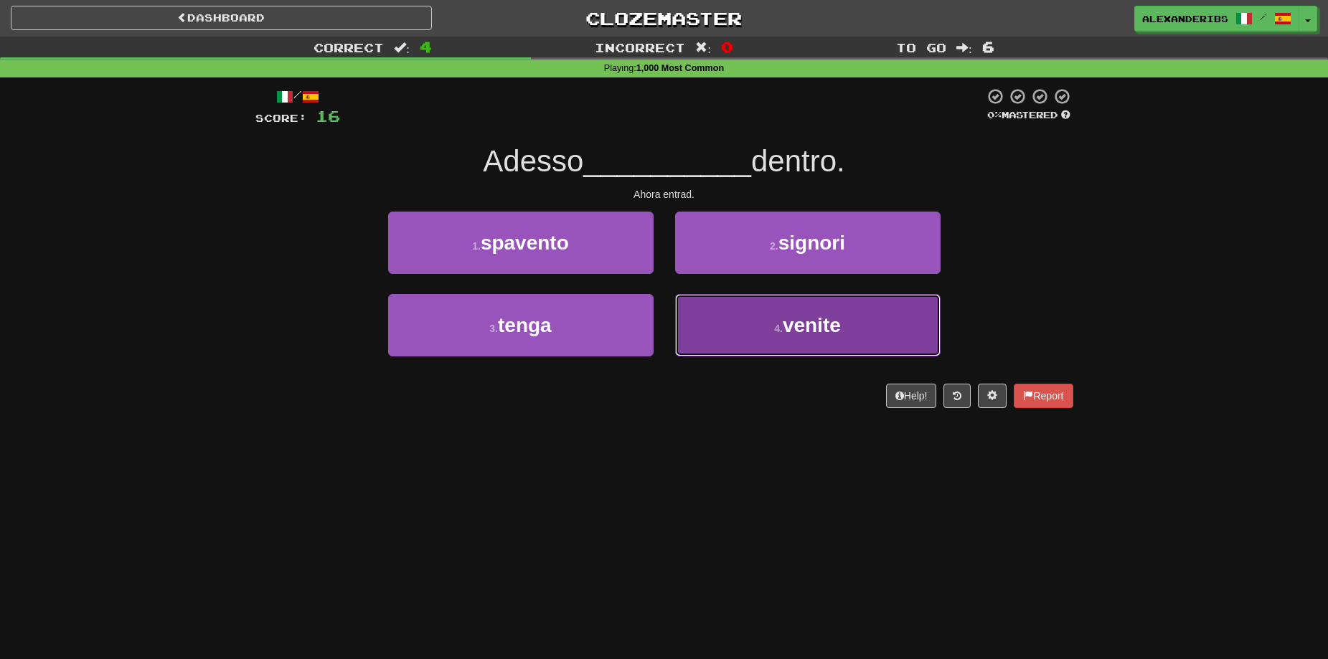
click at [727, 316] on button "4 . venite" at bounding box center [807, 325] width 265 height 62
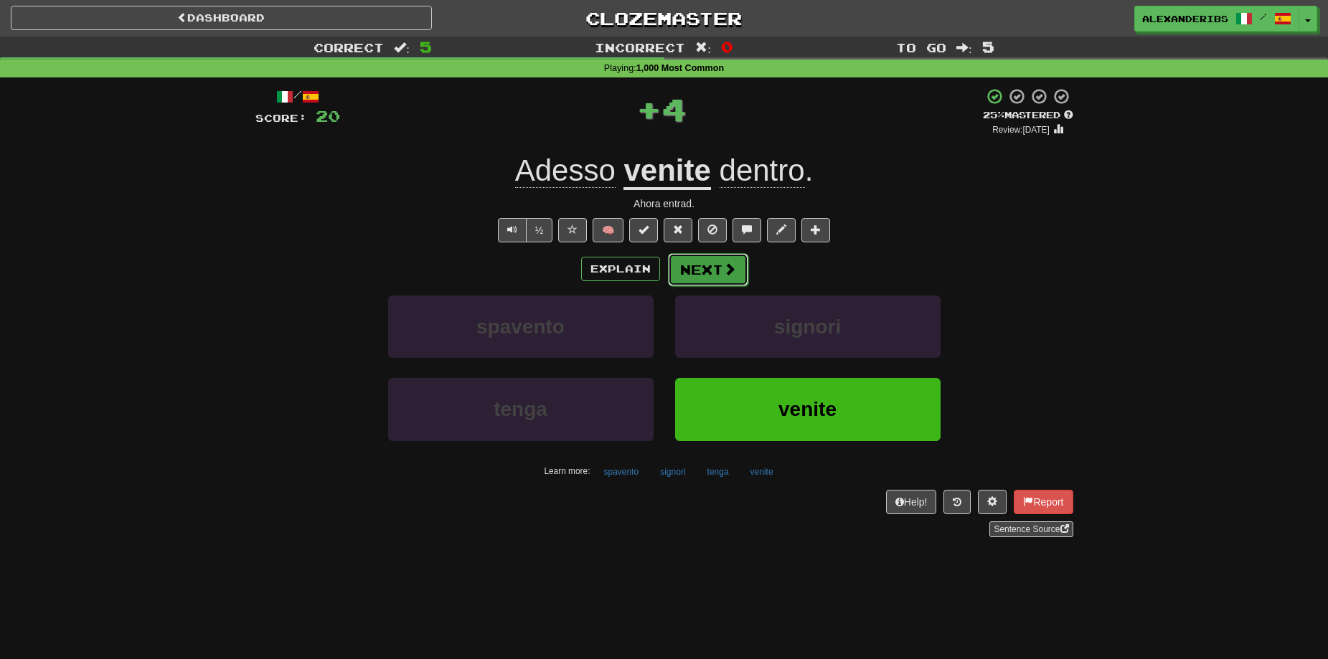
click at [706, 273] on button "Next" at bounding box center [708, 269] width 80 height 33
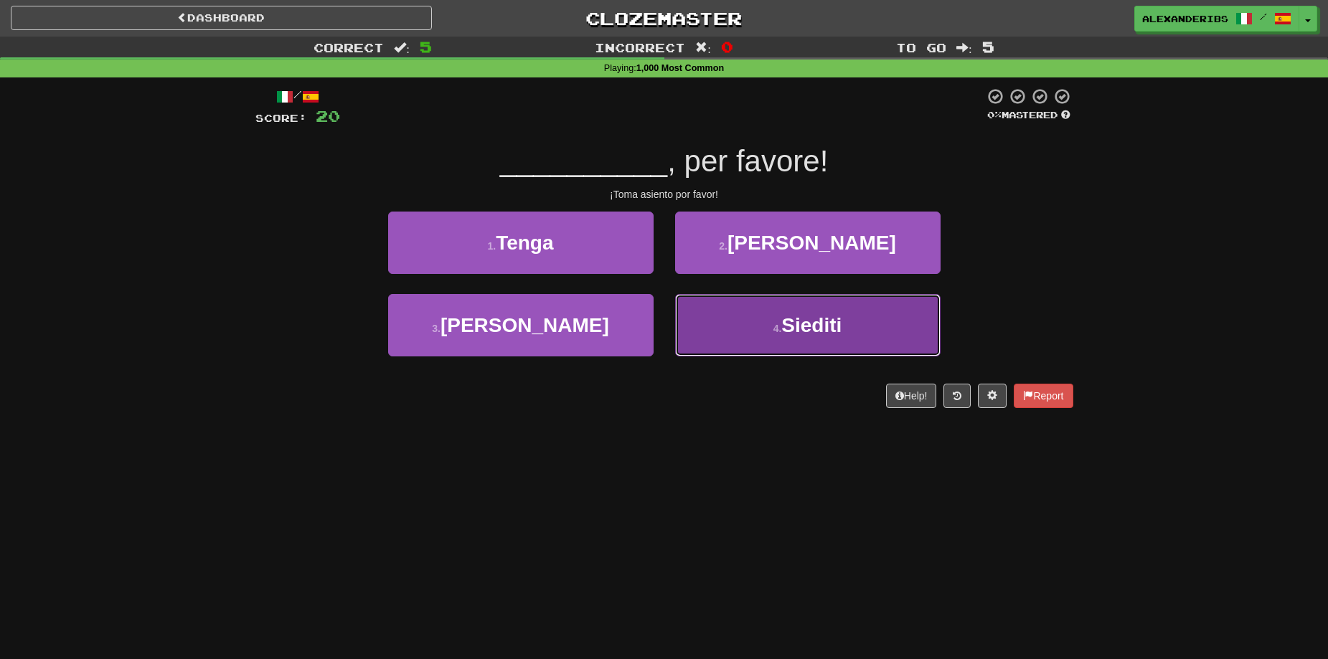
click at [707, 319] on button "4 . Siediti" at bounding box center [807, 325] width 265 height 62
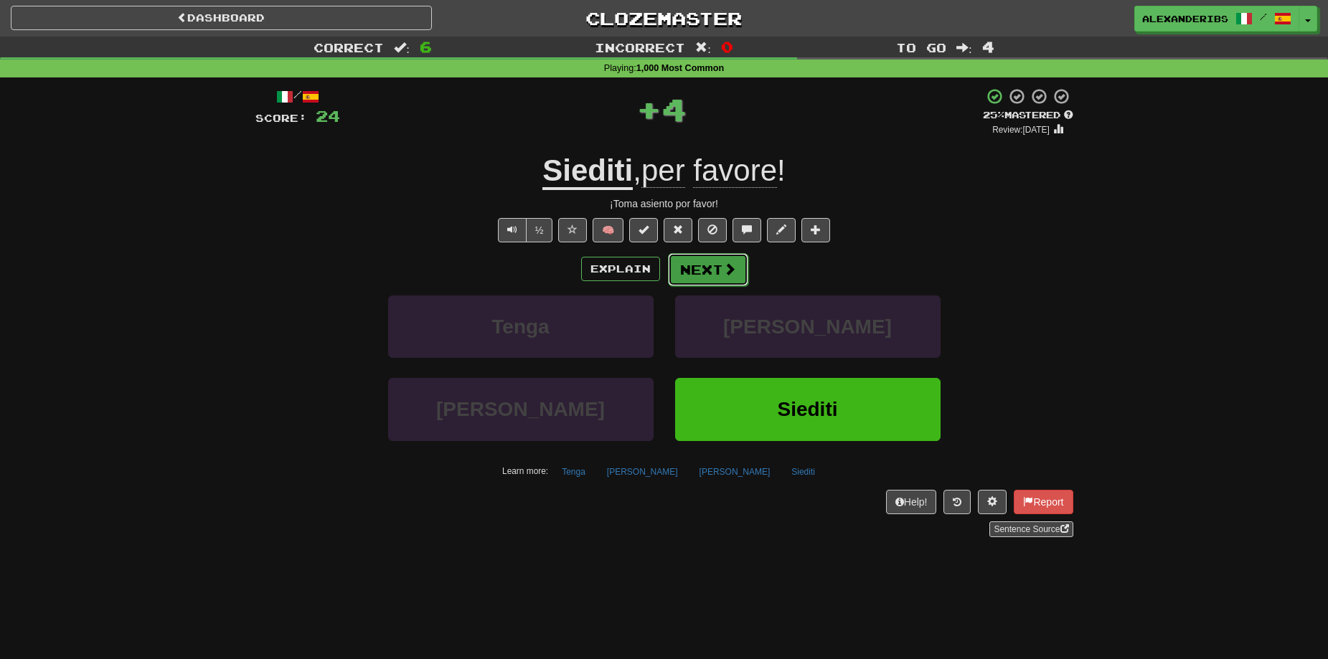
click at [713, 270] on button "Next" at bounding box center [708, 269] width 80 height 33
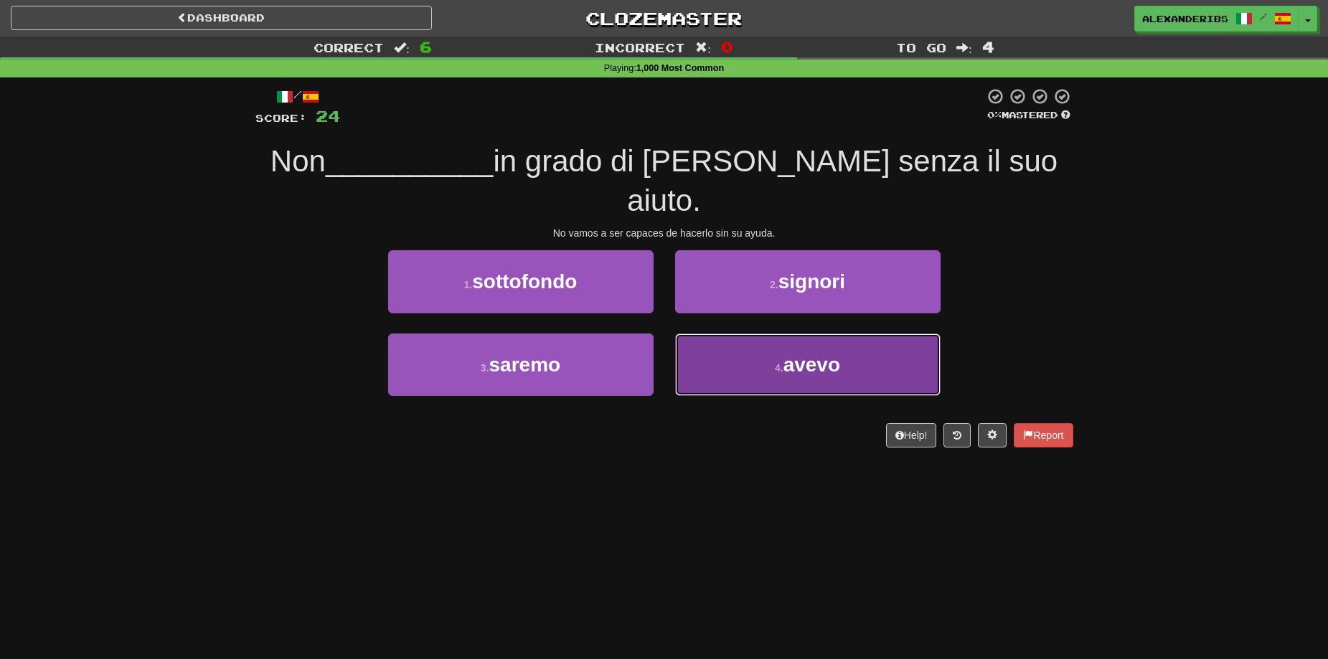
click at [731, 334] on button "4 . avevo" at bounding box center [807, 365] width 265 height 62
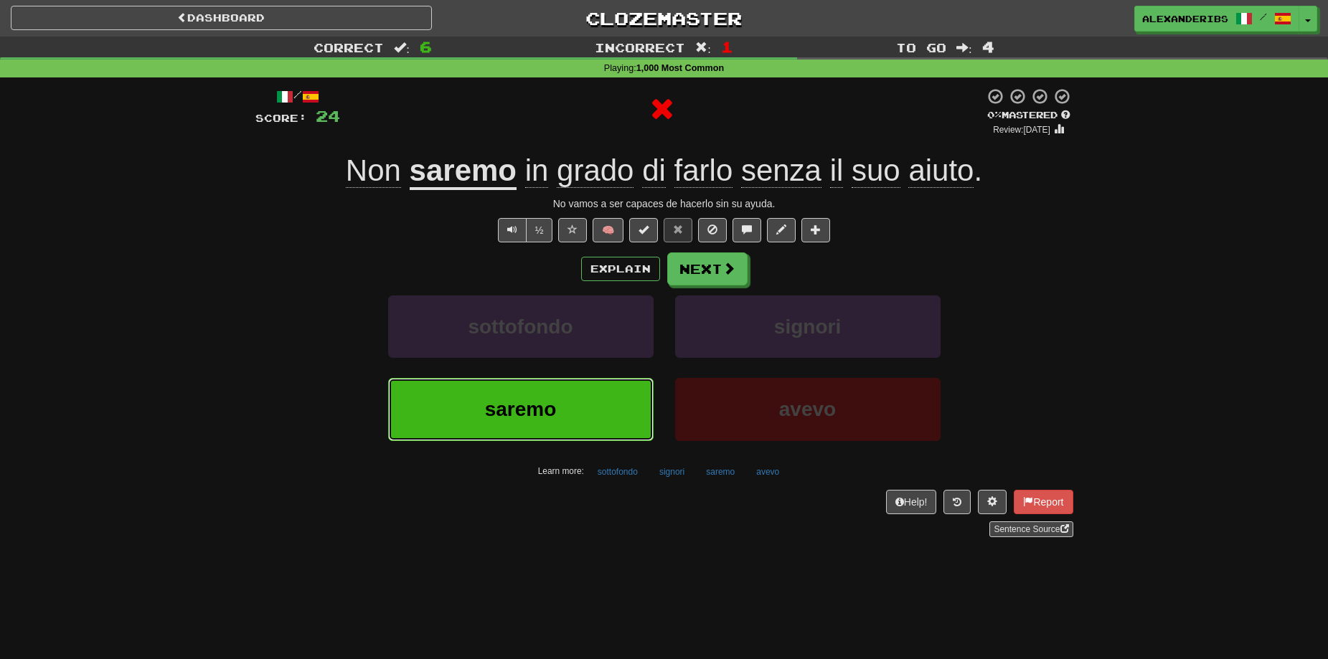
click at [575, 403] on button "saremo" at bounding box center [520, 409] width 265 height 62
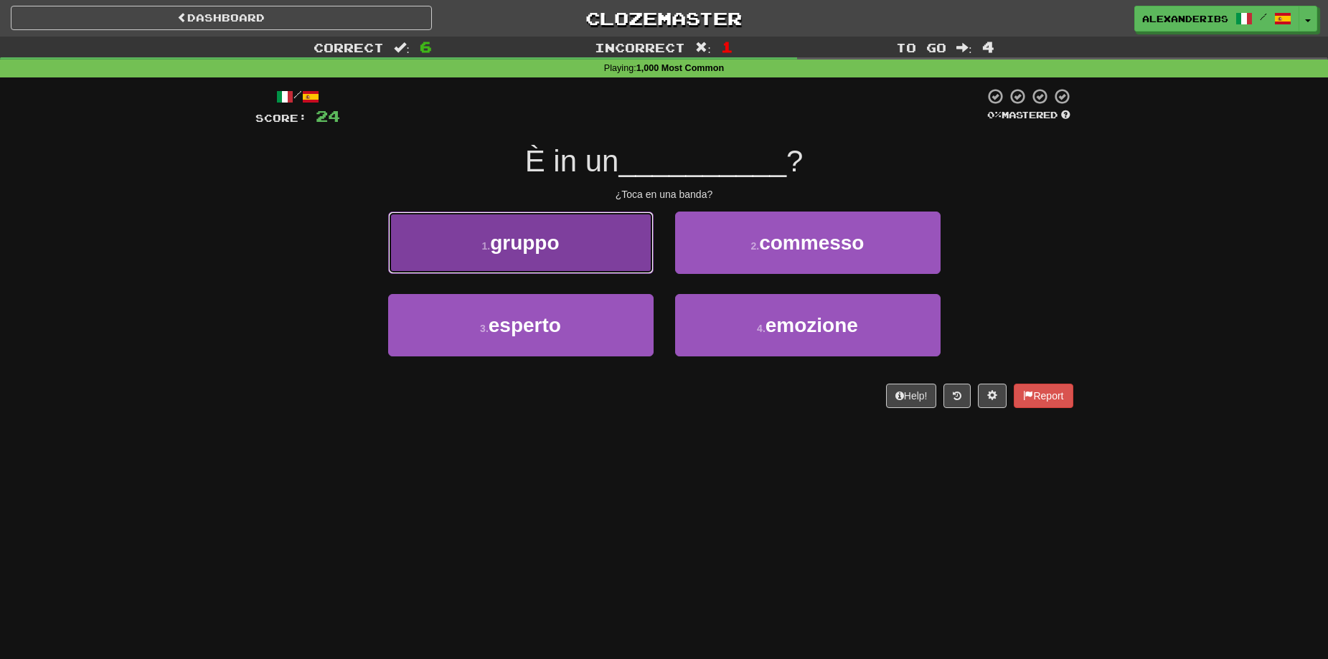
click at [613, 250] on button "1 . gruppo" at bounding box center [520, 243] width 265 height 62
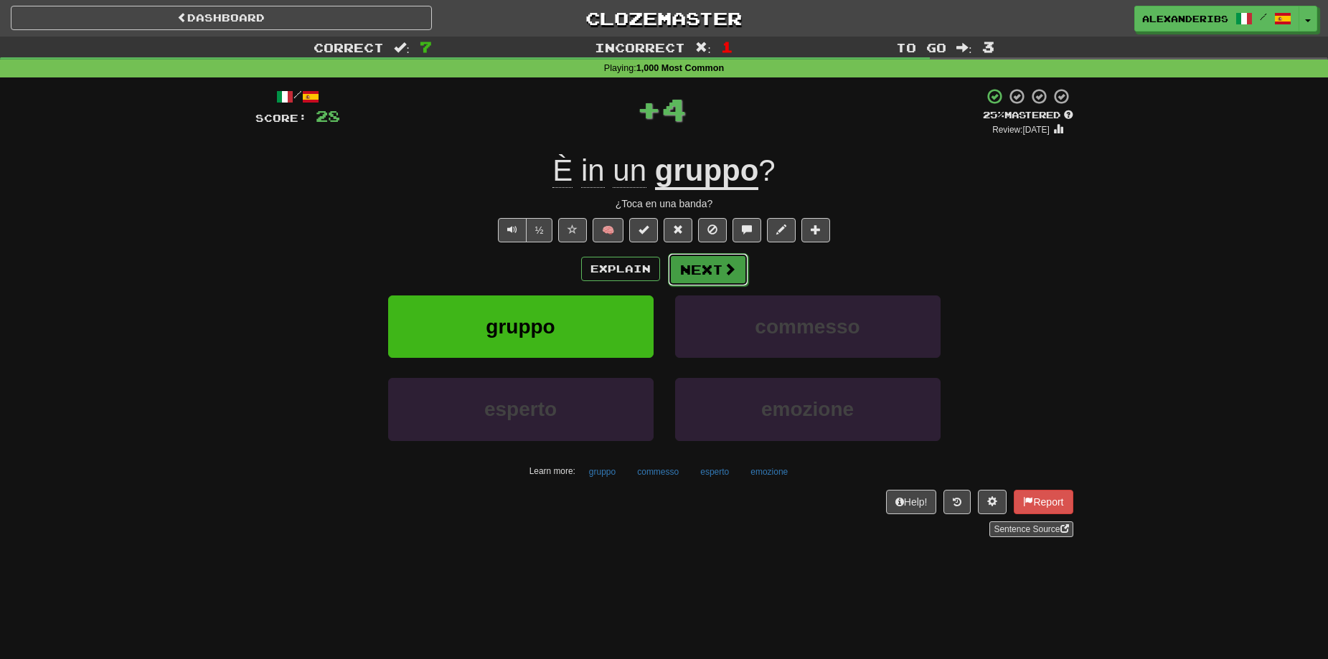
click at [705, 272] on button "Next" at bounding box center [708, 269] width 80 height 33
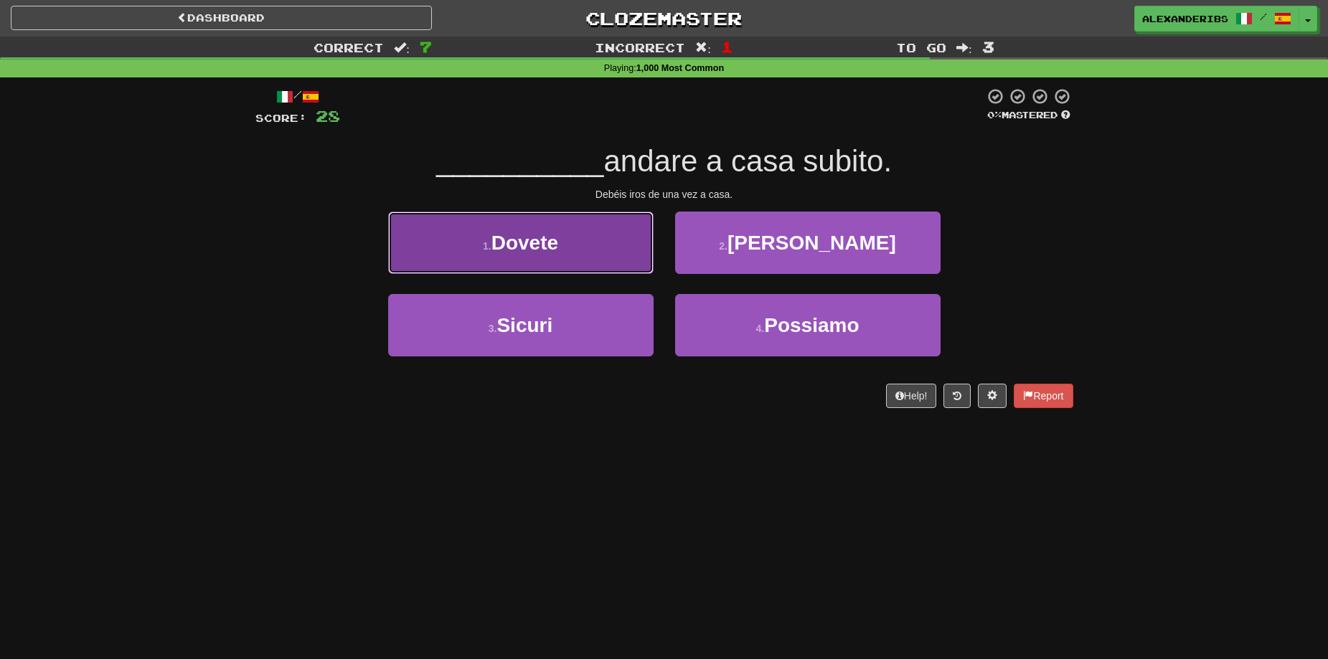
click at [601, 264] on button "1 . Dovete" at bounding box center [520, 243] width 265 height 62
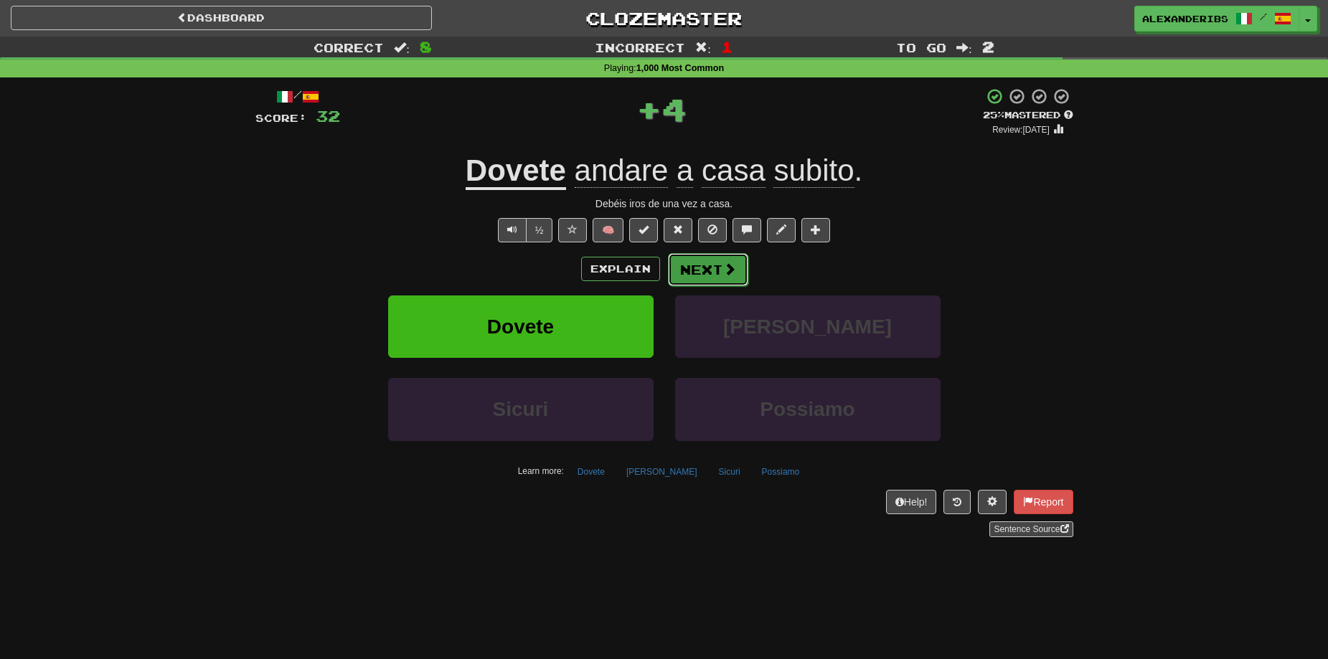
click at [707, 278] on button "Next" at bounding box center [708, 269] width 80 height 33
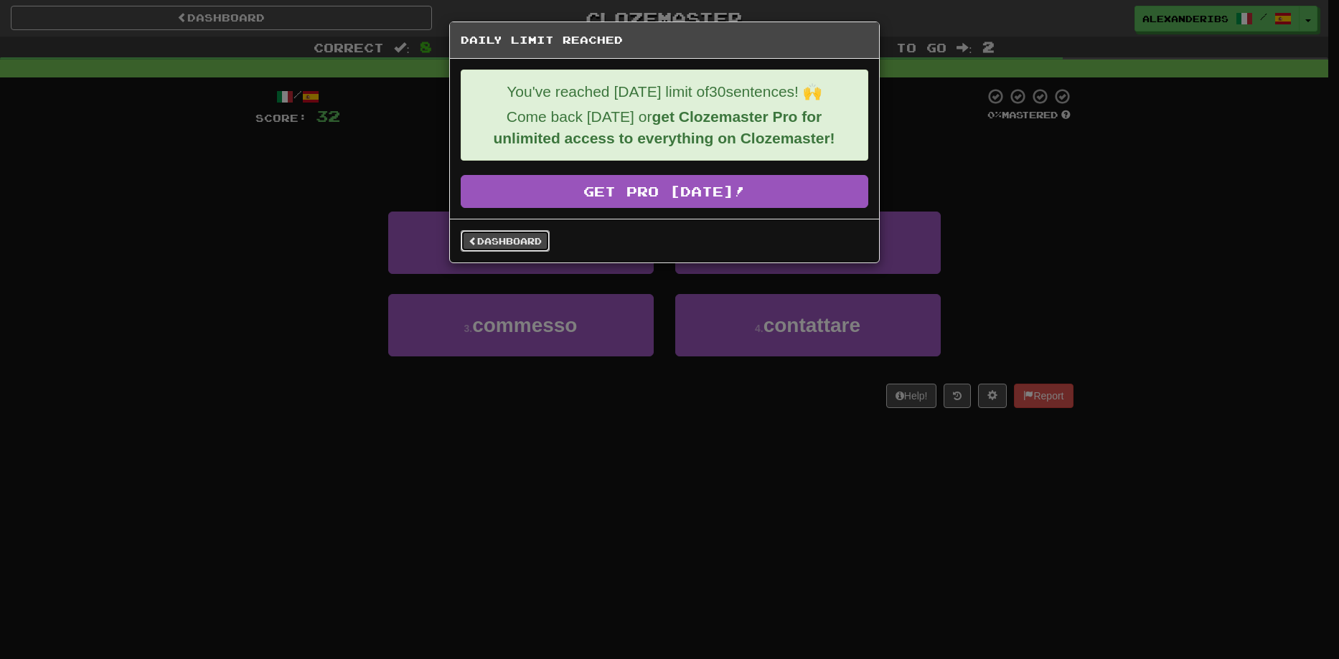
click at [466, 237] on link "Dashboard" at bounding box center [505, 241] width 89 height 22
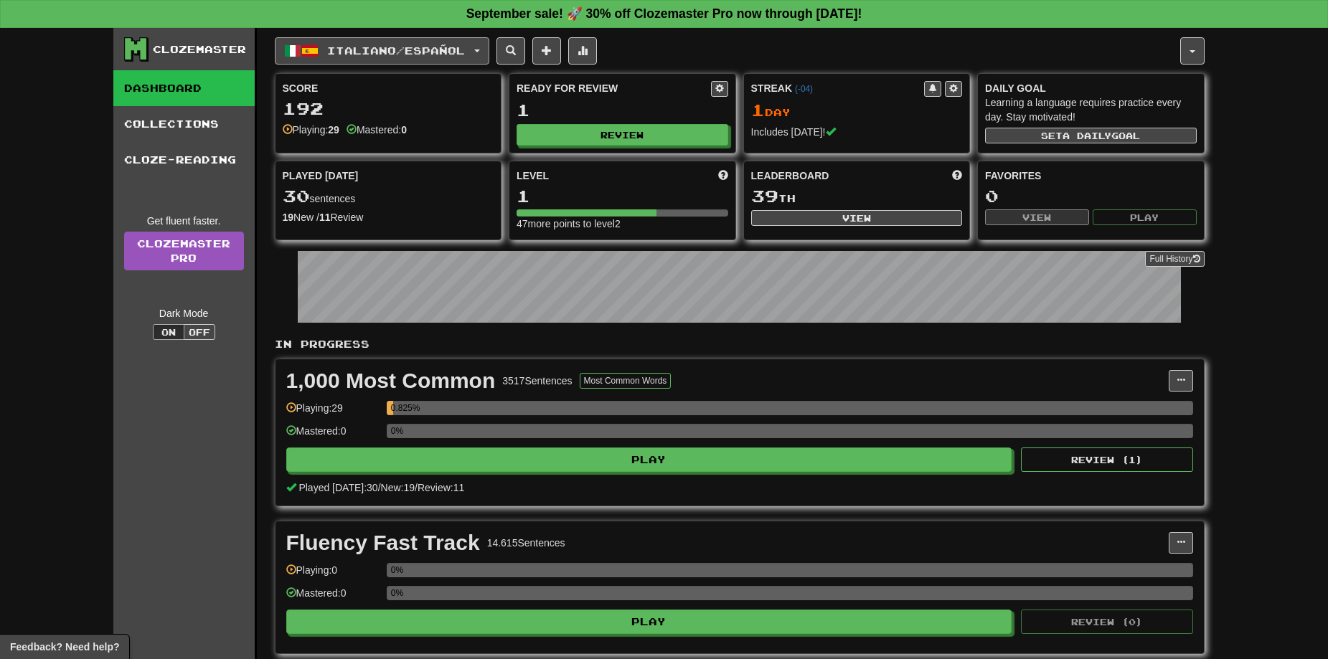
click at [388, 46] on span "Italiano / Español" at bounding box center [396, 50] width 138 height 12
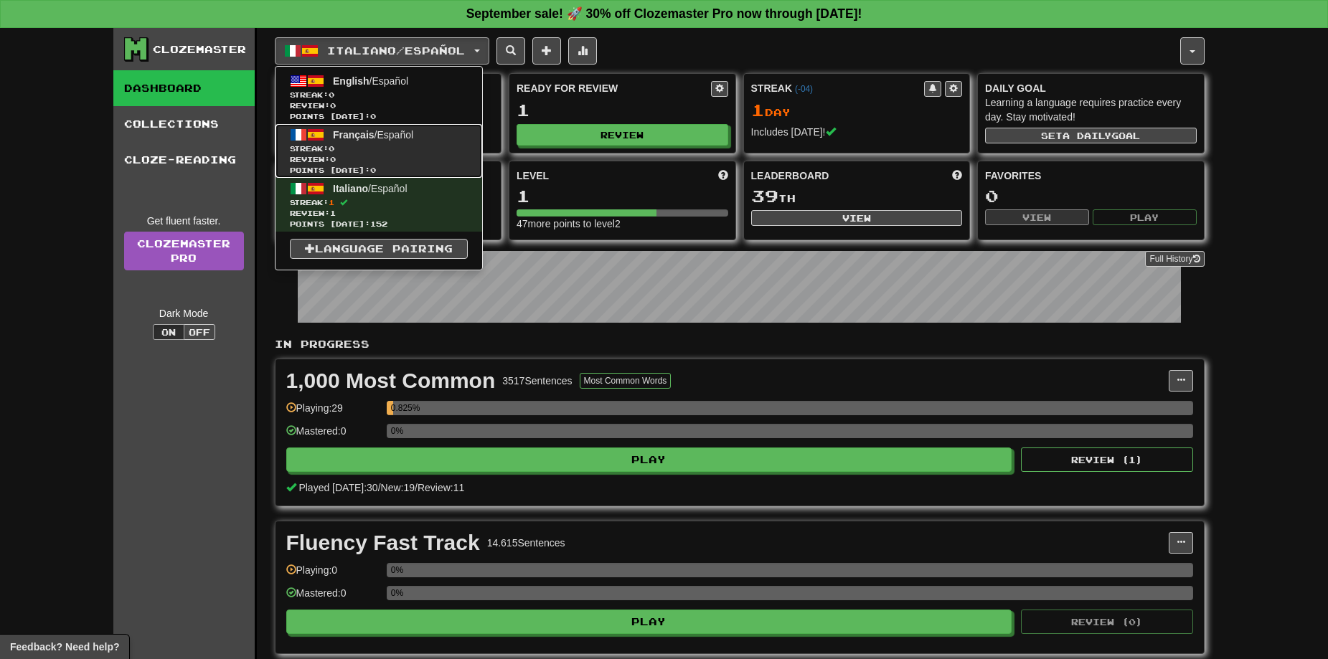
click at [376, 145] on span "Streak: 0" at bounding box center [379, 148] width 178 height 11
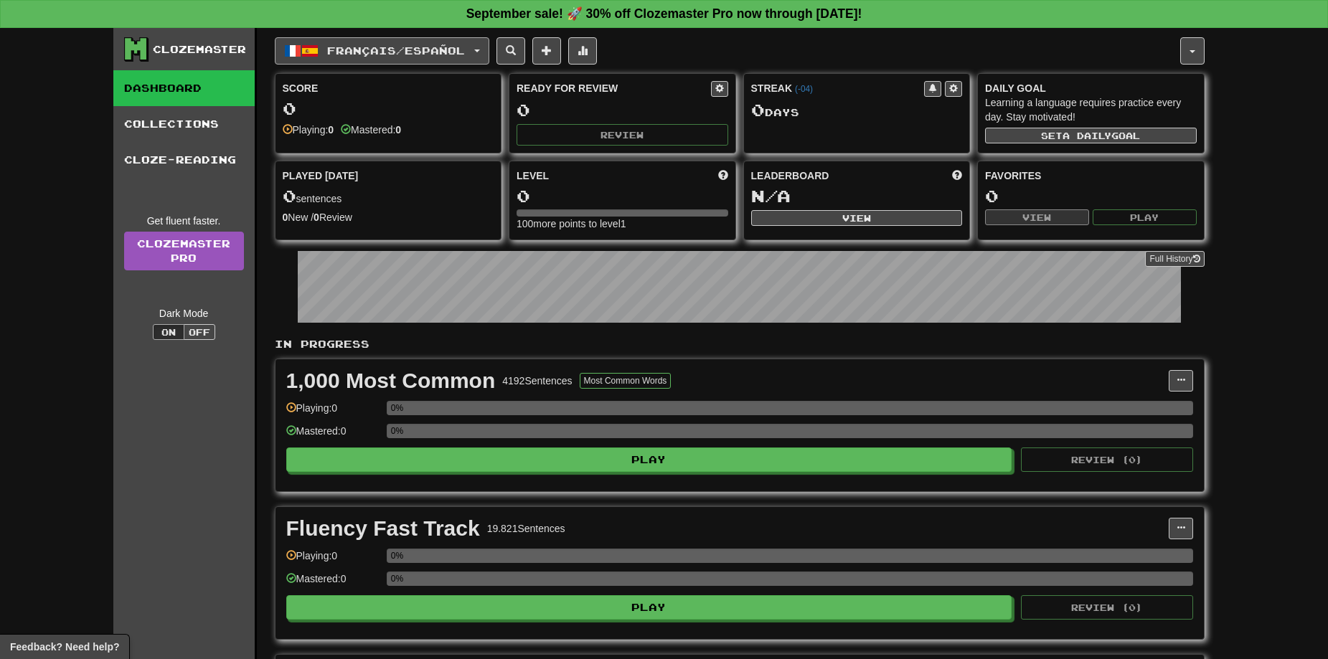
click at [427, 55] on span "Français / Español" at bounding box center [396, 50] width 138 height 12
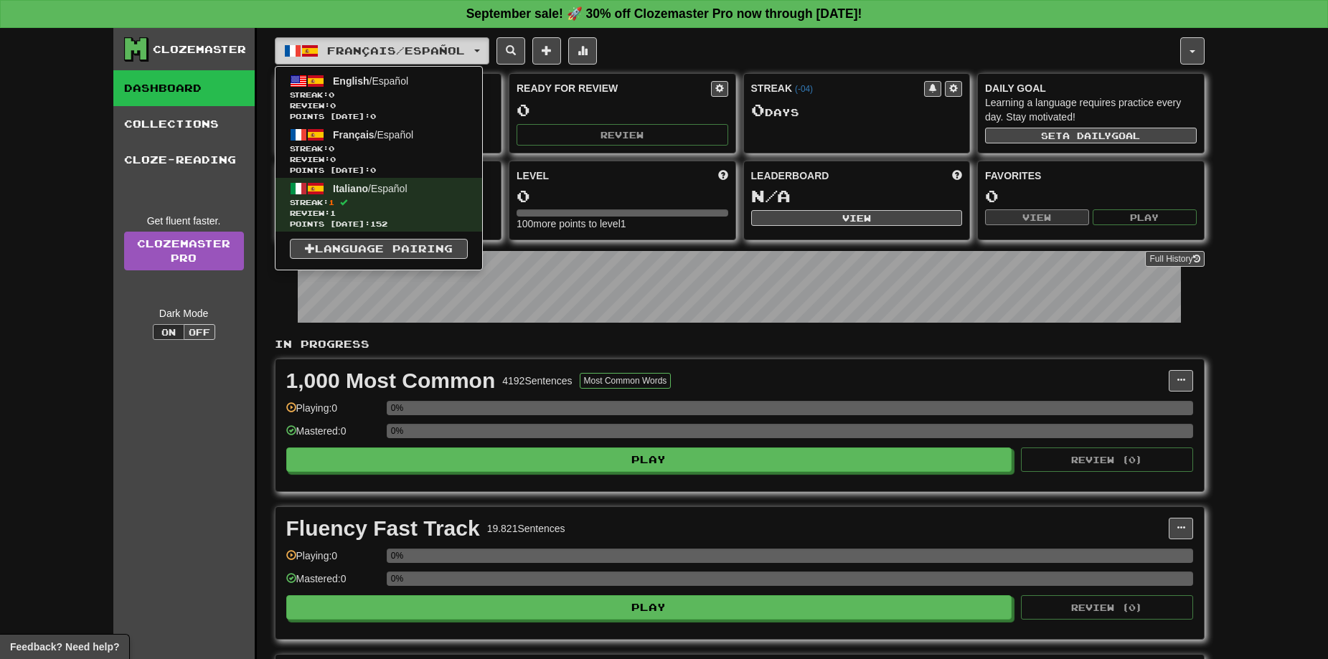
click at [427, 55] on span "Français / Español" at bounding box center [396, 50] width 138 height 12
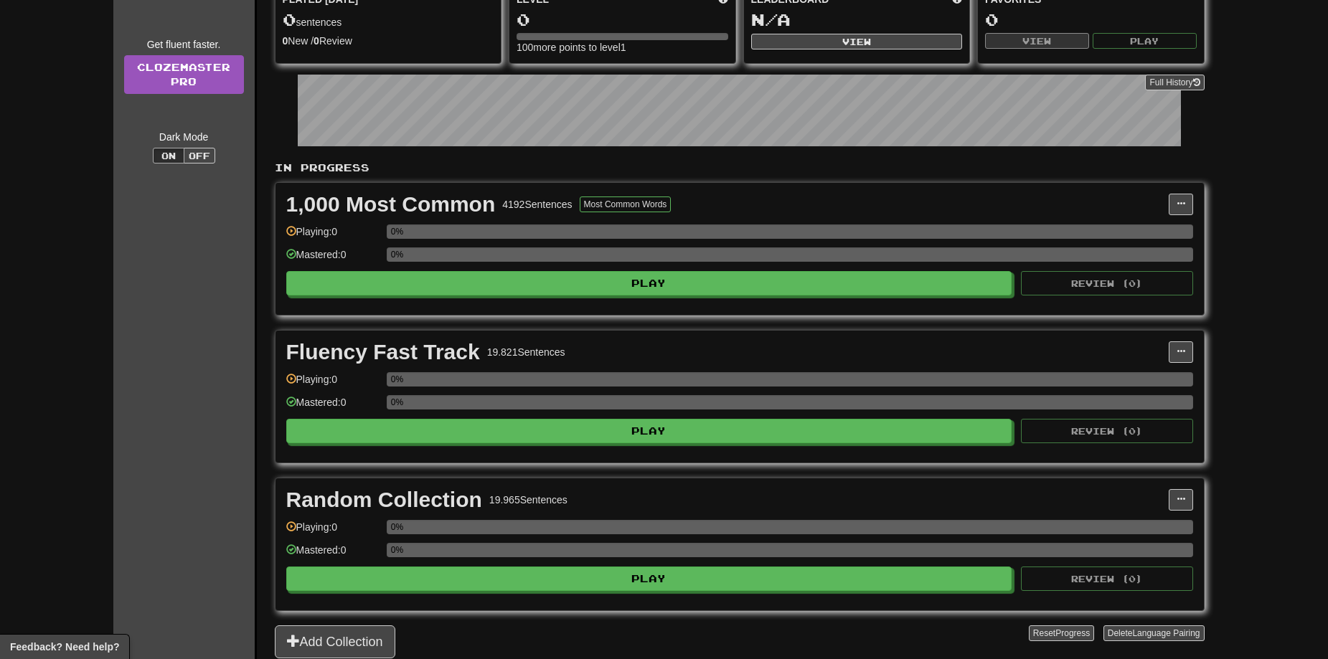
scroll to position [143, 0]
